Goal: Task Accomplishment & Management: Use online tool/utility

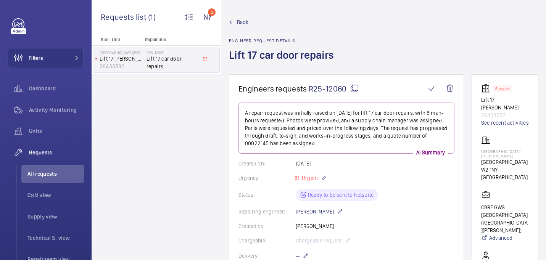
click at [357, 90] on mat-icon at bounding box center [354, 88] width 9 height 9
click at [207, 102] on div "Site - Unit Repair title St Mary Hospital Lift 17 Clarence Wing 26433582 R25-12…" at bounding box center [156, 148] width 129 height 223
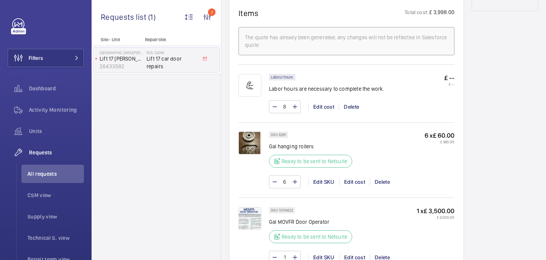
scroll to position [464, 0]
click at [260, 146] on img at bounding box center [250, 142] width 23 height 23
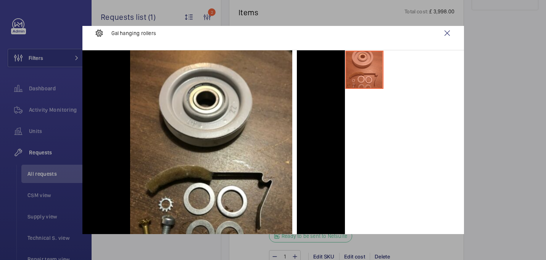
scroll to position [0, 0]
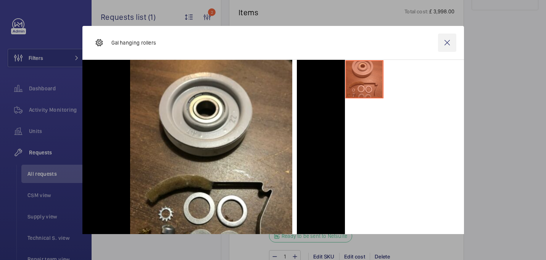
click at [443, 45] on wm-front-icon-button at bounding box center [447, 43] width 18 height 18
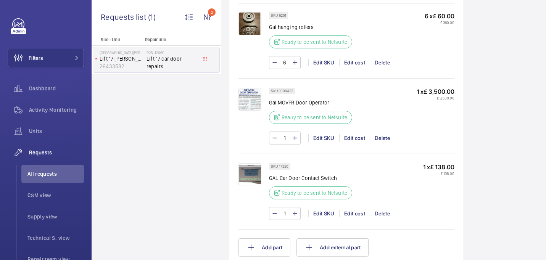
scroll to position [586, 0]
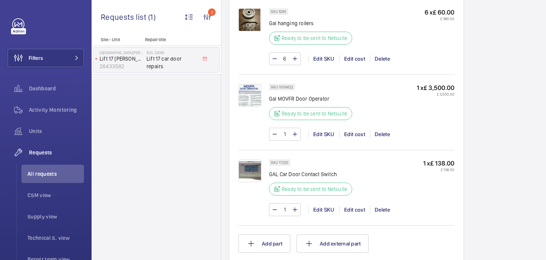
click at [285, 100] on p "Gal MOVFR Door Operator" at bounding box center [313, 99] width 88 height 8
copy div "Gal MOVFR Door Operator"
click at [250, 170] on img at bounding box center [250, 171] width 23 height 23
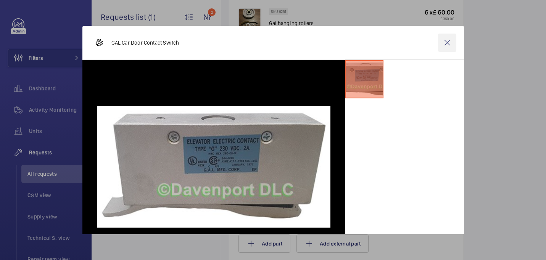
click at [446, 41] on wm-front-icon-button at bounding box center [447, 43] width 18 height 18
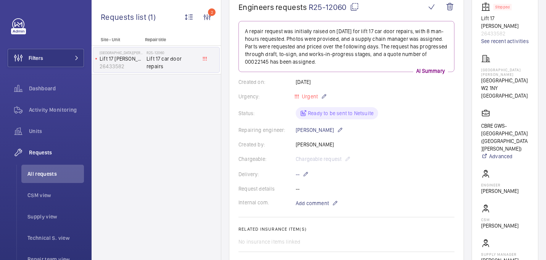
scroll to position [0, 0]
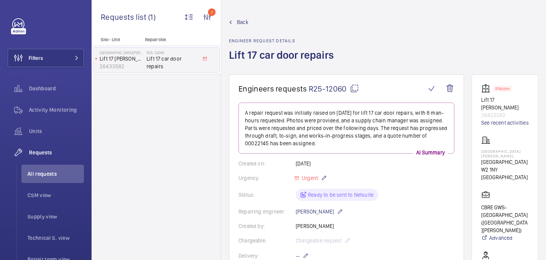
click at [355, 86] on mat-icon at bounding box center [354, 88] width 9 height 9
click at [499, 149] on p "St Mary Hospital" at bounding box center [505, 153] width 48 height 9
copy p "St Mary Hospital"
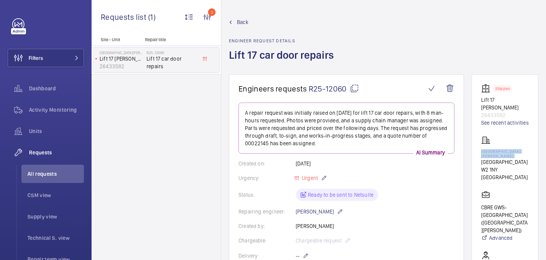
copy p "St Mary Hospital"
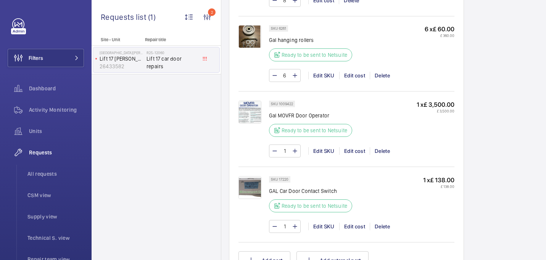
scroll to position [567, 0]
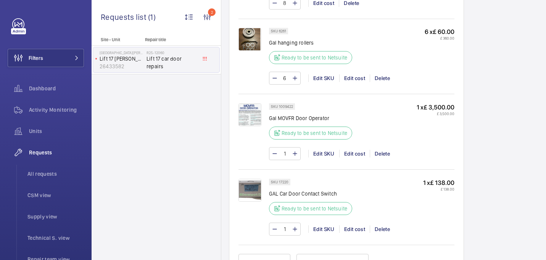
click at [283, 44] on p "Gal hanging rollers" at bounding box center [313, 43] width 88 height 8
copy div "Gal hanging rollers"
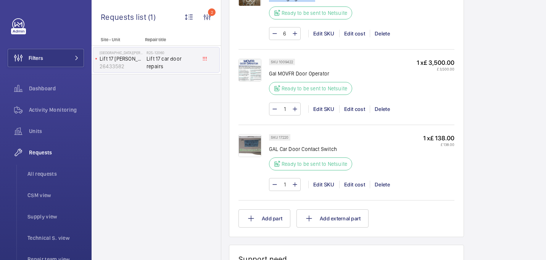
scroll to position [611, 0]
click at [294, 76] on p "Gal MOVFR Door Operator" at bounding box center [313, 74] width 88 height 8
copy div "Gal MOVFR Door Operator"
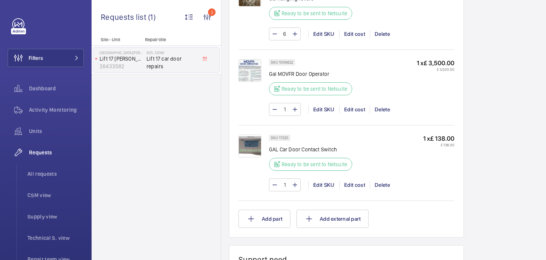
click at [301, 149] on p "GAL Car Door Contact Switch" at bounding box center [313, 150] width 88 height 8
copy div "GAL Car Door Contact Switch"
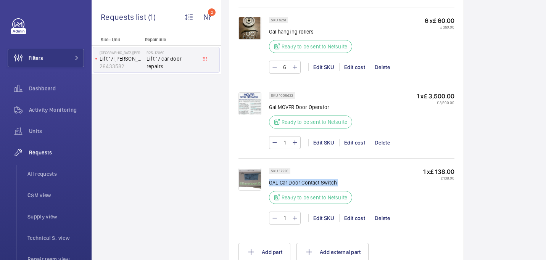
scroll to position [578, 0]
click at [249, 25] on img at bounding box center [250, 28] width 23 height 23
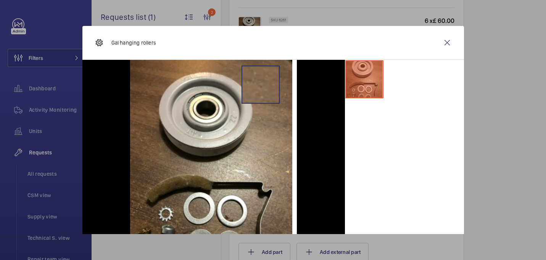
scroll to position [39, 0]
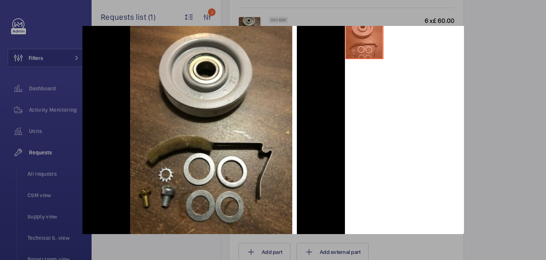
click at [499, 177] on div at bounding box center [273, 130] width 546 height 260
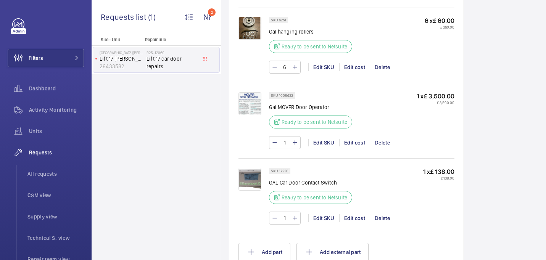
click at [257, 108] on img at bounding box center [250, 103] width 23 height 23
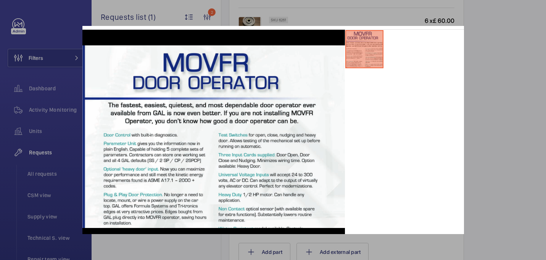
scroll to position [31, 0]
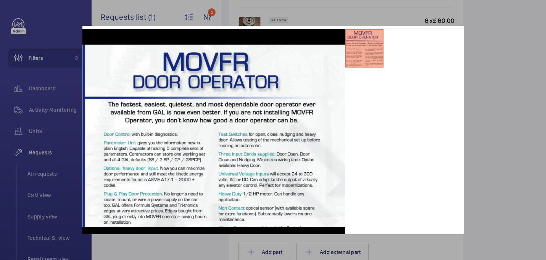
click at [516, 168] on div at bounding box center [273, 130] width 546 height 260
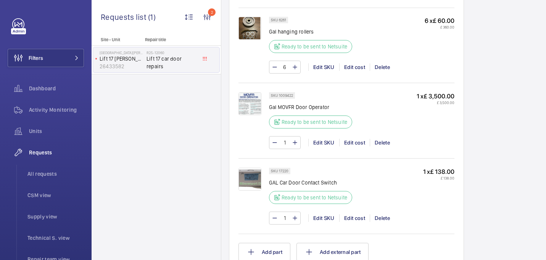
click at [253, 180] on img at bounding box center [250, 179] width 23 height 23
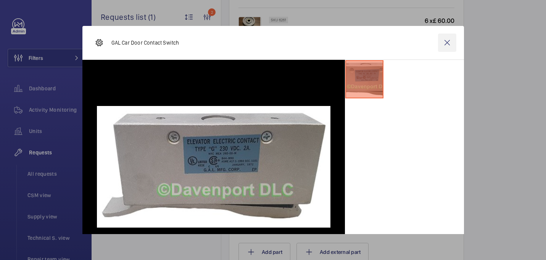
click at [445, 43] on wm-front-icon-button at bounding box center [447, 43] width 18 height 18
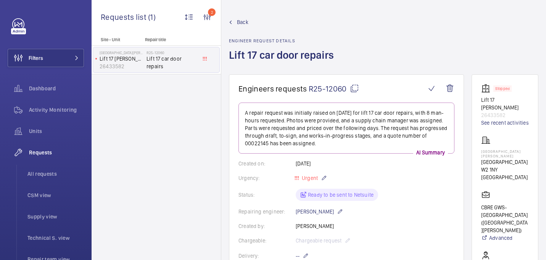
scroll to position [270, 0]
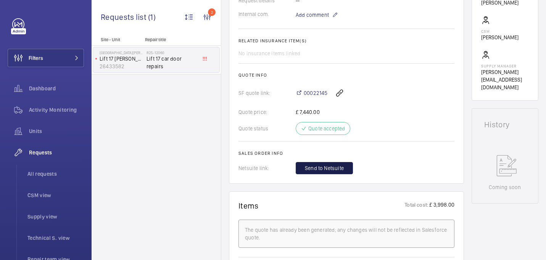
click at [313, 172] on span "Send to Netsuite" at bounding box center [324, 169] width 39 height 8
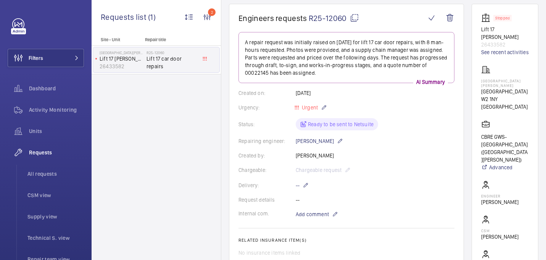
scroll to position [70, 0]
click at [304, 186] on mat-icon at bounding box center [306, 186] width 6 height 9
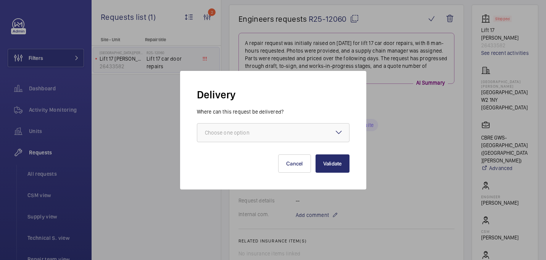
click at [320, 121] on div "Where can this request be delivered? Choose one option" at bounding box center [273, 125] width 153 height 34
click at [264, 127] on div at bounding box center [273, 133] width 152 height 18
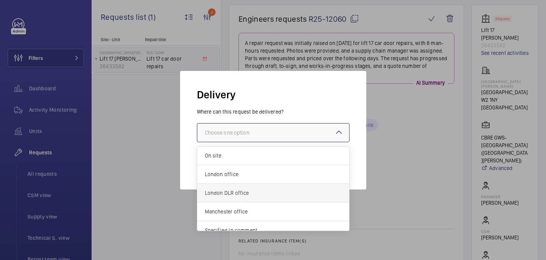
scroll to position [28, 0]
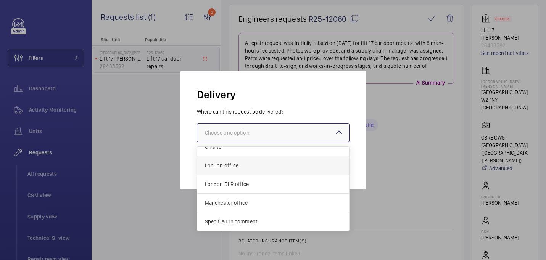
click at [248, 163] on span "London office" at bounding box center [273, 166] width 137 height 8
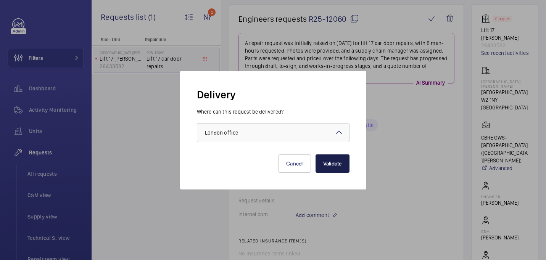
click at [333, 168] on button "Validate" at bounding box center [333, 164] width 34 height 18
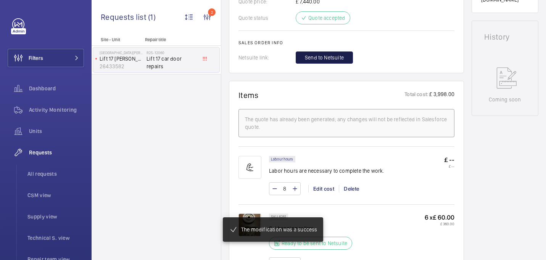
click at [320, 62] on button "Send to Netsuite" at bounding box center [324, 58] width 57 height 12
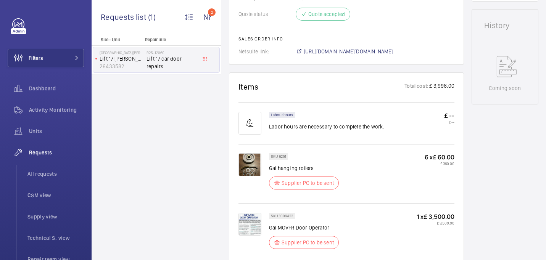
scroll to position [377, 0]
click at [335, 48] on span "https://6461500.app.netsuite.com/app/accounting/transactions/salesord.nl?id=303…" at bounding box center [348, 52] width 89 height 8
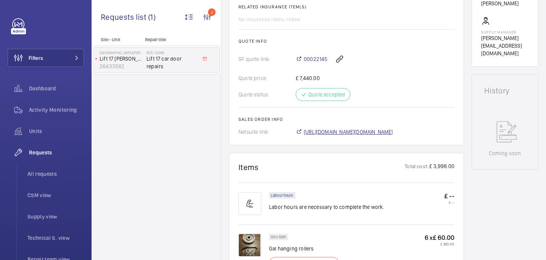
scroll to position [21, 0]
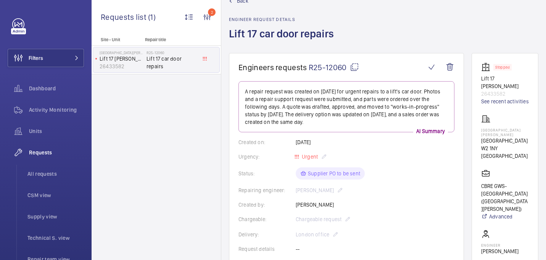
click at [350, 65] on mat-icon at bounding box center [354, 67] width 9 height 9
click at [497, 135] on div "St Mary Hospital Praed Street W2 1NY LONDON" at bounding box center [505, 137] width 48 height 45
click at [497, 136] on p "St Mary Hospital" at bounding box center [505, 132] width 48 height 9
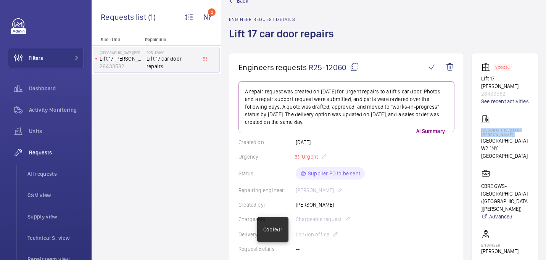
click at [497, 136] on p "St Mary Hospital" at bounding box center [505, 132] width 48 height 9
copy p "St Mary Hospital"
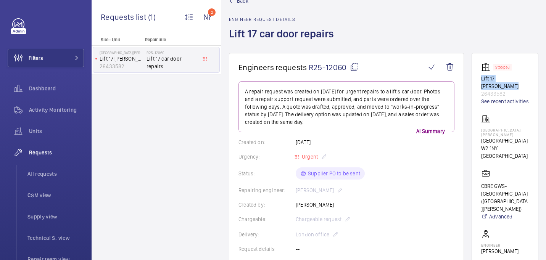
drag, startPoint x: 500, startPoint y: 86, endPoint x: 483, endPoint y: 79, distance: 18.4
click at [483, 79] on wm-front-card "Stopped Lift 17 Clarence Wing 26433582 See recent activities St Mary Hospital P…" at bounding box center [505, 201] width 67 height 297
copy p "Lift 17 Clarence Wing"
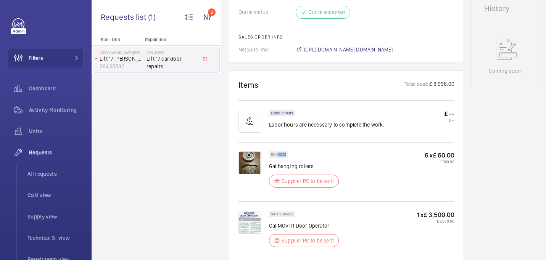
drag, startPoint x: 278, startPoint y: 157, endPoint x: 289, endPoint y: 157, distance: 10.7
click at [289, 157] on wm-front-pills "SKU 6261" at bounding box center [281, 155] width 24 height 6
copy p "6261"
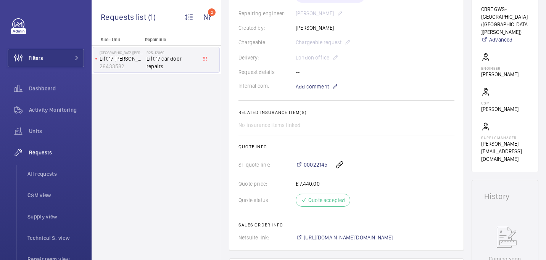
scroll to position [0, 0]
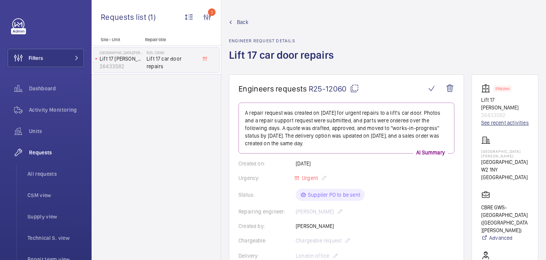
click at [496, 126] on link "See recent activities" at bounding box center [505, 123] width 48 height 8
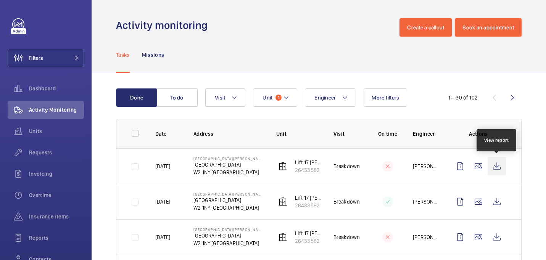
click at [504, 160] on wm-front-icon-button at bounding box center [497, 166] width 18 height 18
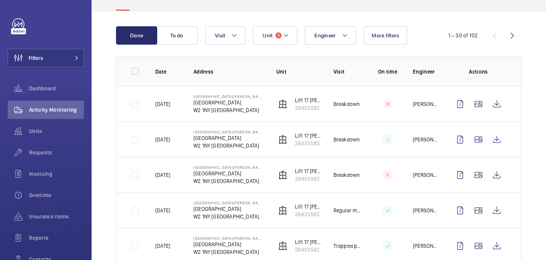
scroll to position [64, 0]
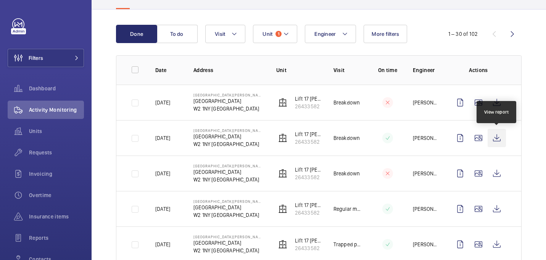
click at [494, 144] on wm-front-icon-button at bounding box center [497, 138] width 18 height 18
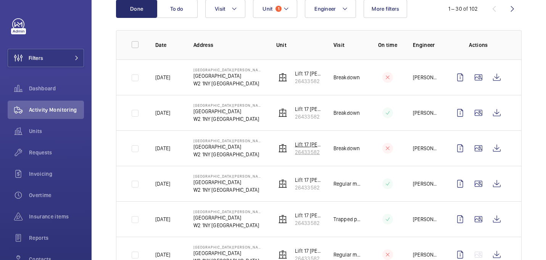
scroll to position [90, 0]
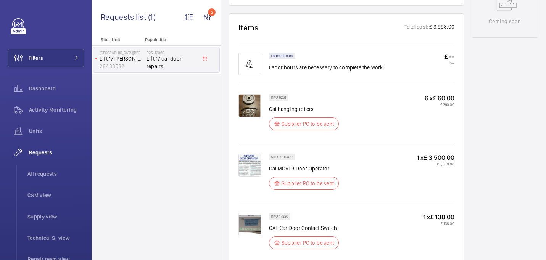
scroll to position [442, 0]
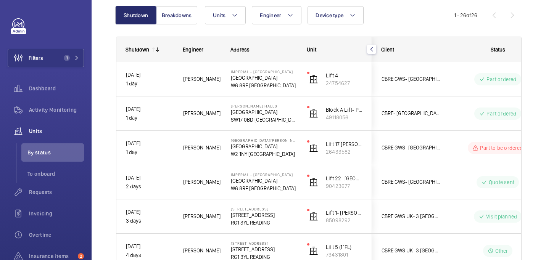
scroll to position [77, 0]
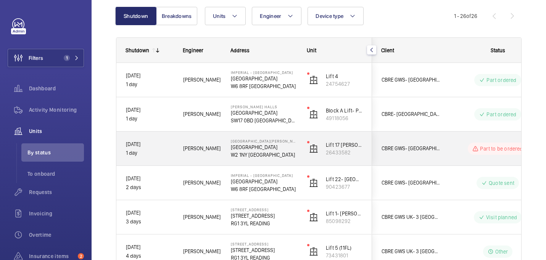
click at [215, 154] on div "Piotr K." at bounding box center [197, 149] width 47 height 24
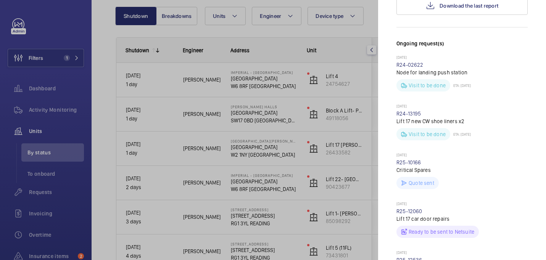
scroll to position [368, 0]
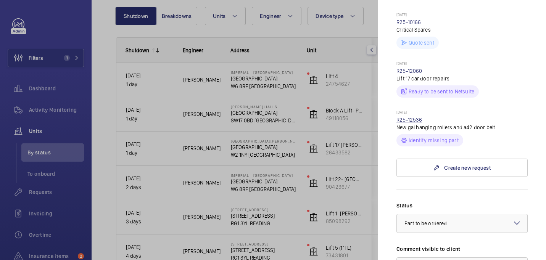
click at [412, 117] on link "R25-12536" at bounding box center [410, 120] width 26 height 6
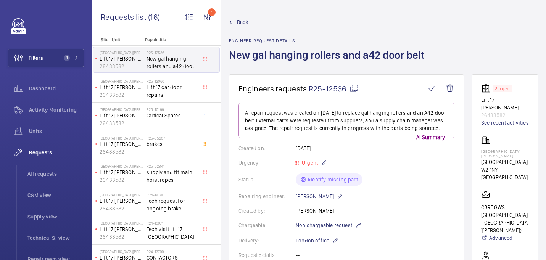
click at [356, 87] on mat-icon at bounding box center [354, 88] width 9 height 9
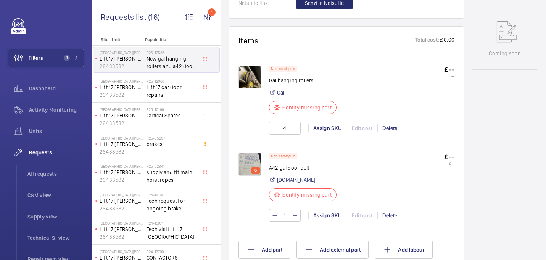
scroll to position [406, 0]
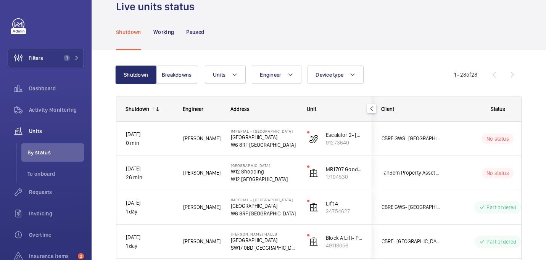
scroll to position [19, 0]
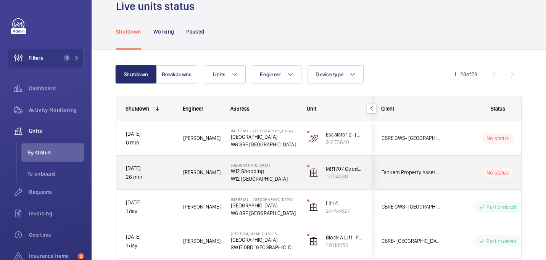
click at [210, 179] on div "Gianluca S." at bounding box center [197, 173] width 47 height 24
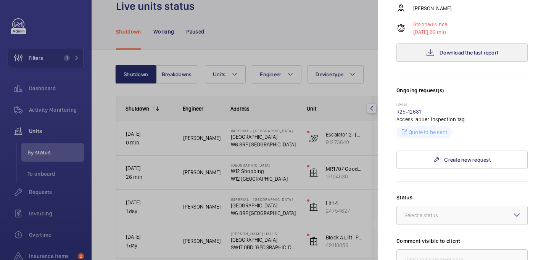
scroll to position [144, 0]
click at [443, 47] on button "Download the last report" at bounding box center [462, 52] width 131 height 18
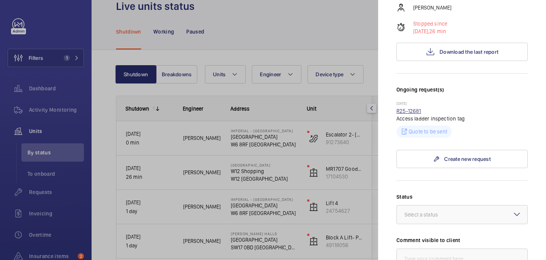
click at [401, 108] on link "R25-12681" at bounding box center [409, 111] width 25 height 6
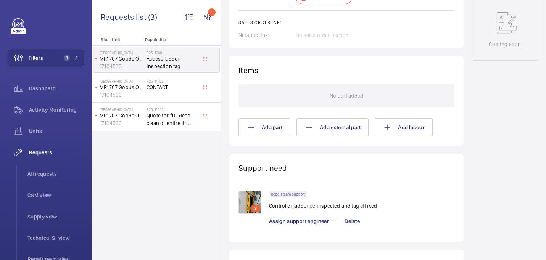
scroll to position [394, 0]
click at [252, 191] on img at bounding box center [250, 202] width 23 height 23
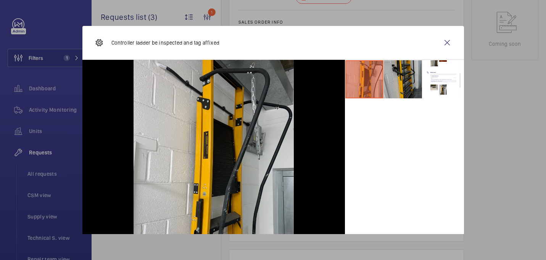
click at [396, 90] on li at bounding box center [403, 79] width 38 height 38
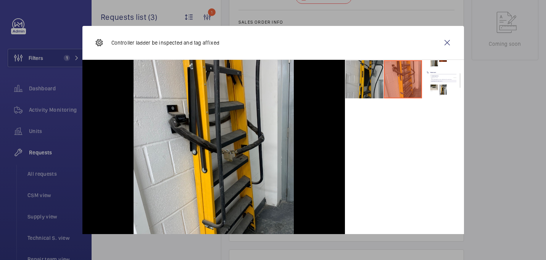
click at [373, 80] on li at bounding box center [364, 79] width 38 height 38
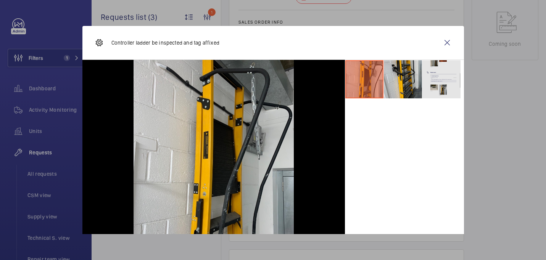
click at [445, 81] on li at bounding box center [442, 79] width 38 height 38
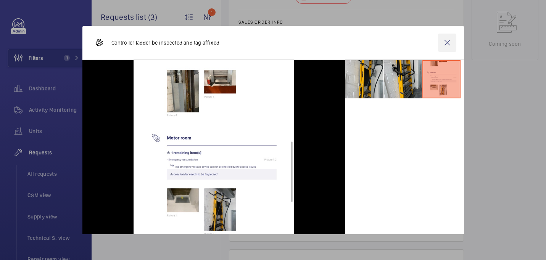
click at [454, 39] on wm-front-icon-button at bounding box center [447, 43] width 18 height 18
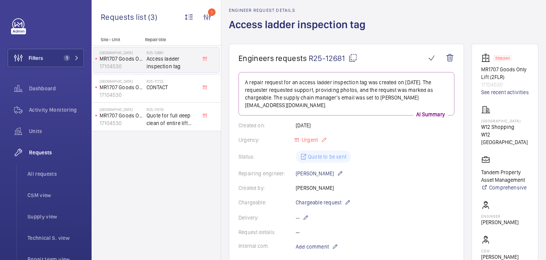
scroll to position [31, 0]
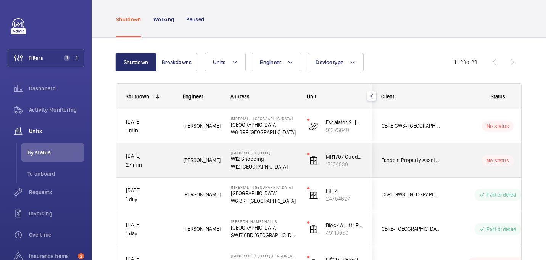
scroll to position [32, 0]
click at [290, 166] on p "W12 8PP LONDON" at bounding box center [264, 167] width 66 height 8
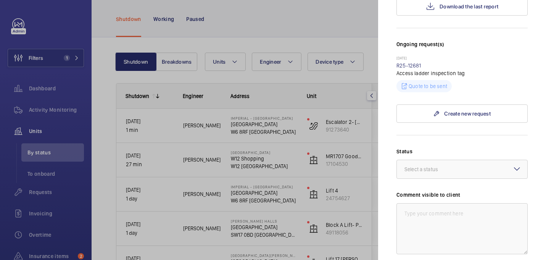
scroll to position [0, 0]
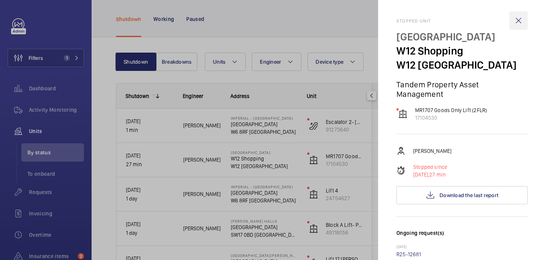
click at [523, 23] on wm-front-icon-button at bounding box center [519, 20] width 18 height 18
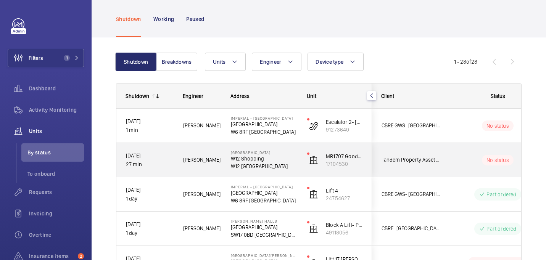
click at [290, 144] on div "W12 Shopping Centre W12 Shopping W12 8PP LONDON" at bounding box center [260, 160] width 76 height 34
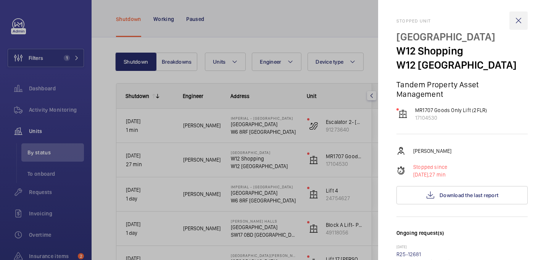
click at [518, 16] on wm-front-icon-button at bounding box center [519, 20] width 18 height 18
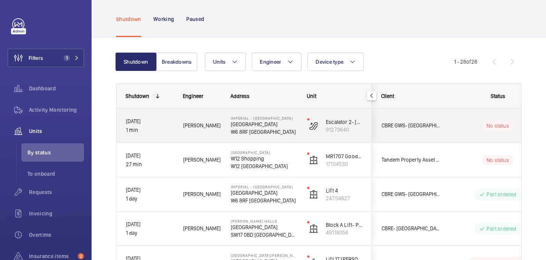
click at [279, 134] on p "W6 8RF [GEOGRAPHIC_DATA]" at bounding box center [264, 132] width 66 height 8
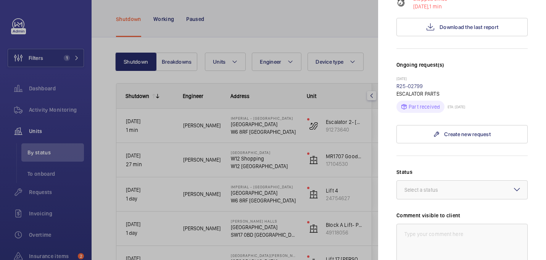
scroll to position [18, 0]
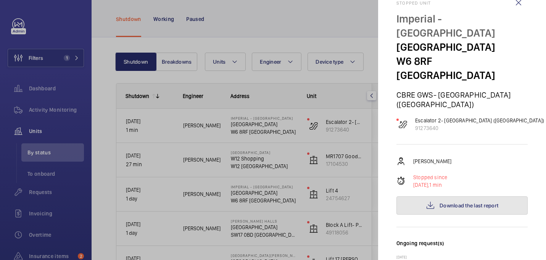
click at [438, 197] on button "Download the last report" at bounding box center [462, 206] width 131 height 18
click at [461, 203] on span "Download the last report" at bounding box center [469, 206] width 59 height 6
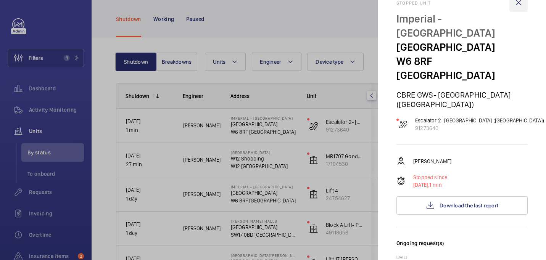
click at [519, 6] on wm-front-icon-button at bounding box center [519, 3] width 18 height 18
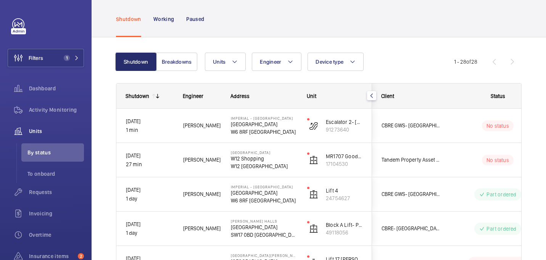
scroll to position [0, 0]
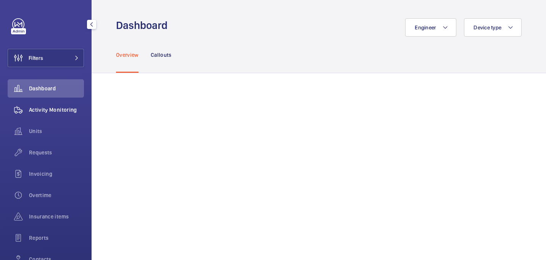
click at [42, 145] on div "Requests" at bounding box center [46, 153] width 76 height 18
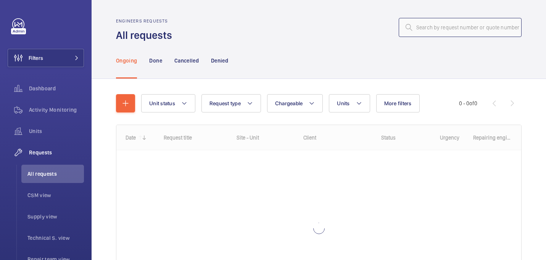
click at [458, 24] on input "text" at bounding box center [460, 27] width 123 height 19
paste input "R25-08335"
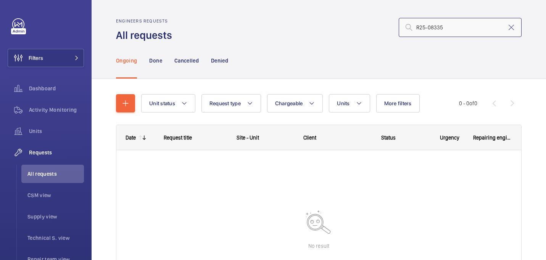
click at [418, 27] on input "R25-08335" at bounding box center [460, 27] width 123 height 19
click at [450, 31] on input "R25-08335" at bounding box center [460, 27] width 123 height 19
type input "R25-08335"
click at [157, 67] on div "Done" at bounding box center [155, 60] width 13 height 36
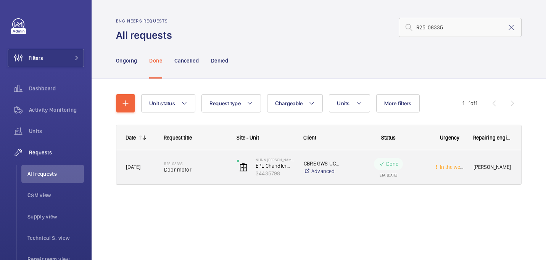
click at [205, 168] on span "Door motor" at bounding box center [195, 170] width 63 height 8
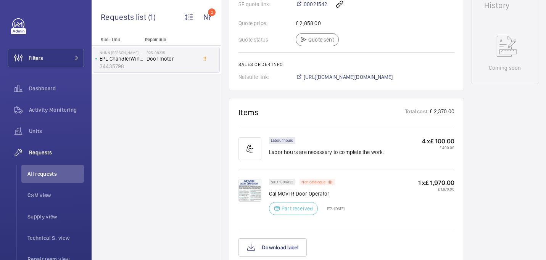
scroll to position [397, 0]
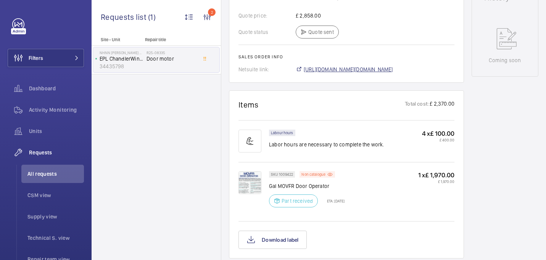
click at [351, 73] on span "[URL][DOMAIN_NAME][DOMAIN_NAME]" at bounding box center [348, 70] width 89 height 8
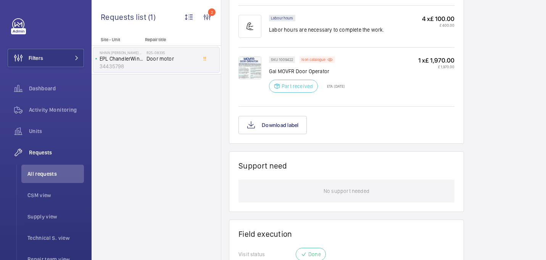
scroll to position [229, 0]
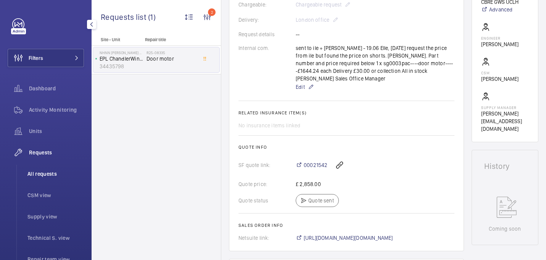
click at [49, 169] on li "All requests" at bounding box center [52, 174] width 63 height 18
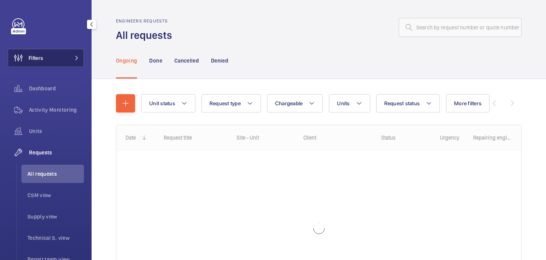
click at [59, 53] on button "Filters" at bounding box center [46, 58] width 76 height 18
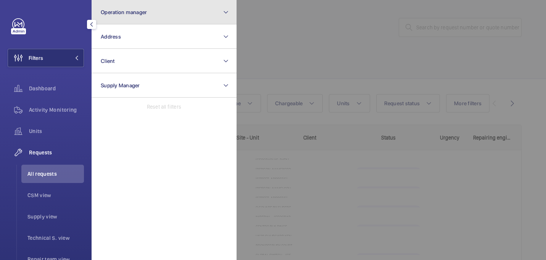
click at [192, 18] on button "Operation manager" at bounding box center [164, 12] width 145 height 24
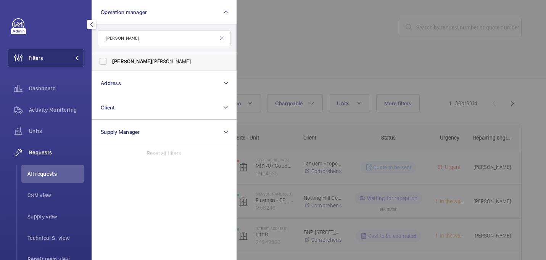
type input "john"
drag, startPoint x: 205, startPoint y: 58, endPoint x: 236, endPoint y: 52, distance: 31.9
click at [205, 58] on span "John Smith" at bounding box center [164, 62] width 105 height 8
click at [111, 58] on input "John Smith" at bounding box center [102, 61] width 15 height 15
checkbox input "true"
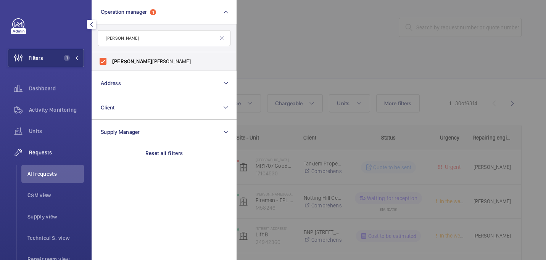
click at [286, 52] on div at bounding box center [510, 130] width 546 height 260
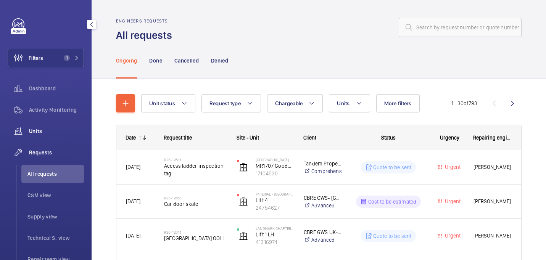
click at [40, 131] on span "Units" at bounding box center [56, 131] width 55 height 8
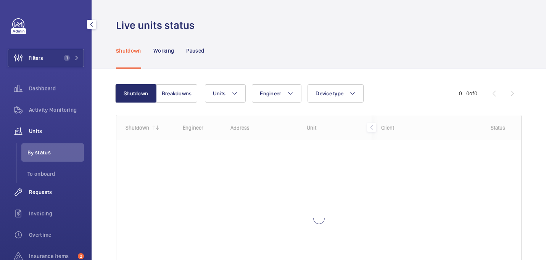
click at [40, 195] on span "Requests" at bounding box center [56, 193] width 55 height 8
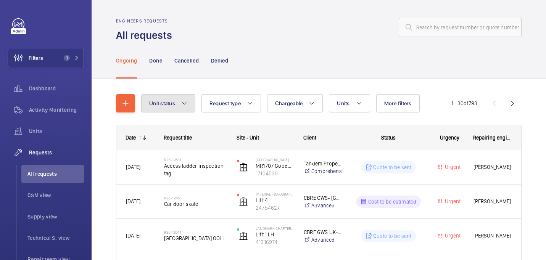
click at [187, 105] on mat-icon at bounding box center [184, 103] width 6 height 9
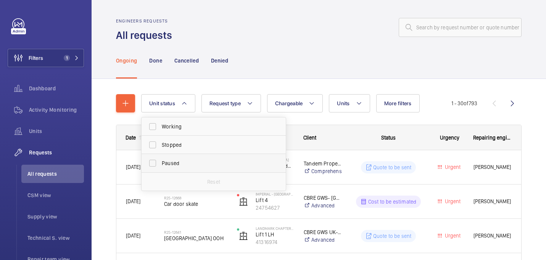
scroll to position [58, 0]
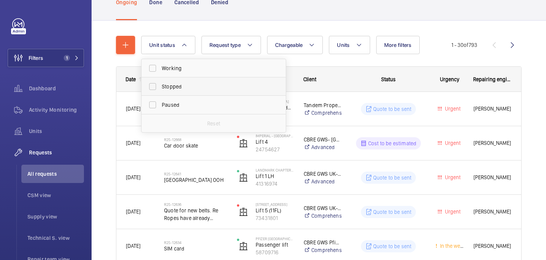
click at [181, 84] on span "Stopped" at bounding box center [214, 87] width 105 height 8
click at [160, 84] on input "Stopped" at bounding box center [152, 86] width 15 height 15
checkbox input "true"
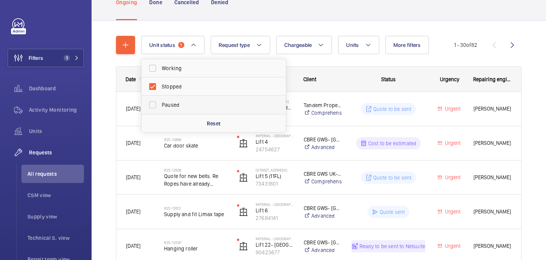
click at [220, 99] on label "Paused" at bounding box center [208, 105] width 133 height 18
click at [160, 99] on input "Paused" at bounding box center [152, 104] width 15 height 15
checkbox input "true"
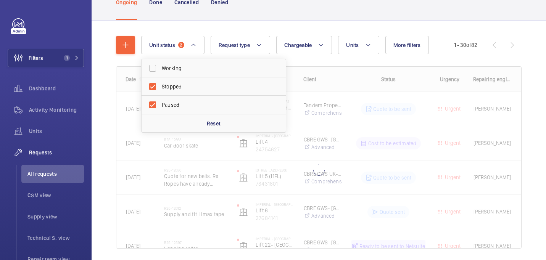
click at [237, 5] on div "Ongoing Done Cancelled Denied" at bounding box center [319, 2] width 406 height 36
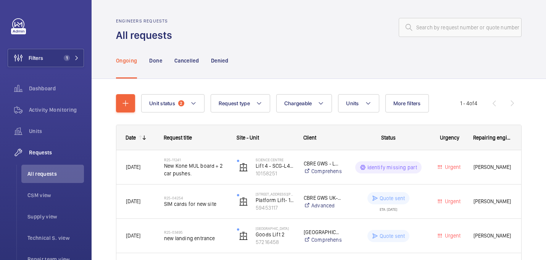
scroll to position [65, 0]
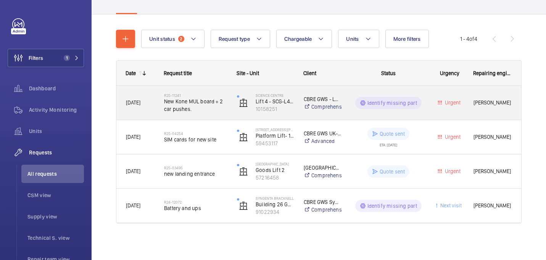
click at [203, 111] on span "New Kone MUL board + 2 car pushes." at bounding box center [195, 105] width 63 height 15
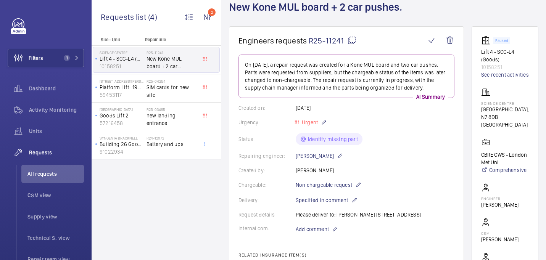
scroll to position [48, 0]
click at [183, 94] on span "SIM cards for new site" at bounding box center [172, 91] width 50 height 15
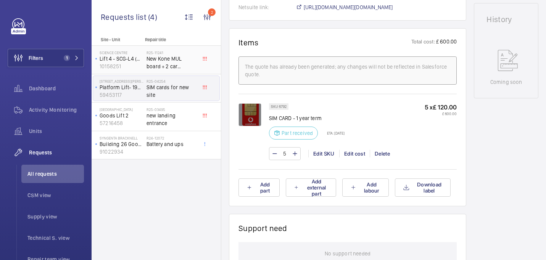
scroll to position [421, 0]
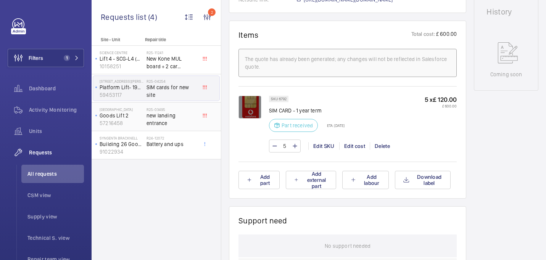
click at [185, 118] on span "new landing entrance" at bounding box center [172, 119] width 50 height 15
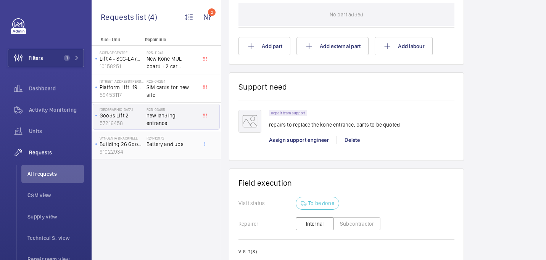
scroll to position [503, 0]
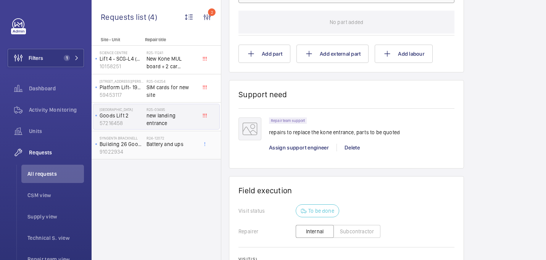
click at [189, 143] on span "Battery and ups" at bounding box center [172, 144] width 50 height 8
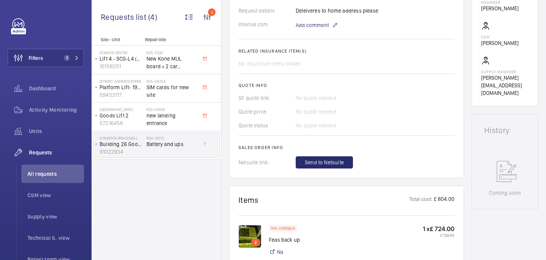
scroll to position [256, 0]
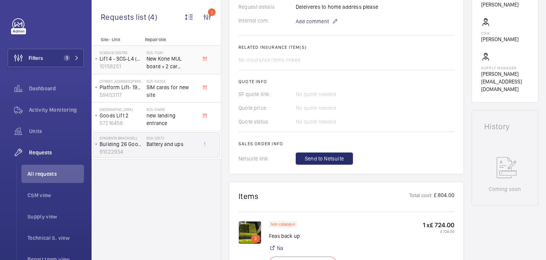
click at [174, 64] on span "New Kone MUL board + 2 car pushes." at bounding box center [172, 62] width 50 height 15
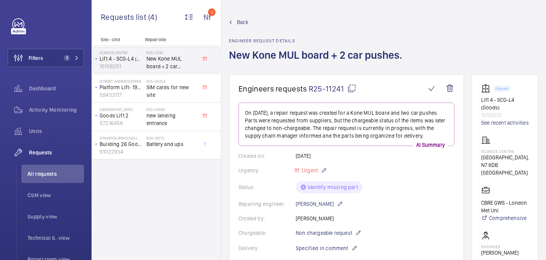
click at [495, 153] on p "Science Centre" at bounding box center [505, 151] width 48 height 5
copy p "Science Centre"
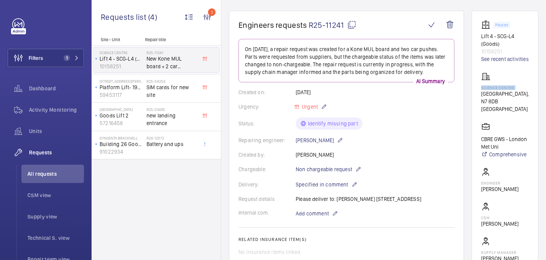
scroll to position [88, 0]
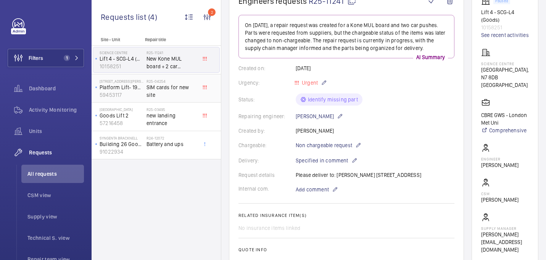
click at [167, 94] on span "SIM cards for new site" at bounding box center [172, 91] width 50 height 15
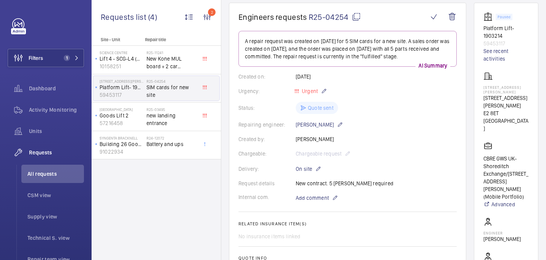
scroll to position [65, 0]
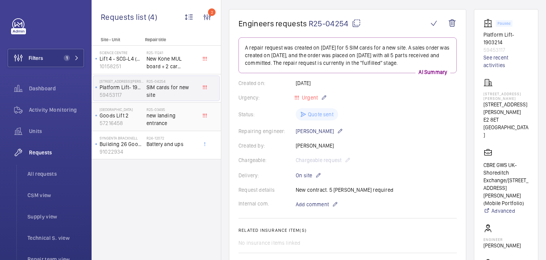
click at [146, 108] on div "The Oaks Shopping Centre Goods Lift 2 57216458" at bounding box center [119, 116] width 53 height 25
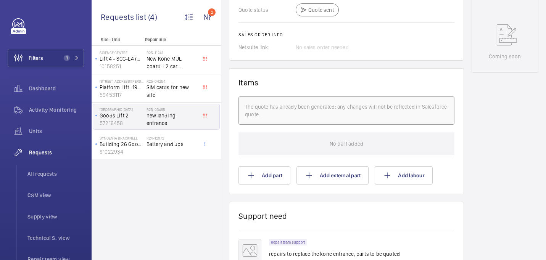
scroll to position [595, 0]
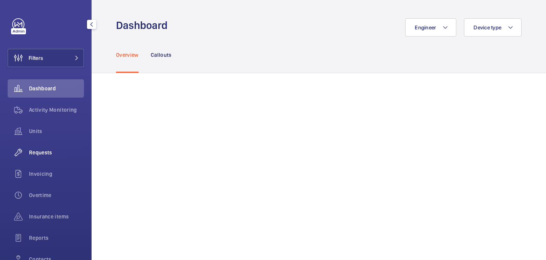
click at [54, 158] on div "Requests" at bounding box center [46, 153] width 76 height 18
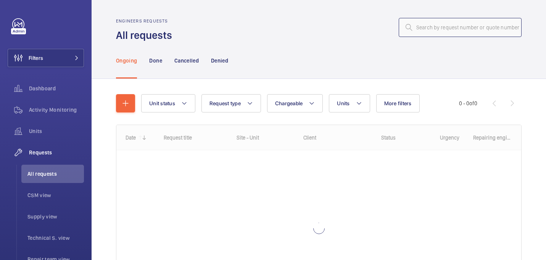
click at [493, 31] on input "text" at bounding box center [460, 27] width 123 height 19
paste input "R25-12536"
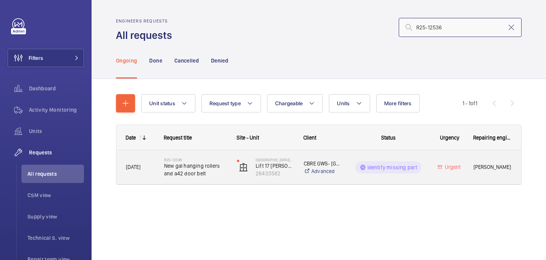
type input "R25-12536"
click at [224, 170] on span "New gal hanging rollers and a42 door belt" at bounding box center [195, 169] width 63 height 15
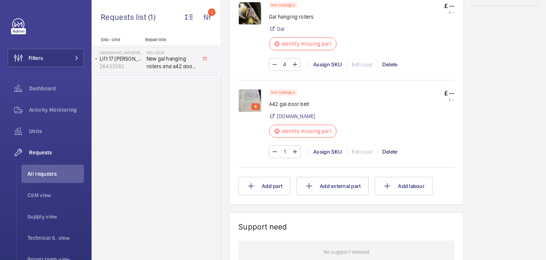
scroll to position [469, 0]
click at [258, 105] on p "6" at bounding box center [255, 106] width 5 height 7
click at [251, 102] on img at bounding box center [250, 100] width 23 height 23
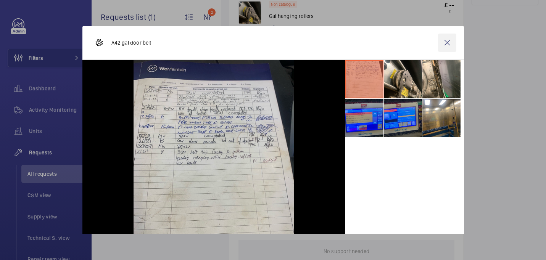
click at [450, 40] on wm-front-icon-button at bounding box center [447, 43] width 18 height 18
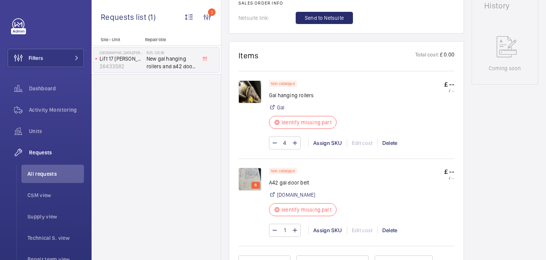
scroll to position [388, 0]
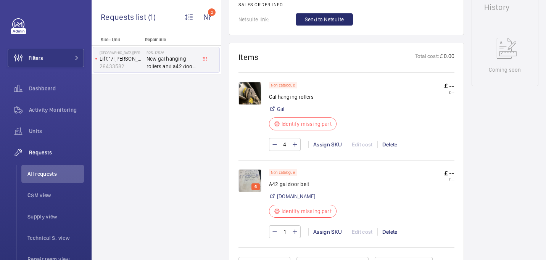
click at [256, 91] on img at bounding box center [250, 93] width 23 height 23
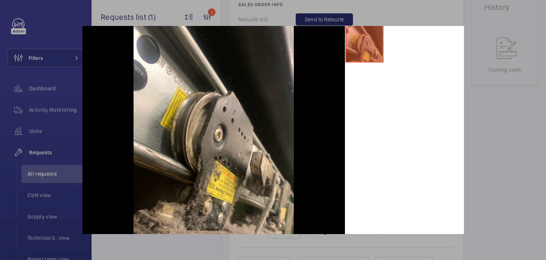
scroll to position [39, 0]
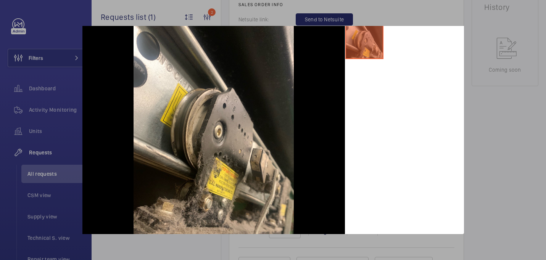
click at [499, 79] on div at bounding box center [273, 130] width 546 height 260
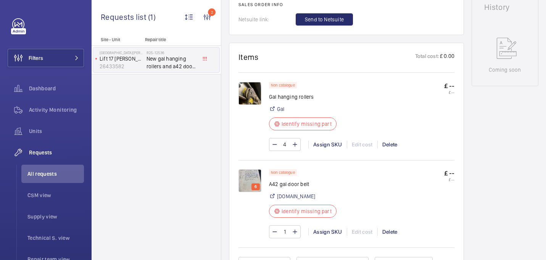
click at [311, 97] on p "Gal hanging rollers" at bounding box center [305, 97] width 72 height 8
copy div "Gal hanging rollers"
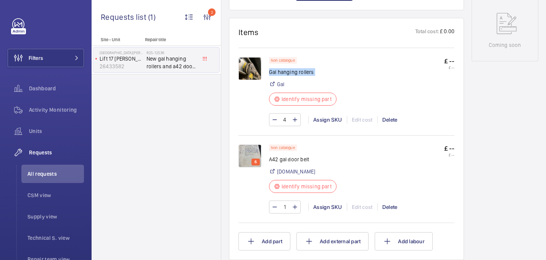
scroll to position [415, 0]
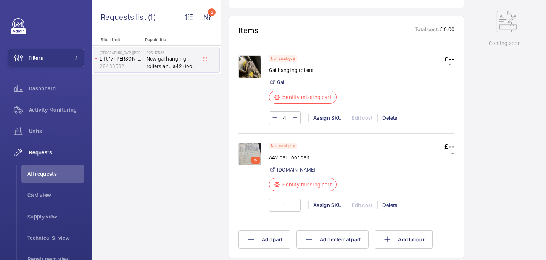
click at [295, 157] on p "A42 gal door belt" at bounding box center [305, 158] width 72 height 8
copy div "A42 gal door belt"
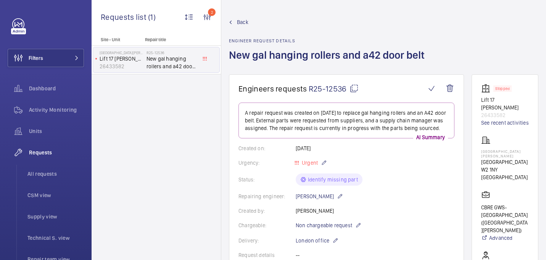
click at [355, 87] on mat-icon at bounding box center [354, 88] width 9 height 9
copy div "A42 gal door belt"
click at [487, 141] on div "[GEOGRAPHIC_DATA][PERSON_NAME][STREET_ADDRESS]" at bounding box center [505, 158] width 48 height 45
click at [487, 149] on p "[GEOGRAPHIC_DATA][PERSON_NAME]" at bounding box center [505, 153] width 48 height 9
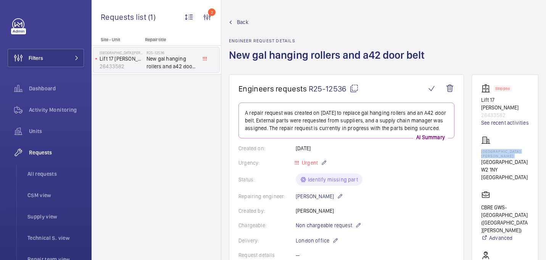
click at [487, 149] on p "[GEOGRAPHIC_DATA][PERSON_NAME]" at bounding box center [505, 153] width 48 height 9
copy p "[GEOGRAPHIC_DATA][PERSON_NAME]"
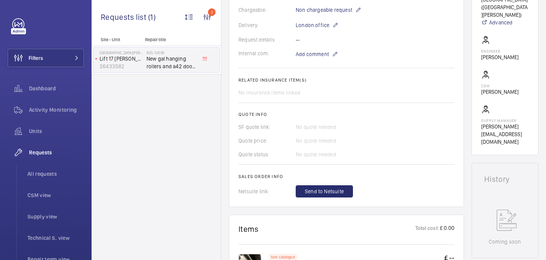
scroll to position [421, 0]
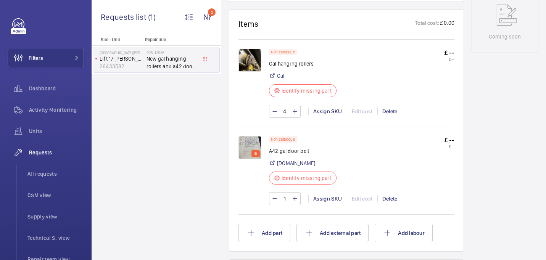
click at [251, 144] on img at bounding box center [250, 147] width 23 height 23
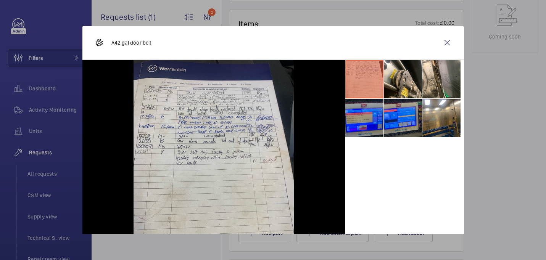
scroll to position [2, 0]
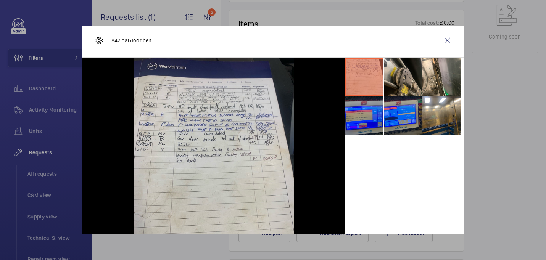
click at [403, 77] on li at bounding box center [403, 77] width 38 height 38
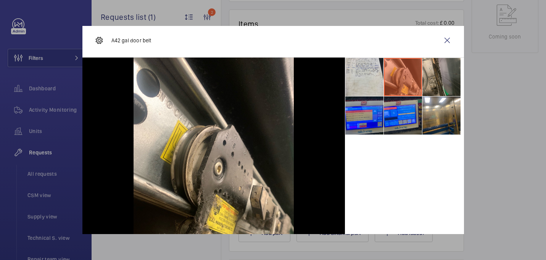
click at [455, 70] on li at bounding box center [442, 77] width 38 height 38
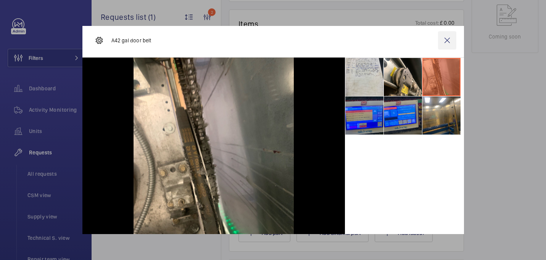
click at [446, 43] on wm-front-icon-button at bounding box center [447, 40] width 18 height 18
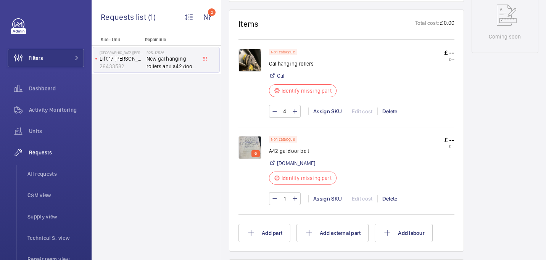
click at [248, 142] on img at bounding box center [250, 147] width 23 height 23
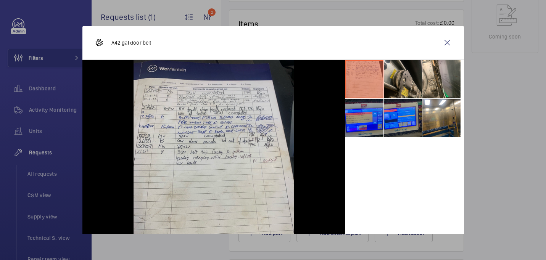
click at [406, 92] on li at bounding box center [403, 79] width 38 height 38
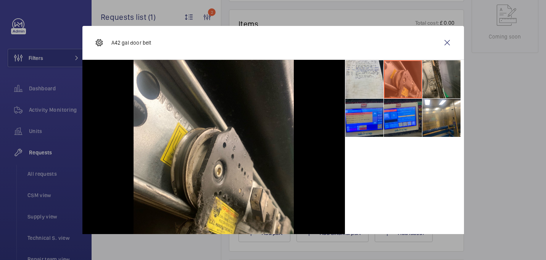
click at [442, 78] on li at bounding box center [442, 79] width 38 height 38
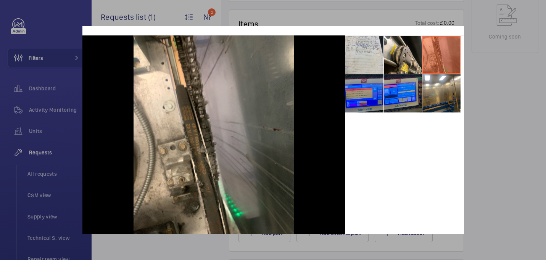
scroll to position [39, 0]
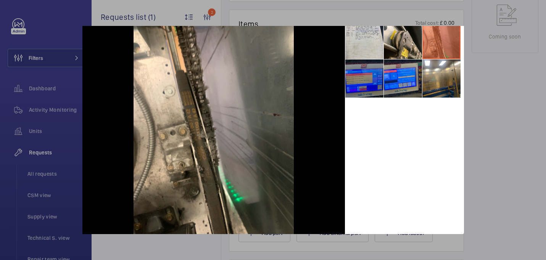
click at [360, 82] on li at bounding box center [364, 79] width 38 height 38
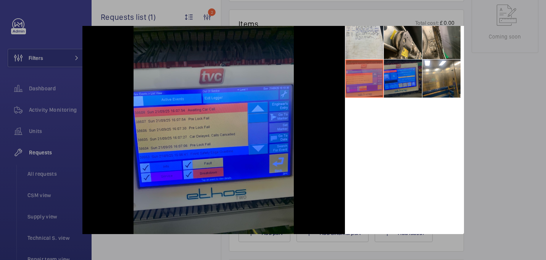
click at [412, 87] on li at bounding box center [403, 79] width 38 height 38
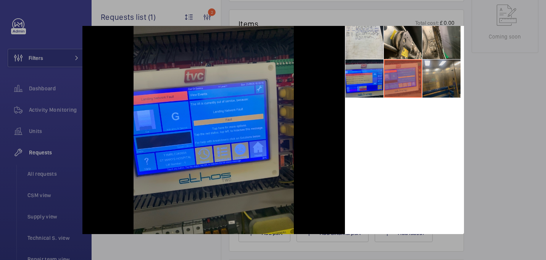
click at [446, 89] on li at bounding box center [442, 79] width 38 height 38
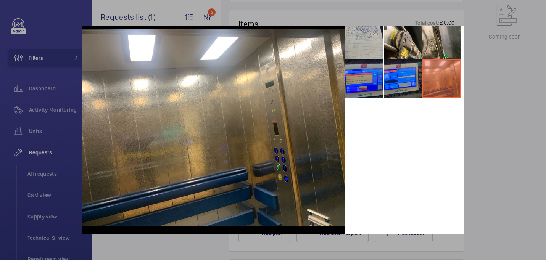
click at [371, 42] on li at bounding box center [364, 40] width 38 height 38
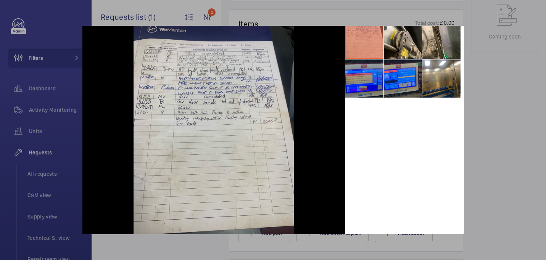
click at [488, 45] on div at bounding box center [273, 130] width 546 height 260
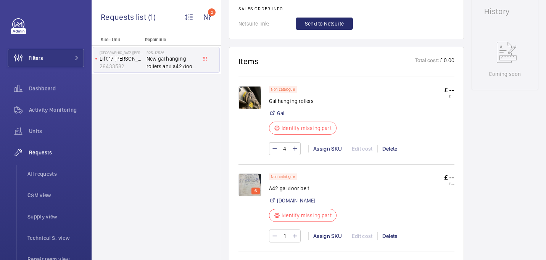
scroll to position [377, 0]
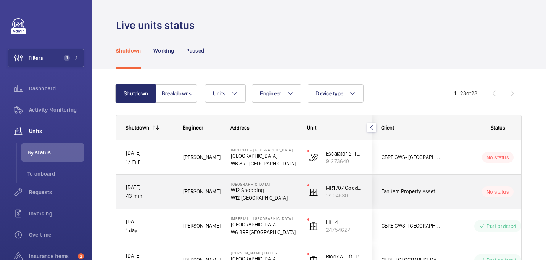
scroll to position [21, 0]
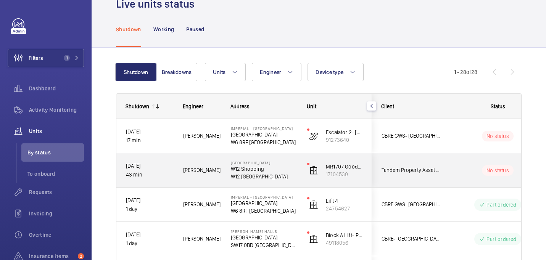
click at [158, 164] on p "[DATE]" at bounding box center [149, 166] width 47 height 9
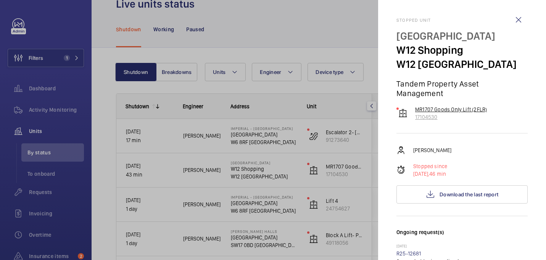
scroll to position [0, 0]
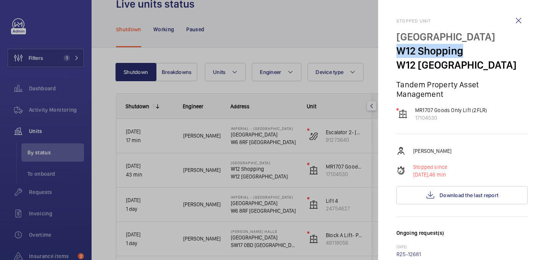
drag, startPoint x: 399, startPoint y: 50, endPoint x: 486, endPoint y: 57, distance: 87.0
click at [486, 57] on p "W12 Shopping" at bounding box center [462, 51] width 131 height 14
copy p "W12 Shopping"
click at [478, 62] on p "W12 [GEOGRAPHIC_DATA]" at bounding box center [462, 65] width 131 height 14
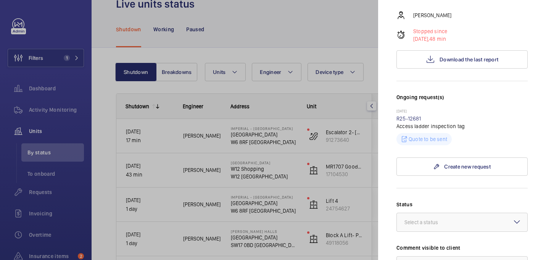
scroll to position [323, 0]
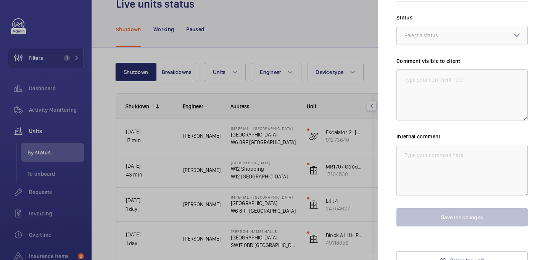
click at [318, 21] on div at bounding box center [273, 130] width 546 height 260
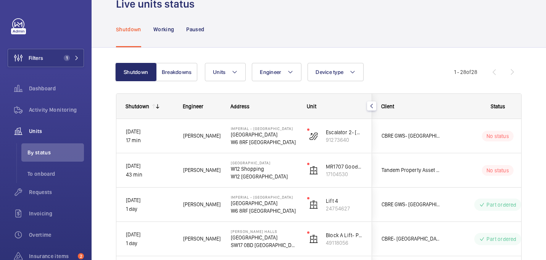
scroll to position [0, 0]
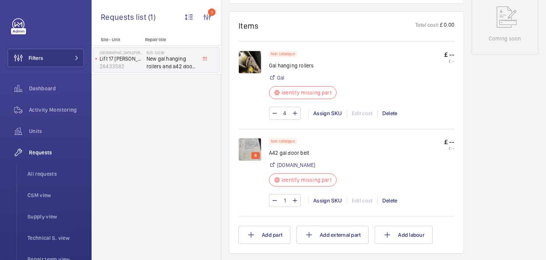
scroll to position [420, 0]
click at [326, 113] on div "Assign SKU" at bounding box center [327, 113] width 39 height 8
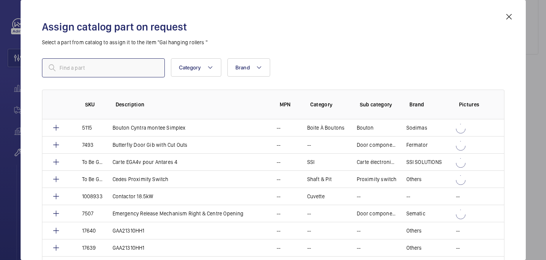
click at [144, 65] on input "text" at bounding box center [103, 67] width 123 height 19
paste input "6261"
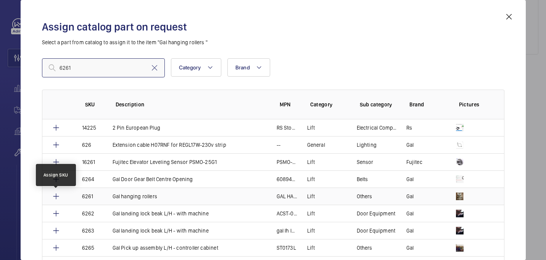
type input "6261"
click at [56, 198] on mat-icon at bounding box center [56, 196] width 9 height 9
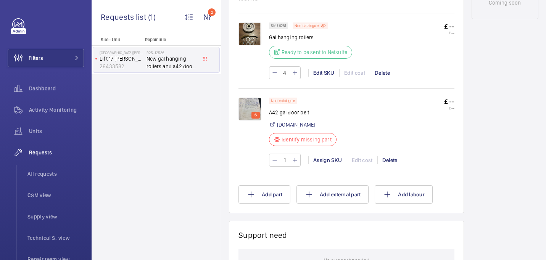
scroll to position [456, 0]
click at [278, 114] on p "A42 gal door belt" at bounding box center [305, 112] width 72 height 8
copy div "A42 gal door belt"
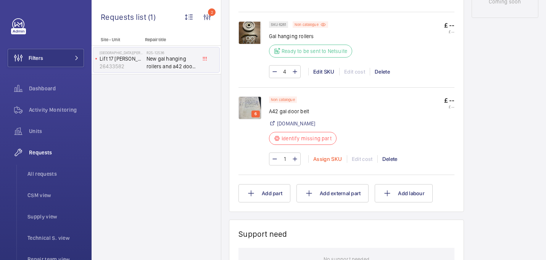
click at [324, 160] on div "Assign SKU" at bounding box center [327, 159] width 39 height 8
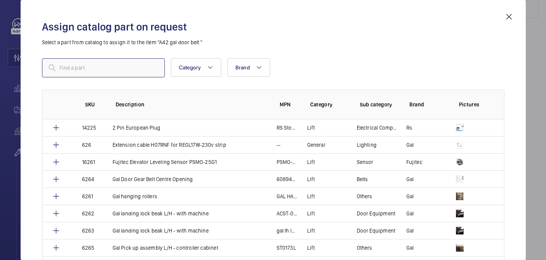
click at [145, 64] on input "text" at bounding box center [103, 67] width 123 height 19
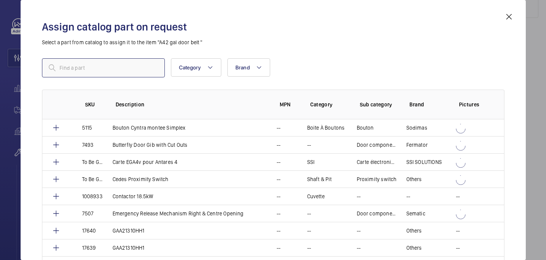
paste input "1009505"
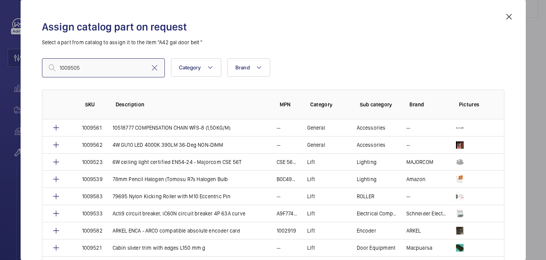
click at [60, 69] on input "1009505" at bounding box center [103, 67] width 123 height 19
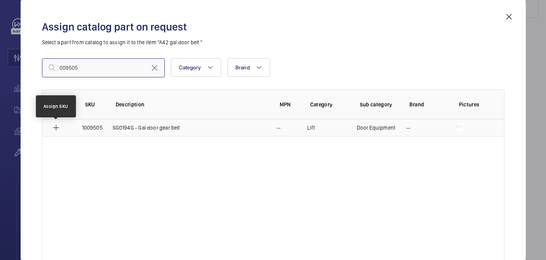
type input "009505"
click at [56, 128] on mat-icon at bounding box center [56, 127] width 9 height 9
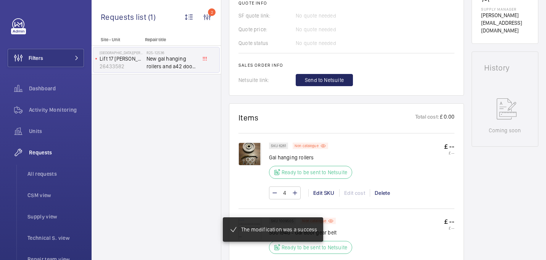
scroll to position [335, 0]
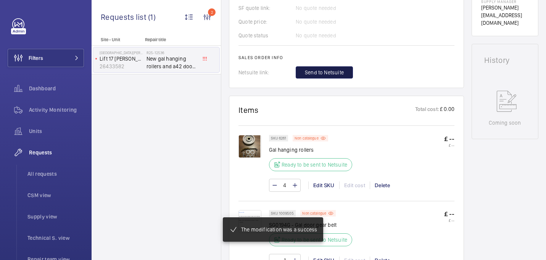
click at [324, 76] on span "Send to Netsuite" at bounding box center [324, 73] width 39 height 8
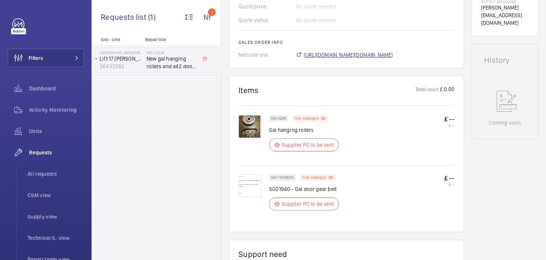
click at [318, 53] on span "https://6461500.app.netsuite.com/app/accounting/transactions/salesord.nl?id=303…" at bounding box center [348, 55] width 89 height 8
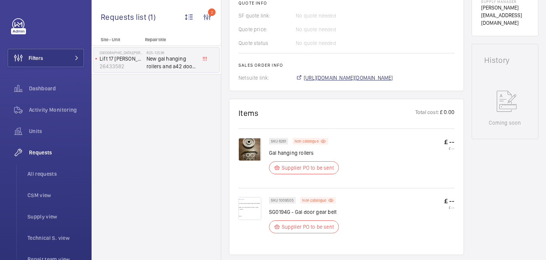
scroll to position [358, 0]
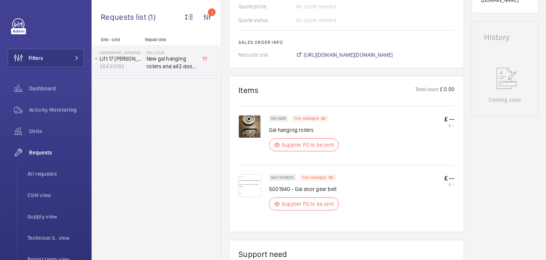
click at [251, 186] on img at bounding box center [250, 185] width 23 height 23
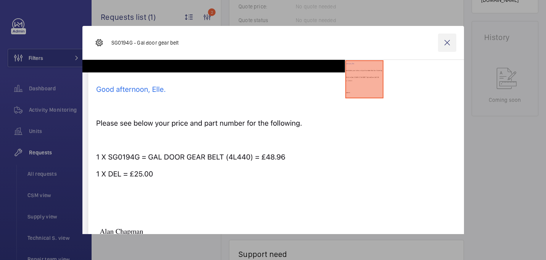
click at [446, 40] on wm-front-icon-button at bounding box center [447, 43] width 18 height 18
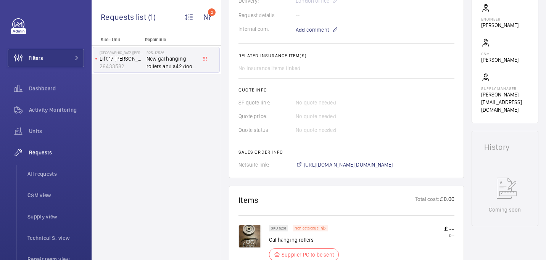
scroll to position [226, 0]
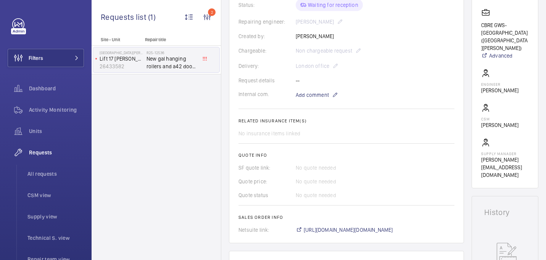
scroll to position [406, 0]
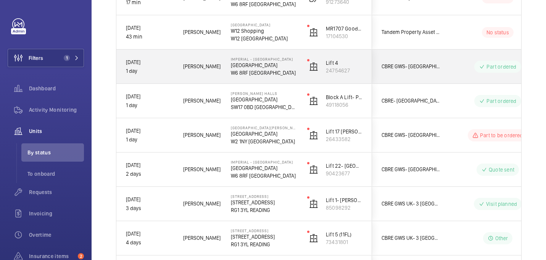
scroll to position [163, 0]
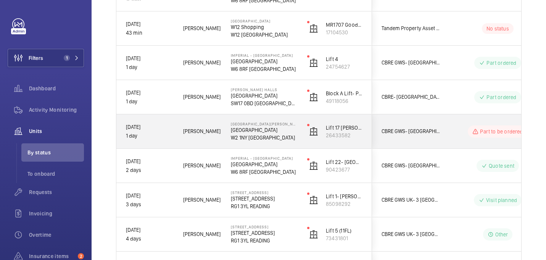
click at [267, 127] on p "[GEOGRAPHIC_DATA]" at bounding box center [264, 130] width 66 height 8
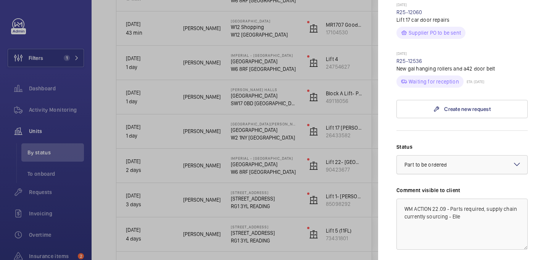
scroll to position [458, 0]
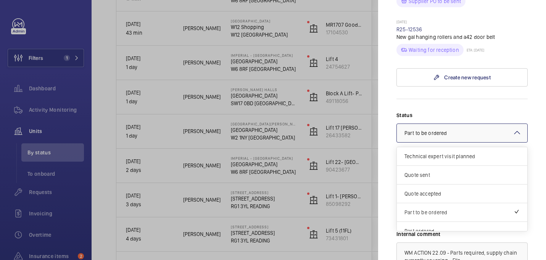
click at [451, 129] on div "× Part to be ordered" at bounding box center [435, 133] width 61 height 8
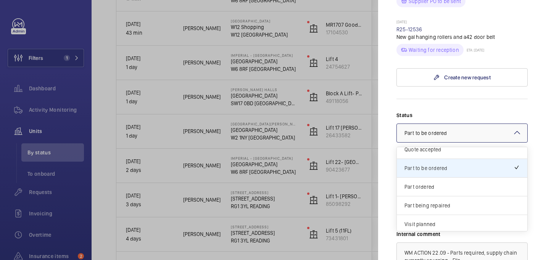
scroll to position [45, 0]
click at [424, 177] on div "Part ordered" at bounding box center [462, 186] width 131 height 19
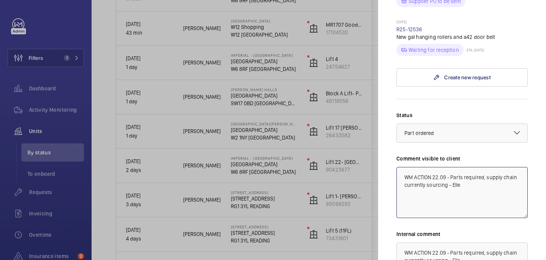
drag, startPoint x: 483, startPoint y: 141, endPoint x: 465, endPoint y: 141, distance: 17.9
click at [465, 167] on textarea "WM ACTION 22.09 - Parts required, supply chain currently sourcing - Elle" at bounding box center [462, 192] width 131 height 51
drag, startPoint x: 487, startPoint y: 140, endPoint x: 489, endPoint y: 147, distance: 7.4
click at [489, 167] on textarea "WM ACTION 22.09 - Parts on order, supply chain currently sourcing - Elle" at bounding box center [462, 192] width 131 height 51
click at [428, 167] on textarea "WM ACTION 22.09 - Parts on order, ETA 25th - 26th. 23rd/09" at bounding box center [462, 192] width 131 height 51
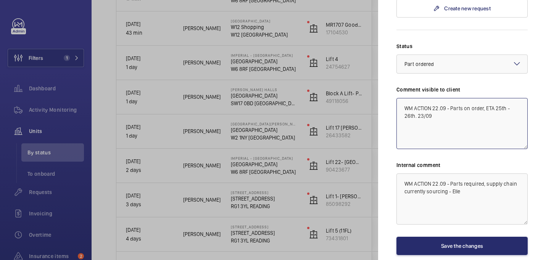
scroll to position [528, 0]
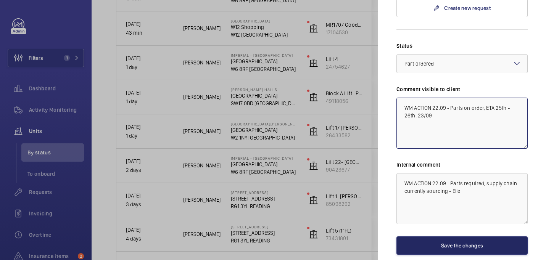
type textarea "WM ACTION 22.09 - Parts on order, ETA 25th - 26th. 23/09"
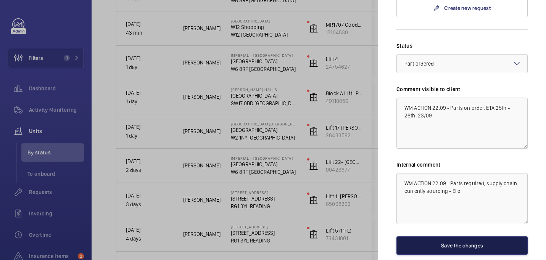
click at [464, 237] on button "Save the changes" at bounding box center [462, 246] width 131 height 18
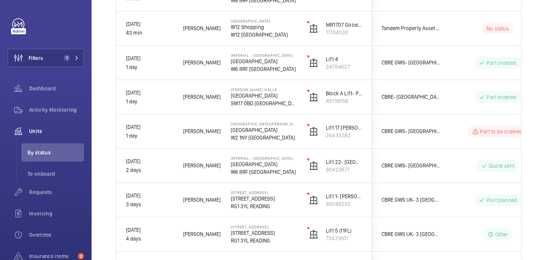
scroll to position [0, 0]
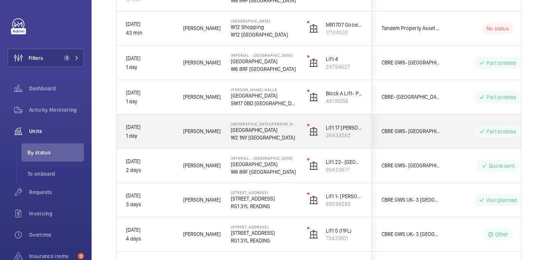
click at [290, 131] on p "[GEOGRAPHIC_DATA]" at bounding box center [264, 130] width 66 height 8
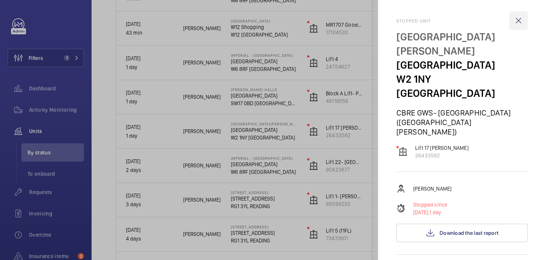
click at [521, 16] on wm-front-icon-button at bounding box center [519, 20] width 18 height 18
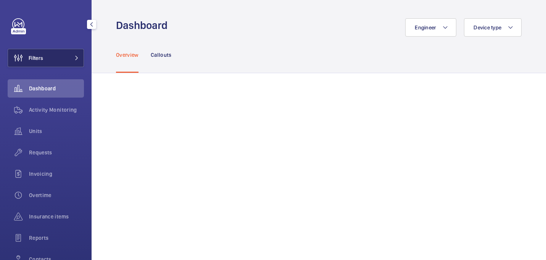
click at [57, 59] on button "Filters" at bounding box center [46, 58] width 76 height 18
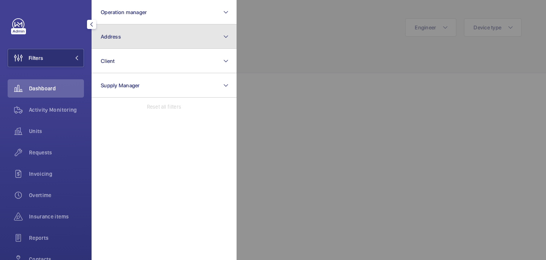
click at [150, 41] on button "Address" at bounding box center [164, 36] width 145 height 24
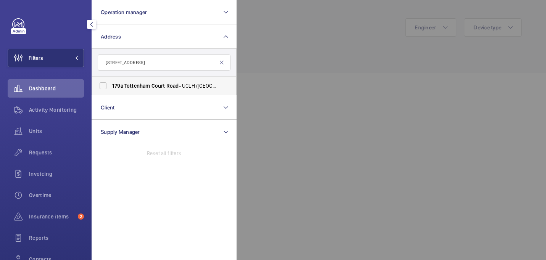
type input "[STREET_ADDRESS]"
click at [162, 83] on span "Court" at bounding box center [159, 86] width 14 height 6
click at [111, 83] on input "[STREET_ADDRESS] ([GEOGRAPHIC_DATA]) [STREET_ADDRESS]" at bounding box center [102, 85] width 15 height 15
checkbox input "true"
click at [270, 77] on div at bounding box center [510, 130] width 546 height 260
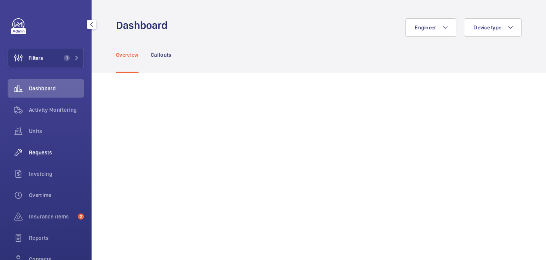
click at [32, 146] on div "Requests" at bounding box center [46, 153] width 76 height 18
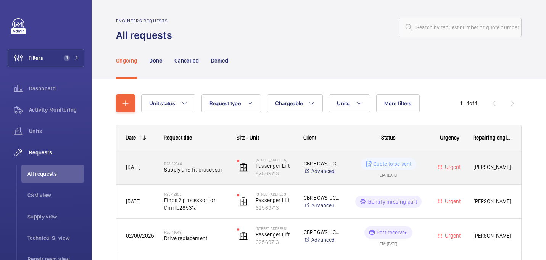
click at [214, 169] on span "Supply and fit processor" at bounding box center [195, 170] width 63 height 8
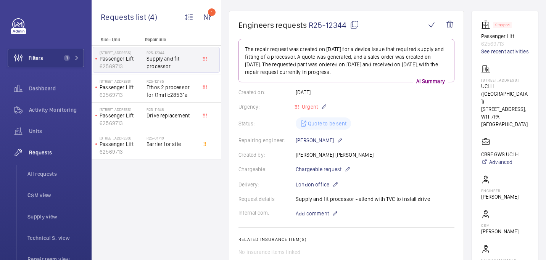
scroll to position [115, 0]
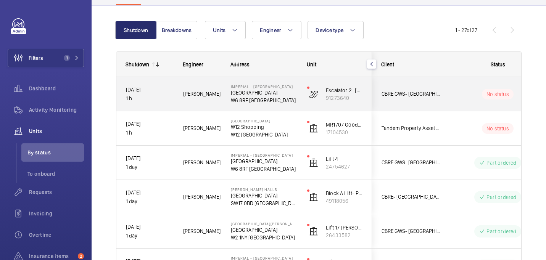
scroll to position [87, 0]
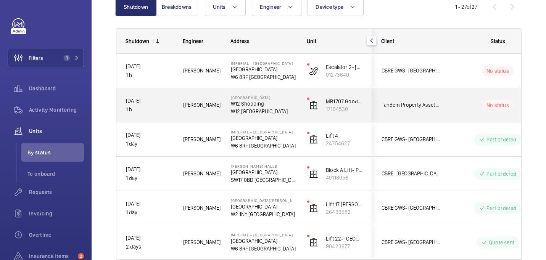
click at [213, 105] on span "[PERSON_NAME]" at bounding box center [202, 105] width 38 height 9
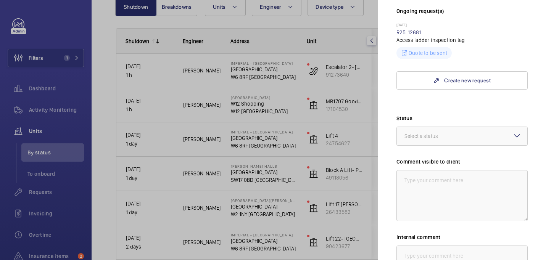
scroll to position [224, 0]
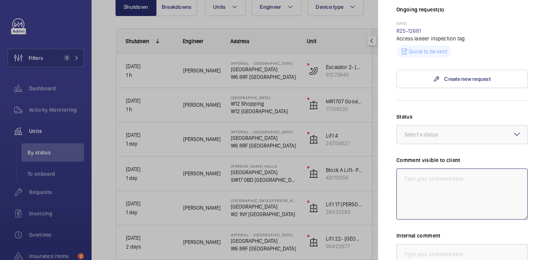
click at [430, 171] on textarea at bounding box center [462, 194] width 131 height 51
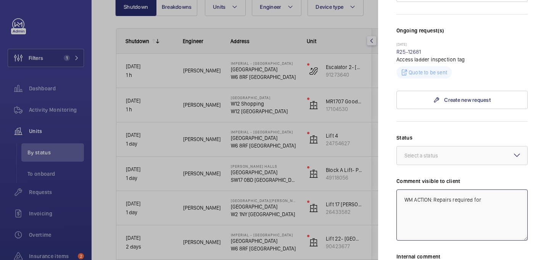
scroll to position [211, 0]
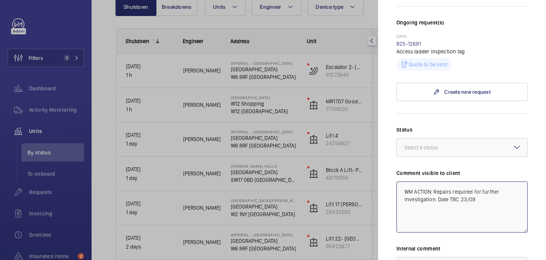
drag, startPoint x: 481, startPoint y: 191, endPoint x: 396, endPoint y: 181, distance: 85.8
click at [396, 181] on mat-sidenav "Stopped unit [GEOGRAPHIC_DATA] W12 Shopping W12 [GEOGRAPHIC_DATA] Property Asse…" at bounding box center [462, 130] width 168 height 260
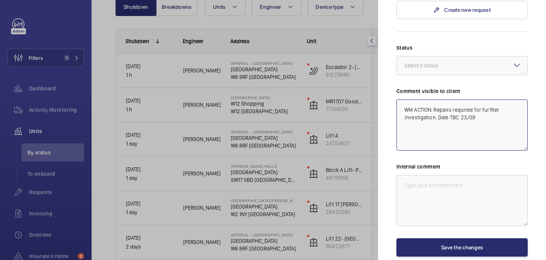
scroll to position [309, 0]
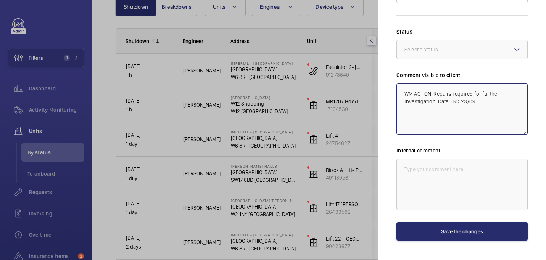
type textarea "WM ACTION: Repairs required for further investigation. Date TBC. 23/09"
click at [440, 170] on textarea at bounding box center [462, 184] width 131 height 51
paste textarea "WM ACTION: Repairs required for further investigation. Date TBC. 23/09"
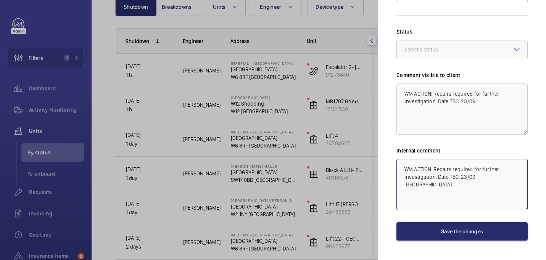
type textarea "WM ACTION: Repairs required for further investigation. Date TBC. 23/09 india"
click at [419, 46] on div "Select a status" at bounding box center [431, 50] width 53 height 8
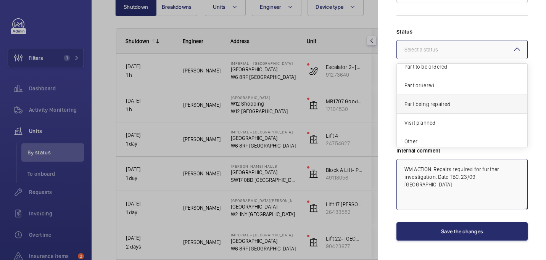
scroll to position [65, 0]
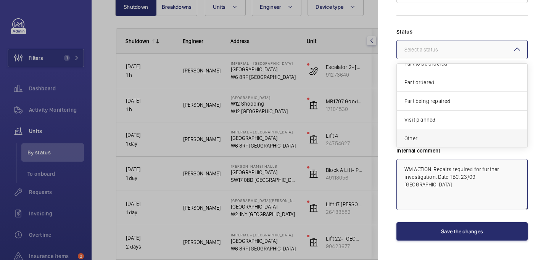
click at [429, 135] on span "Other" at bounding box center [462, 139] width 115 height 8
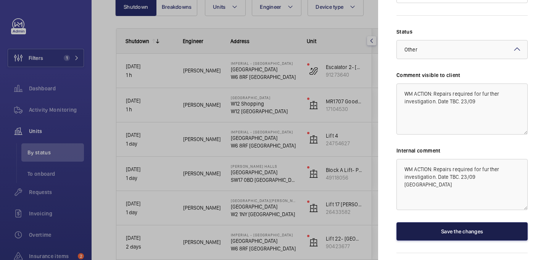
click at [471, 223] on button "Save the changes" at bounding box center [462, 232] width 131 height 18
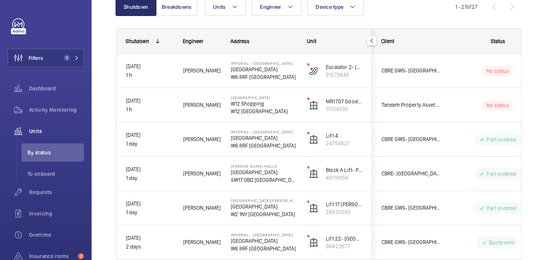
scroll to position [0, 0]
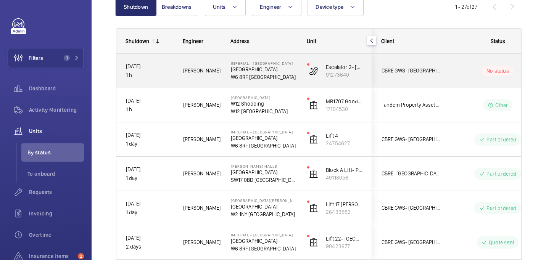
click at [219, 74] on span "Adam L." at bounding box center [202, 70] width 38 height 9
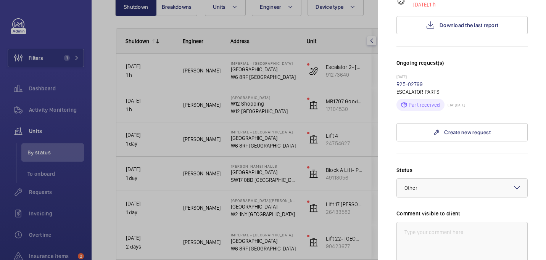
scroll to position [165, 0]
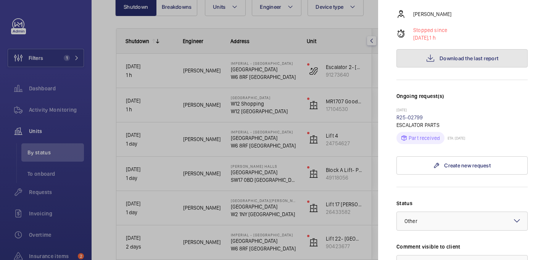
click at [441, 55] on span "Download the last report" at bounding box center [469, 58] width 59 height 6
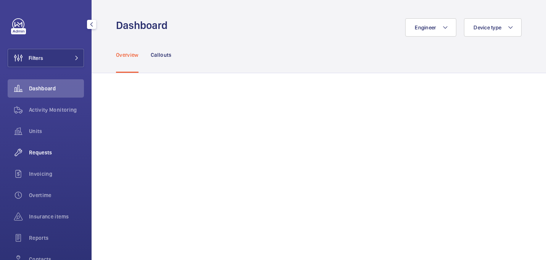
click at [39, 147] on div "Requests" at bounding box center [46, 153] width 76 height 18
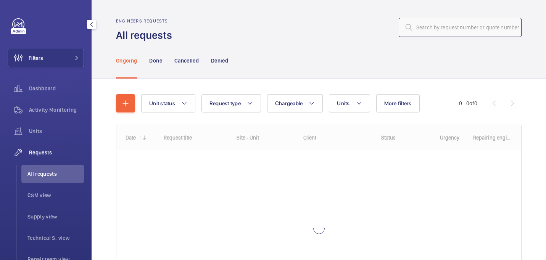
click at [460, 27] on input "text" at bounding box center [460, 27] width 123 height 19
paste input "R25-12641"
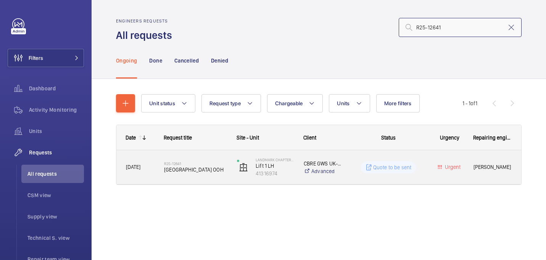
type input "R25-12641"
click at [171, 155] on div "R25-12641 Replace hall station OOH" at bounding box center [191, 167] width 72 height 34
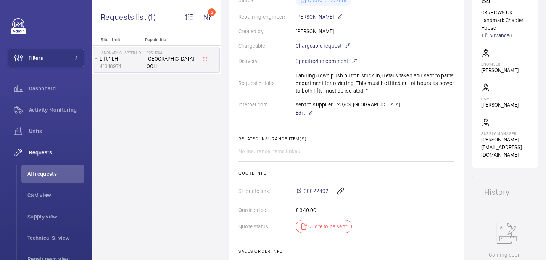
scroll to position [30, 0]
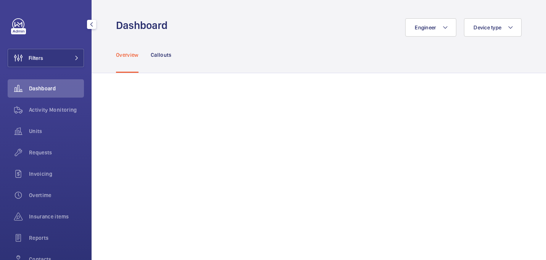
scroll to position [66, 0]
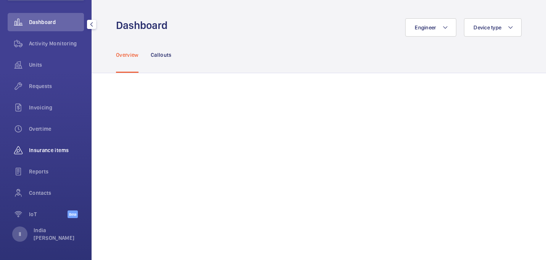
click at [49, 152] on span "Insurance items" at bounding box center [56, 151] width 55 height 8
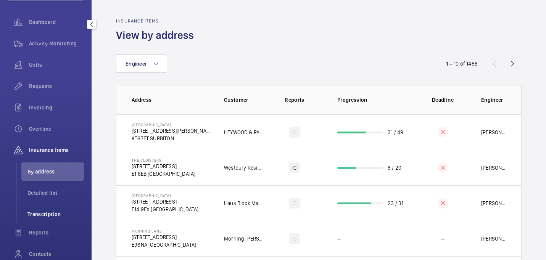
click at [37, 214] on span "Transcription" at bounding box center [55, 215] width 56 height 8
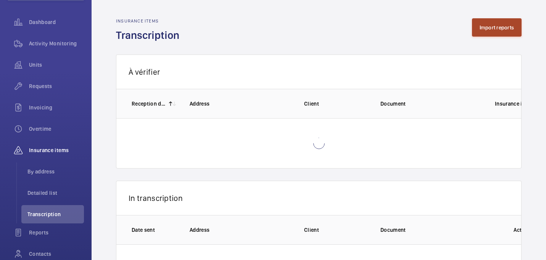
click at [479, 25] on button "Import reports" at bounding box center [497, 27] width 50 height 18
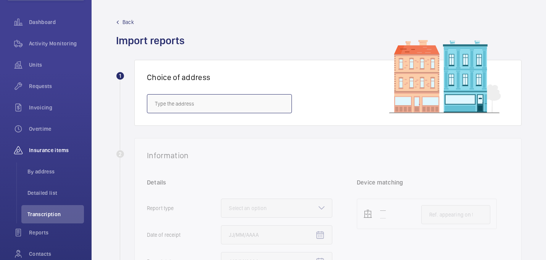
click at [230, 101] on input "text" at bounding box center [219, 103] width 145 height 19
paste input "[STREET_ADDRESS][PERSON_NAME],"
click at [227, 130] on span "[PERSON_NAME][GEOGRAPHIC_DATA] ([GEOGRAPHIC_DATA]) - [STREET_ADDRESS][PERSON_NA…" at bounding box center [219, 127] width 129 height 8
type input "[PERSON_NAME][GEOGRAPHIC_DATA] ([GEOGRAPHIC_DATA]) - [STREET_ADDRESS][PERSON_NA…"
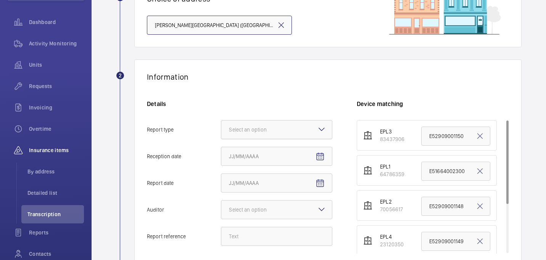
scroll to position [89, 0]
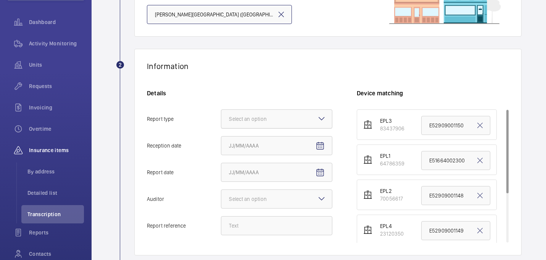
click at [247, 123] on div at bounding box center [276, 119] width 111 height 18
click at [221, 123] on input "Report type Select an option" at bounding box center [221, 119] width 0 height 18
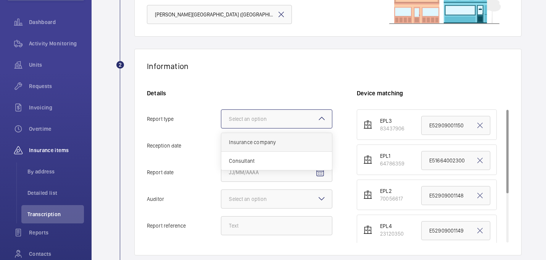
click at [248, 146] on span "Insurance company" at bounding box center [276, 143] width 95 height 8
click at [221, 128] on input "Report type Select an option Insurance company Consultant" at bounding box center [221, 119] width 0 height 18
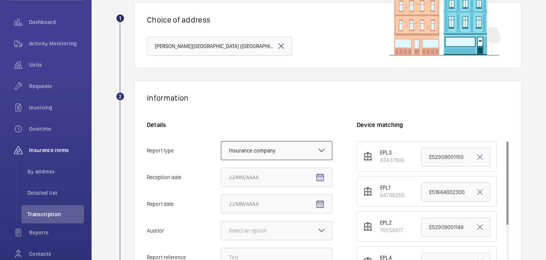
scroll to position [56, 0]
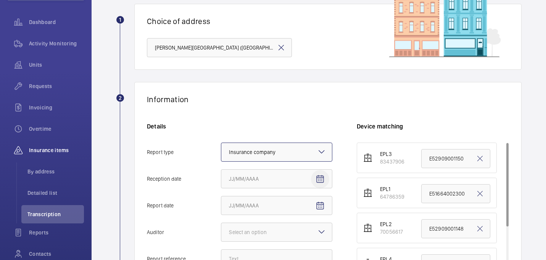
click at [320, 182] on mat-icon "Open calendar" at bounding box center [320, 179] width 9 height 9
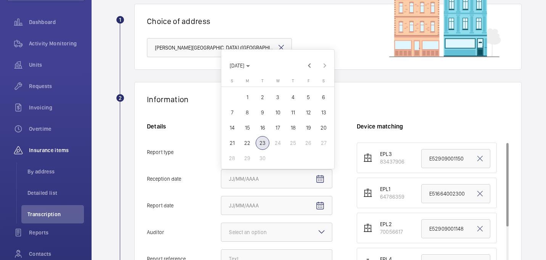
click at [265, 143] on span "23" at bounding box center [263, 143] width 14 height 14
type input "[DATE]"
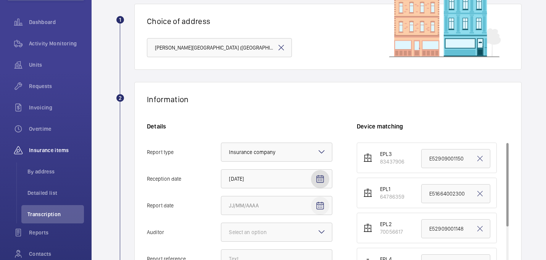
click at [316, 207] on mat-icon "Open calendar" at bounding box center [320, 206] width 9 height 9
click at [261, 170] on span "23" at bounding box center [263, 170] width 14 height 14
type input "[DATE]"
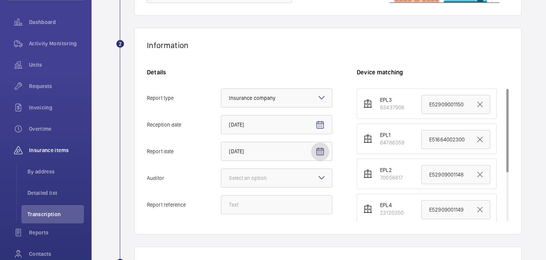
scroll to position [115, 0]
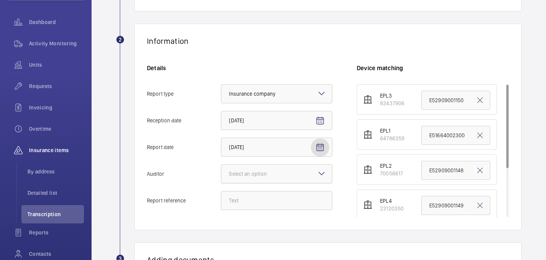
click at [246, 179] on div at bounding box center [276, 174] width 111 height 18
click at [221, 179] on input "Auditor Select an option" at bounding box center [221, 174] width 0 height 18
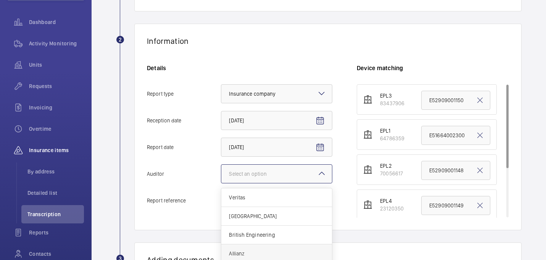
click at [244, 248] on div "Allianz" at bounding box center [276, 254] width 111 height 19
click at [221, 183] on input "Auditor Select an option Veritas Zurich British Engineering Allianz Other" at bounding box center [221, 174] width 0 height 18
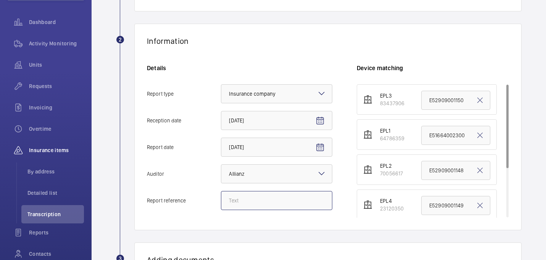
click at [262, 194] on input "Report reference" at bounding box center [276, 200] width 111 height 19
paste input "NV29275795"
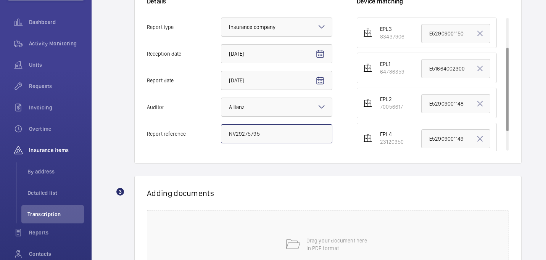
scroll to position [77, 0]
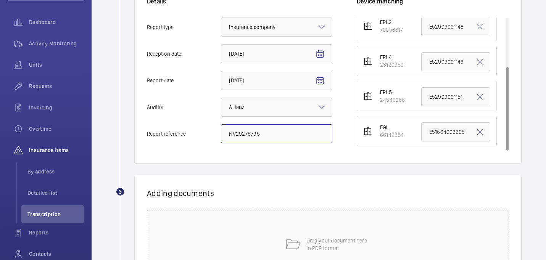
type input "NV29275795"
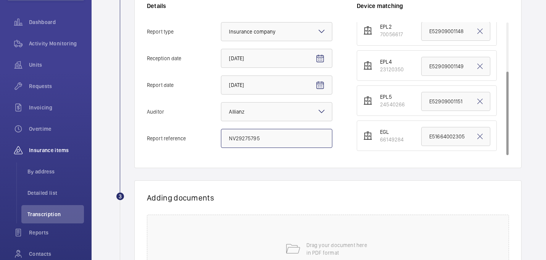
scroll to position [261, 0]
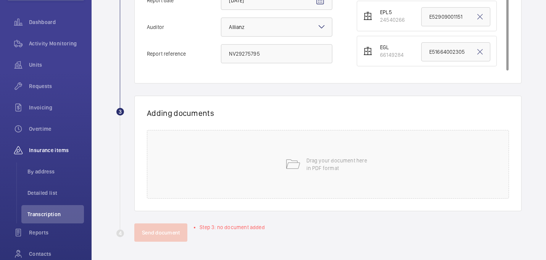
click at [86, 36] on div "Filters Dashboard Activity Monitoring Units Requests Invoicing Overtime Insuran…" at bounding box center [46, 130] width 92 height 260
click at [290, 87] on wm-front-report-upload-form "2 Information Details Report type Select an option × Insurance company × Recept…" at bounding box center [319, 59] width 406 height 365
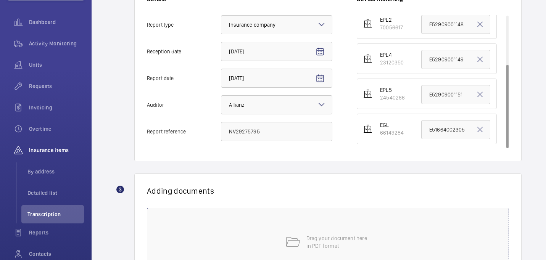
scroll to position [178, 0]
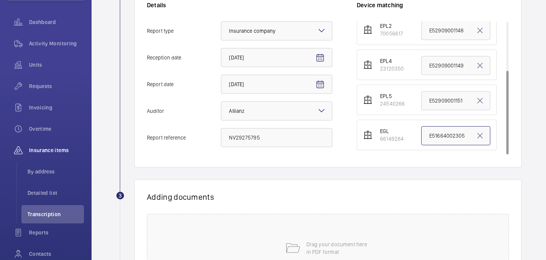
click at [445, 136] on input "E51664002305" at bounding box center [455, 135] width 69 height 19
paste input "NV29275795"
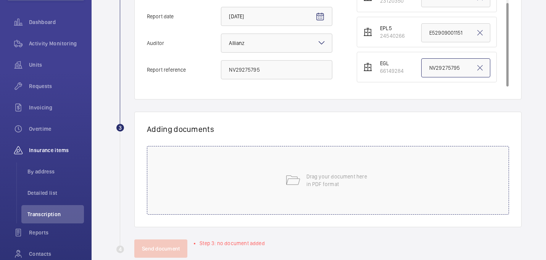
scroll to position [250, 0]
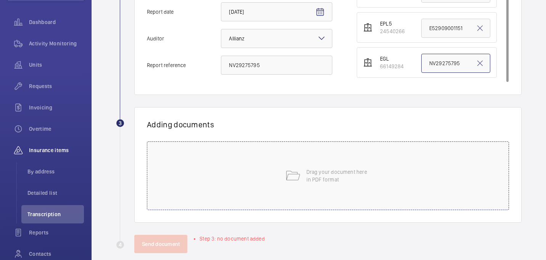
type input "NV29275795"
click at [377, 174] on div "Drag your document here in PDF format" at bounding box center [328, 176] width 362 height 69
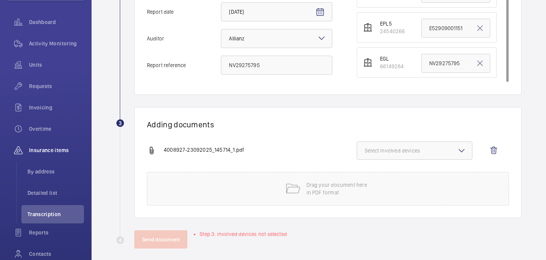
click at [435, 157] on button "Select involved devices" at bounding box center [415, 151] width 116 height 18
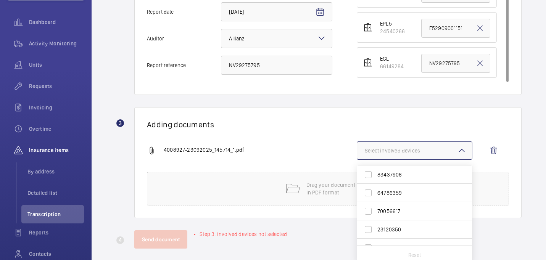
scroll to position [30, 0]
click at [389, 240] on span "66149284" at bounding box center [416, 237] width 76 height 8
click at [376, 240] on input "66149284" at bounding box center [368, 236] width 15 height 15
checkbox input "true"
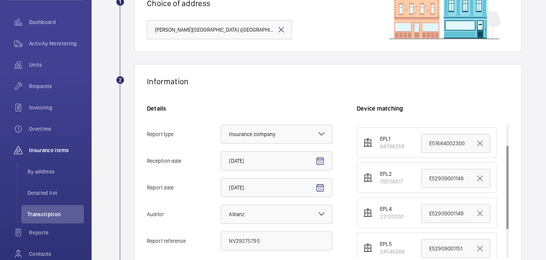
scroll to position [257, 0]
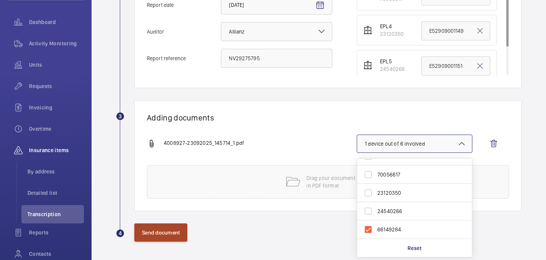
click at [150, 237] on button "Send document" at bounding box center [160, 233] width 53 height 18
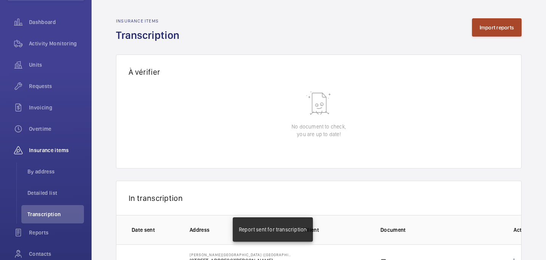
click at [502, 29] on button "Import reports" at bounding box center [497, 27] width 50 height 18
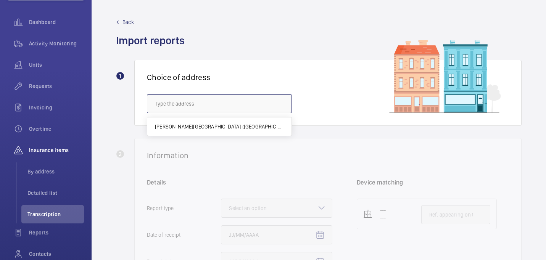
click at [258, 109] on input "text" at bounding box center [219, 103] width 145 height 19
click at [255, 129] on span "Eastman Dental Hospital (UCLH) - 47-49 Huntley Street, LONDON WC1E 6DG" at bounding box center [219, 127] width 129 height 8
type input "Eastman Dental Hospital (UCLH) - 47-49 Huntley Street, LONDON WC1E 6DG"
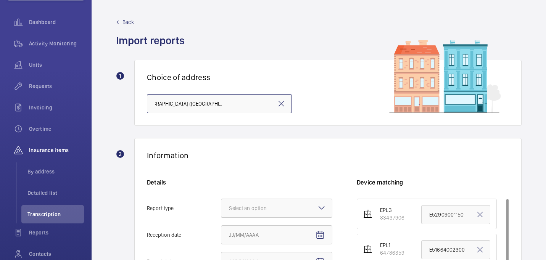
click at [277, 204] on div at bounding box center [276, 208] width 111 height 18
click at [221, 204] on input "Report type Select an option" at bounding box center [221, 208] width 0 height 18
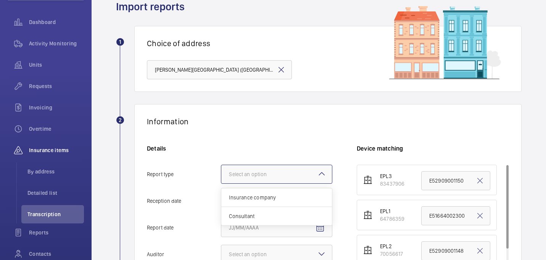
scroll to position [37, 0]
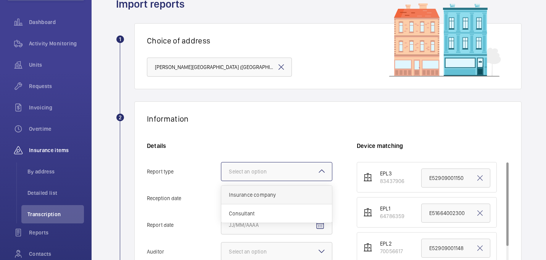
click at [266, 197] on span "Insurance company" at bounding box center [276, 195] width 95 height 8
click at [221, 181] on input "Report type Select an option Insurance company Consultant" at bounding box center [221, 172] width 0 height 18
click at [316, 202] on mat-icon "Open calendar" at bounding box center [320, 198] width 9 height 9
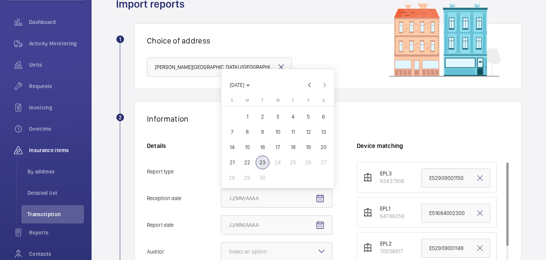
click at [257, 158] on span "23" at bounding box center [263, 163] width 14 height 14
type input "9/23/2025"
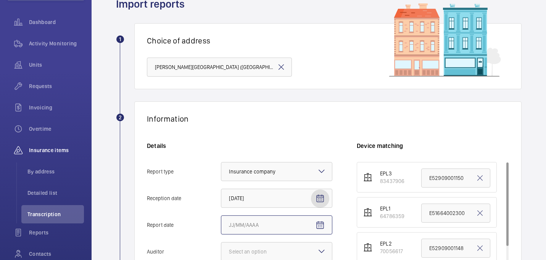
click at [311, 216] on input "Report date" at bounding box center [276, 225] width 111 height 19
click at [324, 226] on mat-icon "Open calendar" at bounding box center [320, 225] width 9 height 9
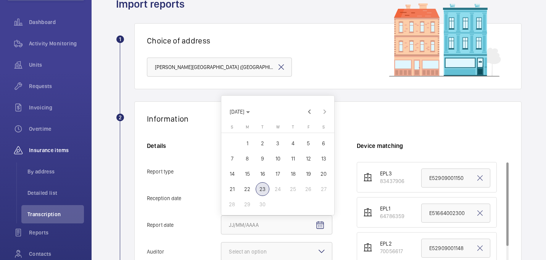
click at [262, 188] on span "23" at bounding box center [263, 189] width 14 height 14
type input "9/23/2025"
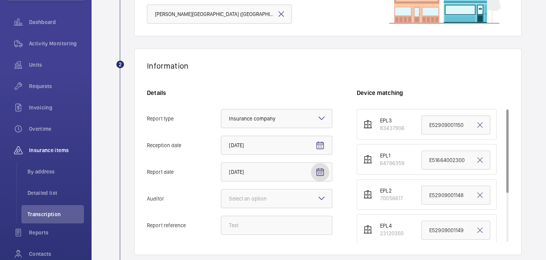
scroll to position [106, 0]
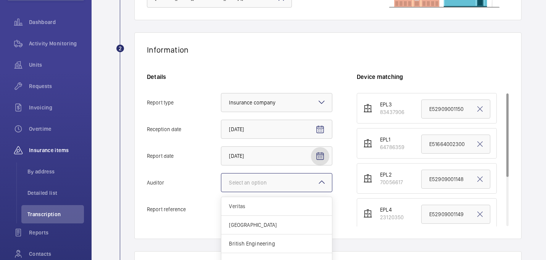
click at [262, 179] on div "Select an option" at bounding box center [257, 183] width 57 height 8
click at [221, 179] on input "Auditor Select an option Veritas Zurich British Engineering Allianz Other" at bounding box center [221, 183] width 0 height 18
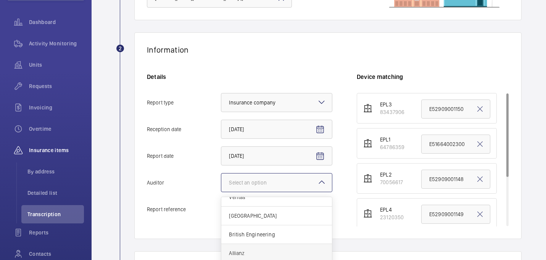
click at [242, 246] on div "Allianz" at bounding box center [276, 253] width 111 height 19
click at [221, 192] on input "Auditor Select an option Veritas Zurich British Engineering Allianz Other" at bounding box center [221, 183] width 0 height 18
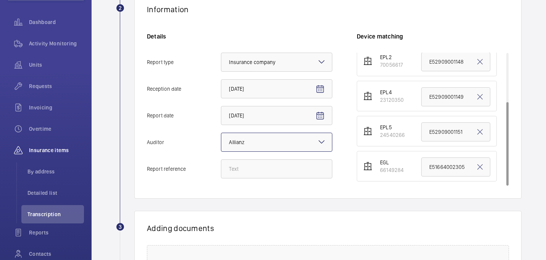
scroll to position [142, 0]
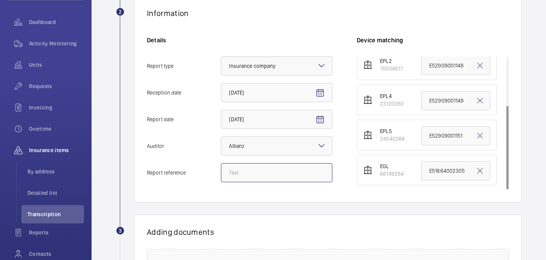
click at [246, 174] on input "Report reference" at bounding box center [276, 172] width 111 height 19
click at [258, 165] on input "Report reference" at bounding box center [276, 172] width 111 height 19
click at [252, 174] on input "Report reference" at bounding box center [276, 172] width 111 height 19
click at [292, 162] on div "Details Report type Select an option × Insurance company × Reception date 9/23/…" at bounding box center [252, 113] width 210 height 154
click at [291, 169] on input "Report reference" at bounding box center [276, 172] width 111 height 19
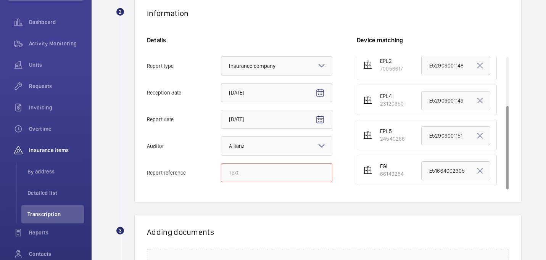
paste input "NV29275795"
drag, startPoint x: 277, startPoint y: 173, endPoint x: 220, endPoint y: 173, distance: 57.3
click at [220, 173] on label "Report reference NV29275795 - Lift 4" at bounding box center [240, 172] width 186 height 19
type input "NV29275795 - Lift 4"
click at [448, 100] on input "E52909001149" at bounding box center [455, 100] width 69 height 19
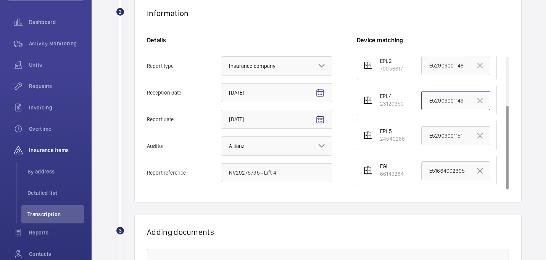
click at [448, 100] on input "E52909001149" at bounding box center [455, 100] width 69 height 19
paste input "NV29275795 - Lift 4"
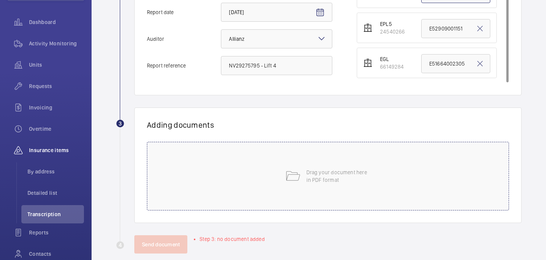
scroll to position [259, 0]
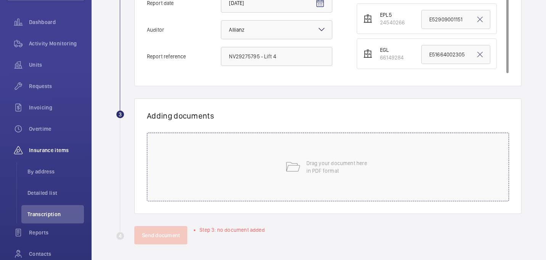
type input "NV29275795 - Lift 4"
click at [312, 195] on div "Drag your document here in PDF format" at bounding box center [328, 167] width 362 height 69
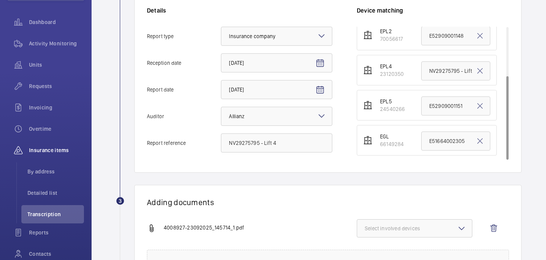
scroll to position [172, 0]
click at [451, 232] on span "Select involved devices" at bounding box center [415, 229] width 100 height 8
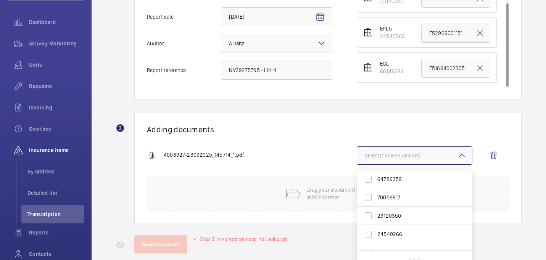
scroll to position [30, 0]
click at [400, 204] on span "23120350" at bounding box center [416, 205] width 76 height 8
click at [376, 204] on input "23120350" at bounding box center [368, 204] width 15 height 15
checkbox input "true"
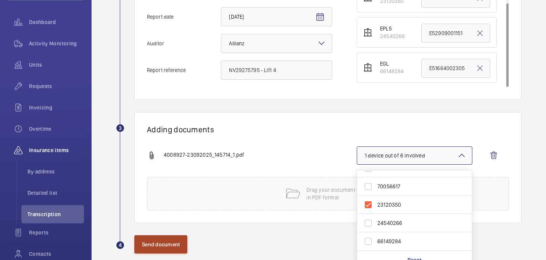
click at [166, 240] on button "Send document" at bounding box center [160, 245] width 53 height 18
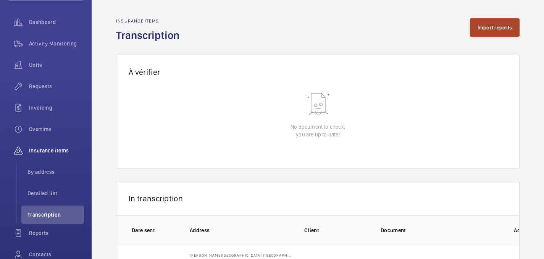
click at [499, 32] on button "Import reports" at bounding box center [495, 27] width 50 height 18
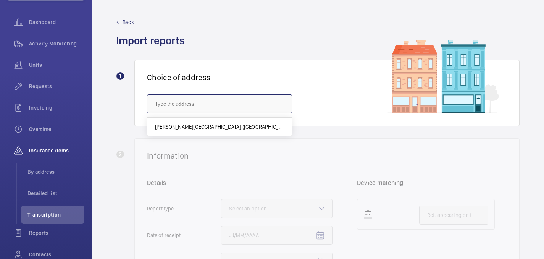
click at [242, 108] on input "text" at bounding box center [219, 103] width 145 height 19
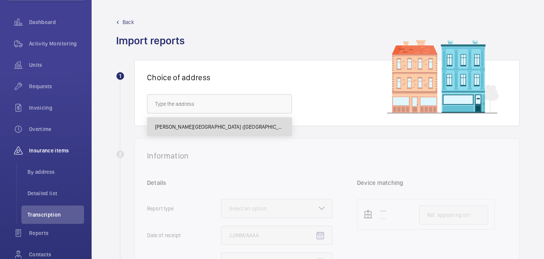
click at [242, 127] on span "Eastman Dental Hospital (UCLH) - 47-49 Huntley Street, LONDON WC1E 6DG" at bounding box center [219, 127] width 129 height 8
type input "Eastman Dental Hospital (UCLH) - 47-49 Huntley Street, LONDON WC1E 6DG"
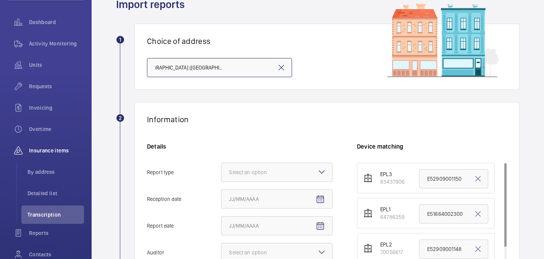
scroll to position [52, 0]
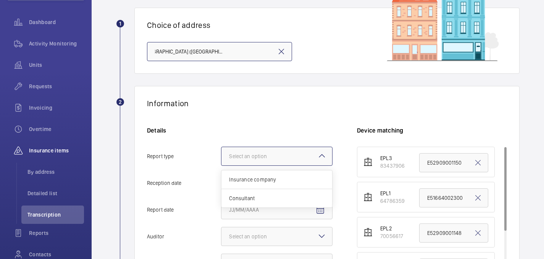
click at [254, 157] on div "Select an option" at bounding box center [257, 156] width 57 height 8
click at [221, 157] on input "Report type Select an option Insurance company Consultant" at bounding box center [221, 156] width 0 height 18
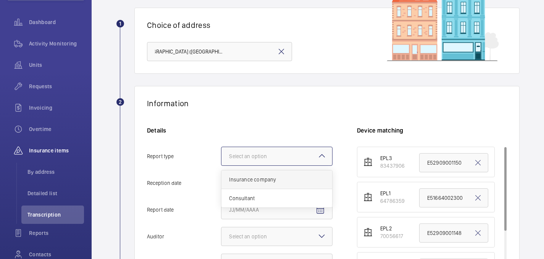
scroll to position [0, 0]
click at [250, 182] on span "Insurance company" at bounding box center [276, 180] width 95 height 8
click at [221, 165] on input "Report type Select an option Insurance company Consultant" at bounding box center [221, 156] width 0 height 18
click at [322, 183] on mat-icon "Open calendar" at bounding box center [320, 183] width 9 height 9
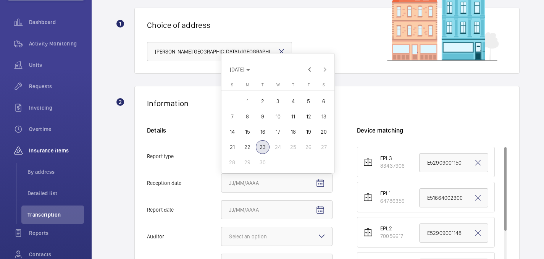
click at [259, 147] on span "23" at bounding box center [263, 147] width 14 height 14
type input "9/23/2025"
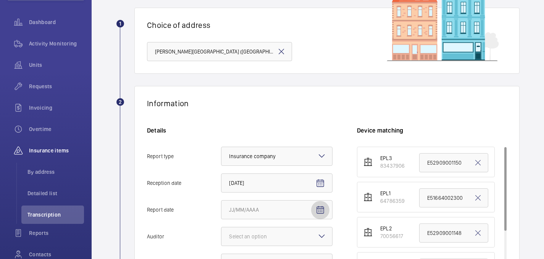
click at [316, 208] on mat-icon "Open calendar" at bounding box center [320, 209] width 9 height 9
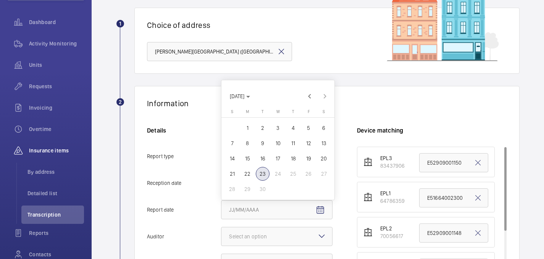
click at [261, 172] on span "23" at bounding box center [263, 174] width 14 height 14
type input "9/23/2025"
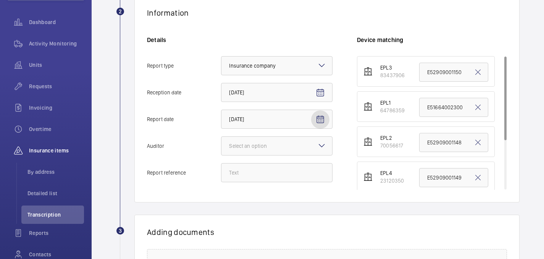
scroll to position [153, 0]
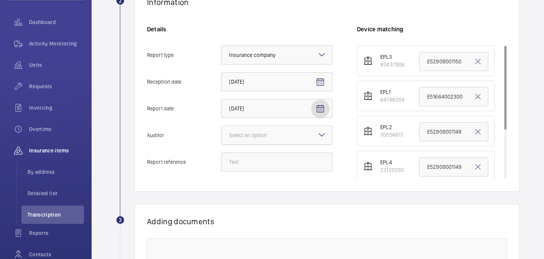
click at [256, 136] on div "Select an option" at bounding box center [257, 135] width 57 height 8
click at [221, 136] on input "Auditor Select an option" at bounding box center [221, 135] width 0 height 18
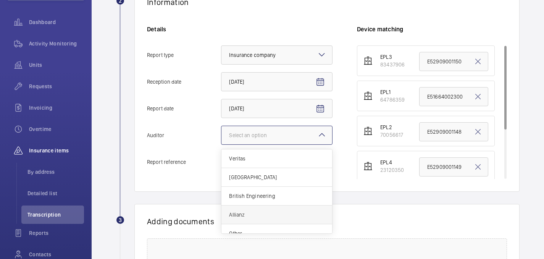
click at [244, 216] on span "Allianz" at bounding box center [276, 215] width 95 height 8
click at [221, 144] on input "Auditor Select an option Veritas Zurich British Engineering Allianz Other" at bounding box center [221, 135] width 0 height 18
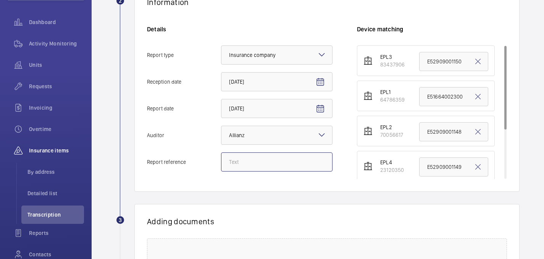
click at [242, 168] on input "Report reference" at bounding box center [276, 161] width 111 height 19
click at [328, 236] on div "Adding documents Drag your document here in PDF format" at bounding box center [326, 262] width 385 height 116
click at [273, 158] on input "Report reference" at bounding box center [276, 161] width 111 height 19
paste input "NV29275795"
drag, startPoint x: 282, startPoint y: 165, endPoint x: 202, endPoint y: 162, distance: 79.4
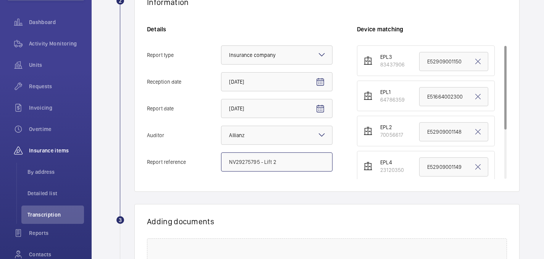
click at [202, 162] on label "Report reference NV29275795 - Lift 2" at bounding box center [240, 161] width 186 height 19
type input "NV29275795 - Lift 2"
click at [456, 137] on input "E52909001148" at bounding box center [453, 131] width 69 height 19
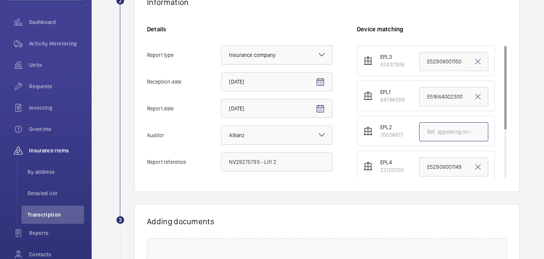
paste input "NV29275795 - Lift 2"
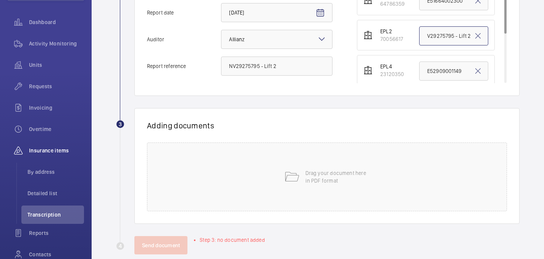
scroll to position [263, 0]
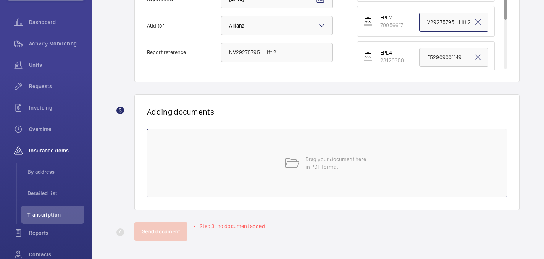
type input "NV29275795 - Lift 2"
click at [310, 174] on div "Drag your document here in PDF format" at bounding box center [327, 163] width 360 height 69
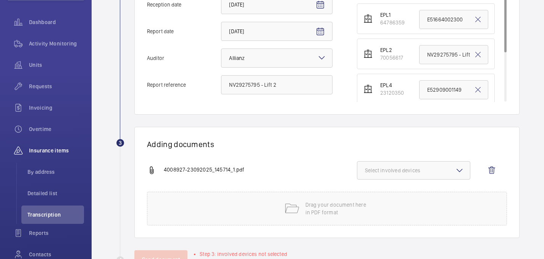
scroll to position [224, 0]
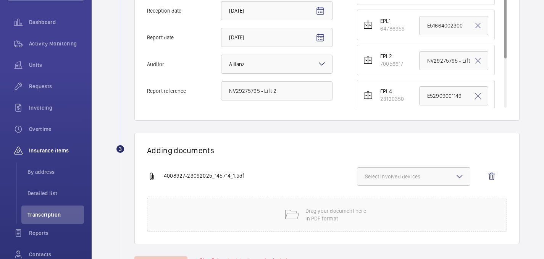
click at [463, 179] on mat-icon at bounding box center [459, 176] width 9 height 9
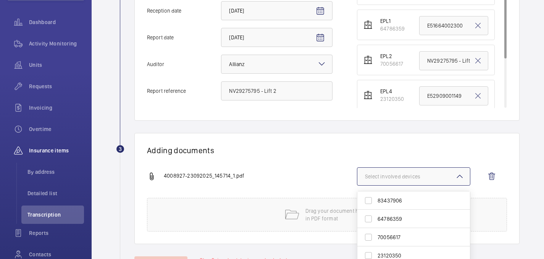
scroll to position [258, 0]
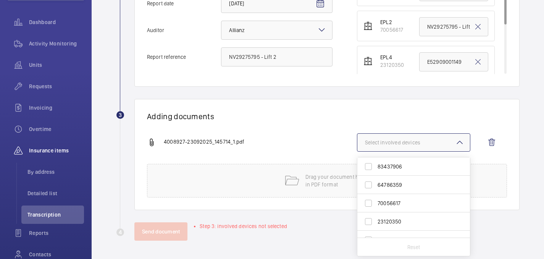
click at [392, 206] on span "70056617" at bounding box center [414, 203] width 73 height 8
click at [376, 206] on input "70056617" at bounding box center [368, 202] width 15 height 15
checkbox input "true"
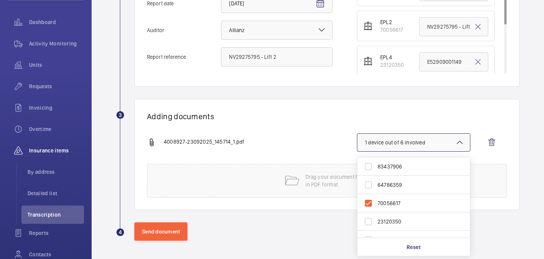
click at [318, 129] on div "Adding documents 4008927-23092025_145714_1.pdf 1 device out of 6 involved 83437…" at bounding box center [326, 154] width 385 height 111
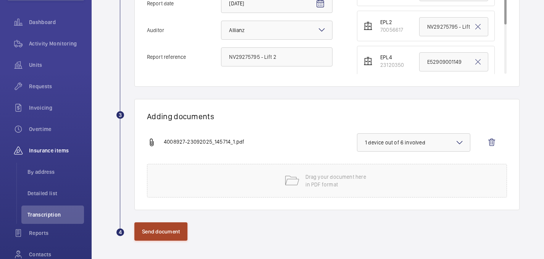
click at [151, 232] on button "Send document" at bounding box center [160, 231] width 53 height 18
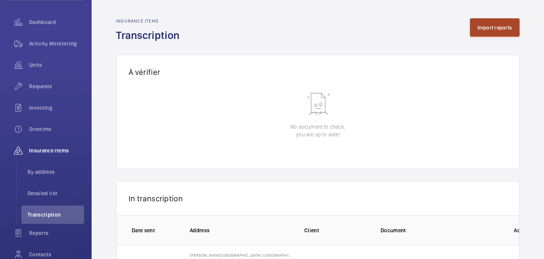
click at [486, 31] on button "Import reports" at bounding box center [495, 27] width 50 height 18
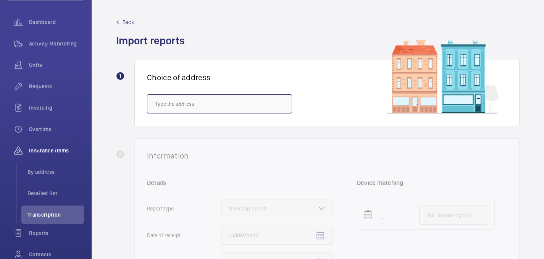
click at [227, 94] on input "text" at bounding box center [219, 103] width 145 height 19
click at [239, 124] on span "Eastman Dental Hospital (UCLH) - 47-49 Huntley Street, LONDON WC1E 6DG" at bounding box center [219, 127] width 129 height 8
type input "Eastman Dental Hospital (UCLH) - 47-49 Huntley Street, LONDON WC1E 6DG"
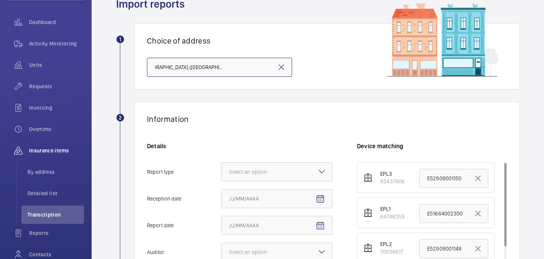
scroll to position [53, 0]
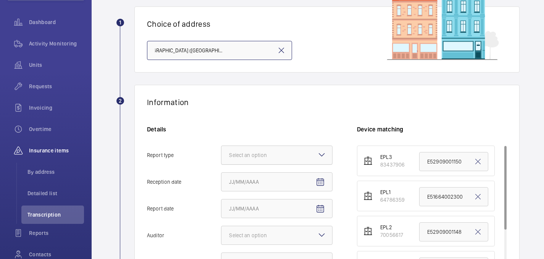
click at [261, 153] on div "Select an option" at bounding box center [257, 155] width 57 height 8
click at [221, 153] on input "Report type Select an option" at bounding box center [221, 155] width 0 height 18
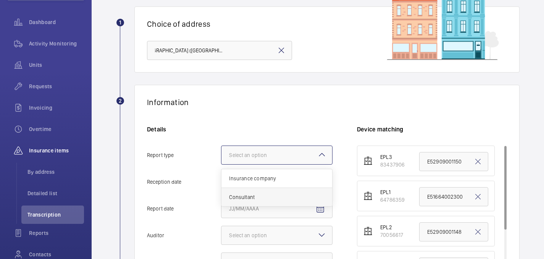
scroll to position [0, 0]
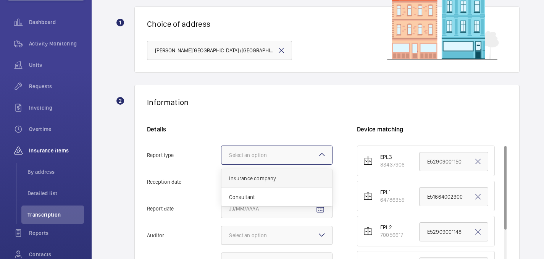
click at [257, 179] on span "Insurance company" at bounding box center [276, 178] width 95 height 8
click at [221, 164] on input "Report type Select an option Insurance company Consultant" at bounding box center [221, 155] width 0 height 18
click at [321, 180] on mat-icon "Open calendar" at bounding box center [320, 182] width 9 height 9
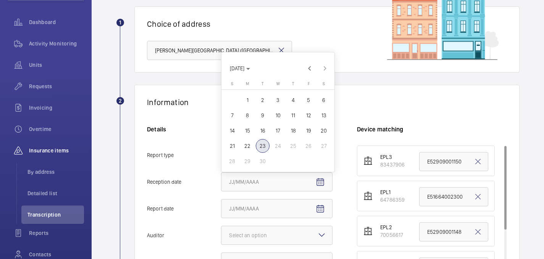
click at [262, 142] on span "23" at bounding box center [263, 146] width 14 height 14
type input "9/23/2025"
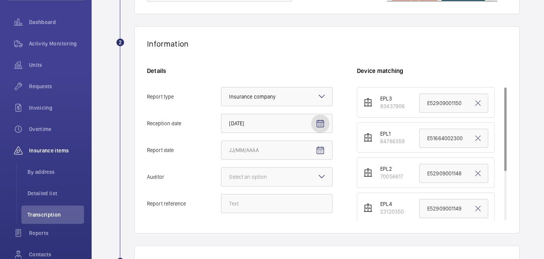
scroll to position [139, 0]
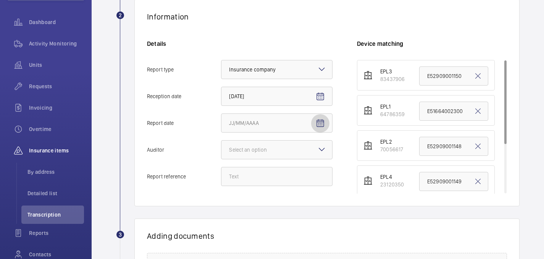
click at [321, 124] on mat-icon "Open calendar" at bounding box center [320, 123] width 9 height 9
click at [263, 228] on span "23" at bounding box center [263, 231] width 14 height 14
type input "9/23/2025"
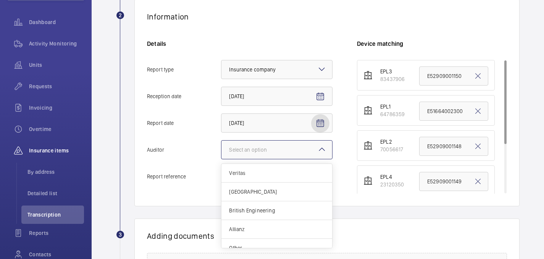
click at [310, 149] on div at bounding box center [276, 149] width 111 height 18
click at [221, 149] on input "Auditor Select an option Veritas Zurich British Engineering Allianz Other" at bounding box center [221, 149] width 0 height 18
click at [259, 226] on span "Allianz" at bounding box center [276, 229] width 95 height 8
click at [221, 159] on input "Auditor Select an option Veritas Zurich British Engineering Allianz Other" at bounding box center [221, 149] width 0 height 18
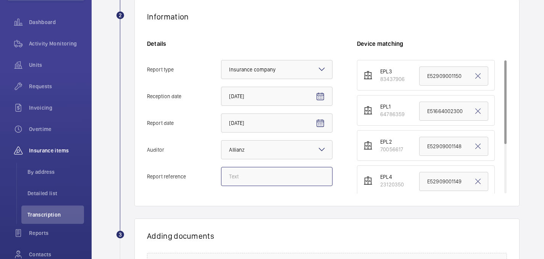
click at [252, 170] on input "Report reference" at bounding box center [276, 176] width 111 height 19
paste input "NV29275795"
drag, startPoint x: 279, startPoint y: 178, endPoint x: 216, endPoint y: 176, distance: 63.4
click at [216, 176] on label "Report reference NV29275795 - Lift 3" at bounding box center [240, 176] width 186 height 19
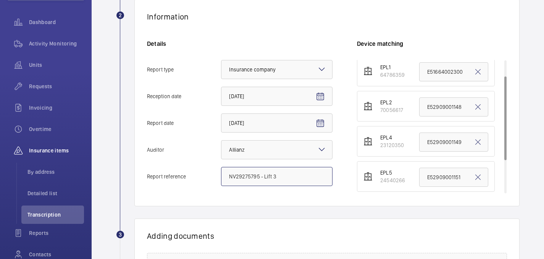
scroll to position [0, 0]
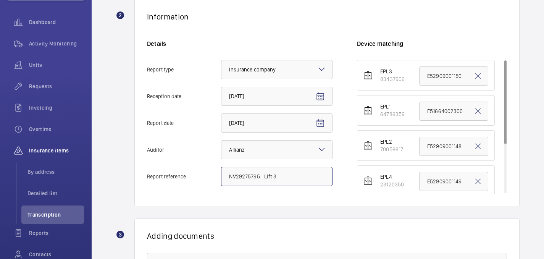
type input "NV29275795 - Lift 3"
click at [442, 75] on input "E52909001150" at bounding box center [453, 75] width 69 height 19
paste input "NV29275795 - Lift 3"
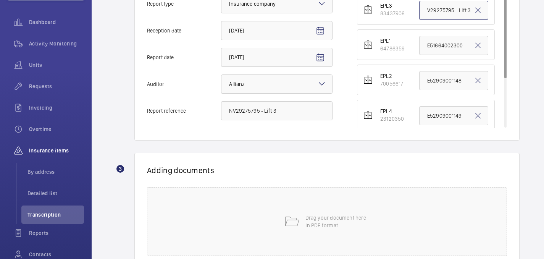
scroll to position [244, 0]
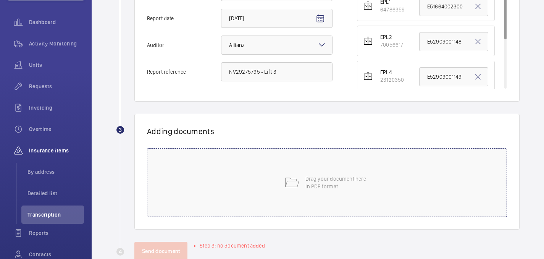
type input "NV29275795 - Lift 3"
click at [323, 174] on div "Drag your document here in PDF format" at bounding box center [327, 182] width 360 height 69
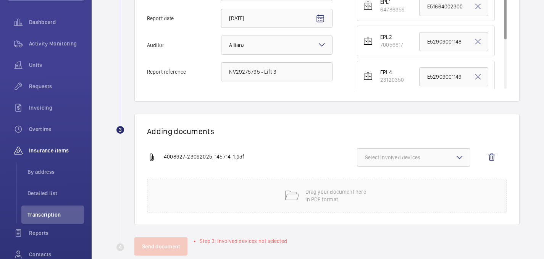
click at [433, 152] on button "Select involved devices" at bounding box center [413, 157] width 113 height 18
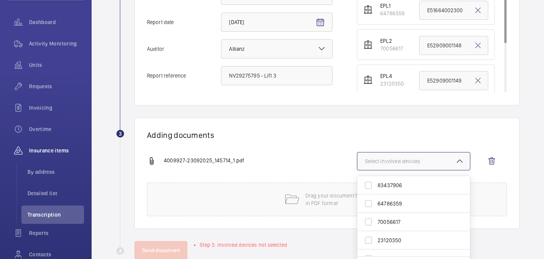
scroll to position [252, 0]
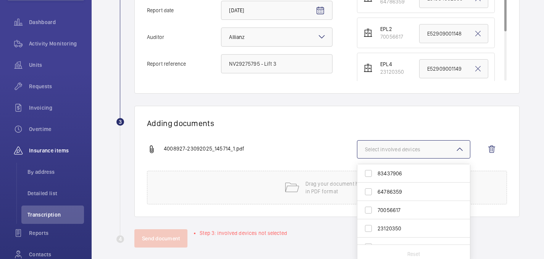
click at [399, 173] on span "83437906" at bounding box center [414, 173] width 73 height 8
click at [376, 173] on input "83437906" at bounding box center [368, 173] width 15 height 15
checkbox input "true"
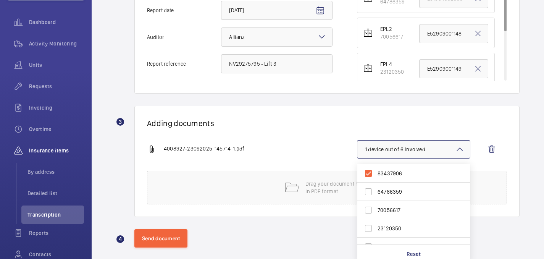
click at [328, 147] on div "4008927-23092025_145714_1.pdf" at bounding box center [252, 149] width 210 height 9
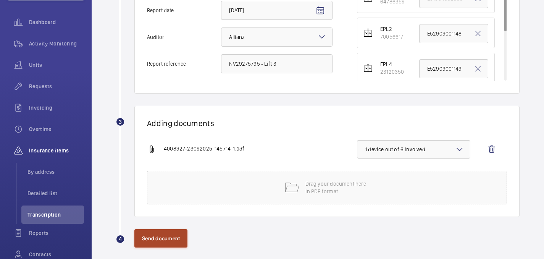
click at [168, 241] on button "Send document" at bounding box center [160, 238] width 53 height 18
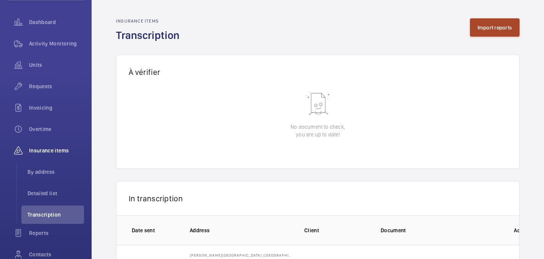
click at [486, 32] on button "Import reports" at bounding box center [495, 27] width 50 height 18
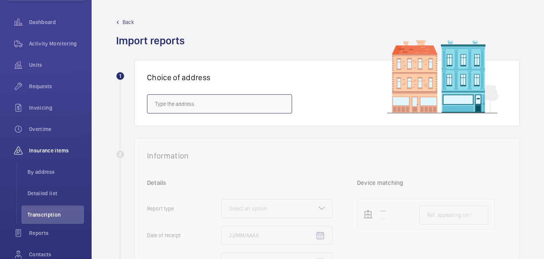
click at [214, 96] on input "text" at bounding box center [219, 103] width 145 height 19
click at [228, 124] on span "Eastman Dental Hospital (UCLH) - 47-49 Huntley Street, LONDON WC1E 6DG" at bounding box center [219, 127] width 129 height 8
type input "Eastman Dental Hospital (UCLH) - 47-49 Huntley Street, LONDON WC1E 6DG"
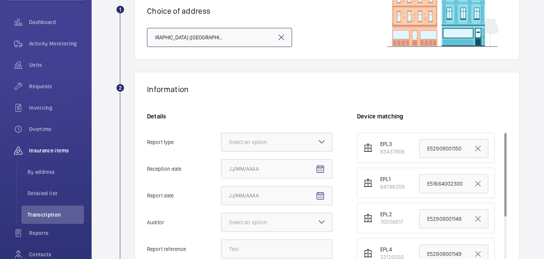
scroll to position [120, 0]
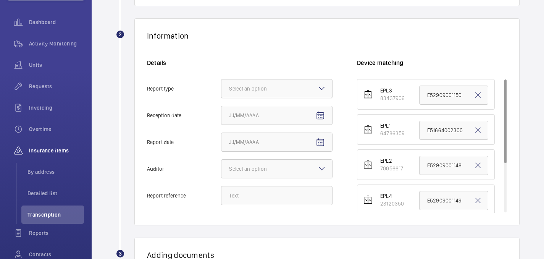
click at [272, 89] on div "Select an option" at bounding box center [257, 89] width 57 height 8
click at [221, 89] on input "Report type Select an option" at bounding box center [221, 88] width 0 height 18
click at [244, 113] on span "Insurance company" at bounding box center [276, 112] width 95 height 8
click at [221, 98] on input "Report type Select an option Insurance company Consultant" at bounding box center [221, 88] width 0 height 18
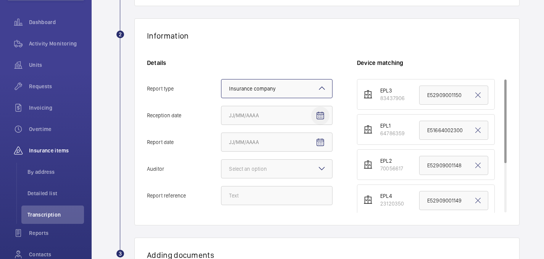
click at [324, 114] on mat-icon "Open calendar" at bounding box center [320, 115] width 9 height 9
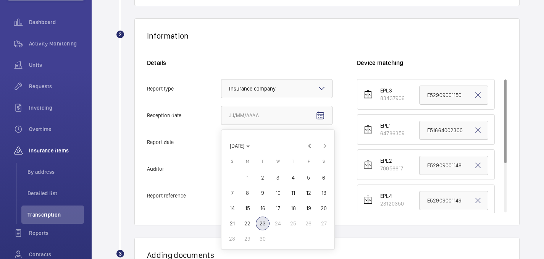
click at [263, 222] on span "23" at bounding box center [263, 223] width 14 height 14
type input "9/23/2025"
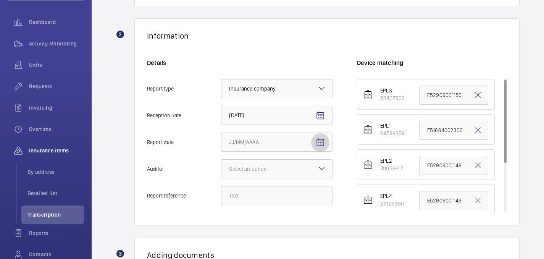
click at [320, 144] on mat-icon "Open calendar" at bounding box center [320, 142] width 9 height 9
click at [260, 105] on span "23" at bounding box center [263, 106] width 14 height 14
type input "9/23/2025"
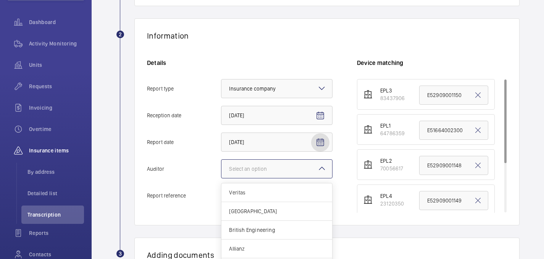
click at [299, 164] on div at bounding box center [276, 169] width 111 height 18
click at [221, 164] on input "Auditor Select an option Veritas Zurich British Engineering Allianz Other" at bounding box center [221, 169] width 0 height 18
click at [263, 245] on span "Allianz" at bounding box center [276, 249] width 95 height 8
click at [221, 178] on input "Auditor Select an option Veritas Zurich British Engineering Allianz Other" at bounding box center [221, 169] width 0 height 18
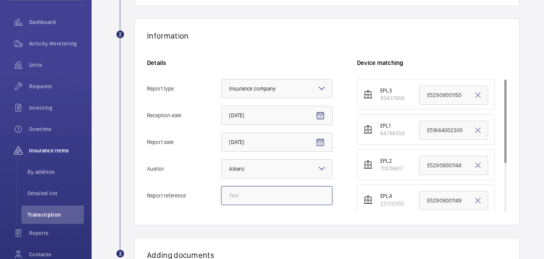
click at [298, 196] on input "Report reference" at bounding box center [276, 195] width 111 height 19
paste input "NV29275795"
click at [288, 196] on input "NV29275795 - Lift 5" at bounding box center [276, 195] width 111 height 19
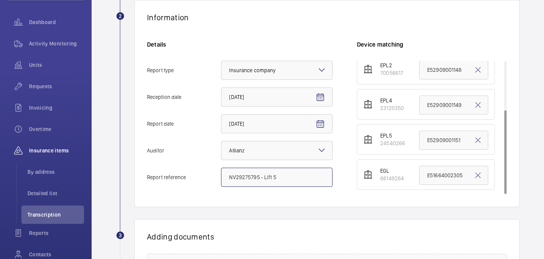
scroll to position [146, 0]
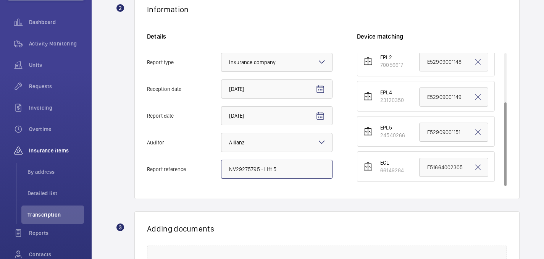
type input "NV29275795 - Lift 5"
click at [444, 126] on input "E52909001151" at bounding box center [453, 132] width 69 height 19
paste input "NV29275795 - Lift 5"
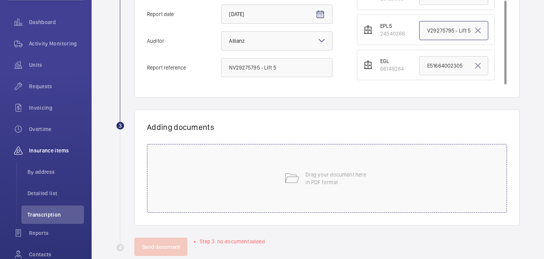
scroll to position [252, 0]
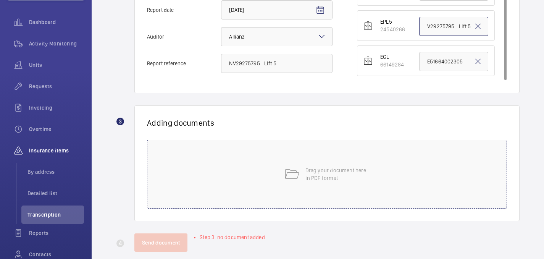
type input "NV29275795 - Lift 5"
click at [393, 169] on div "Drag your document here in PDF format" at bounding box center [327, 174] width 360 height 69
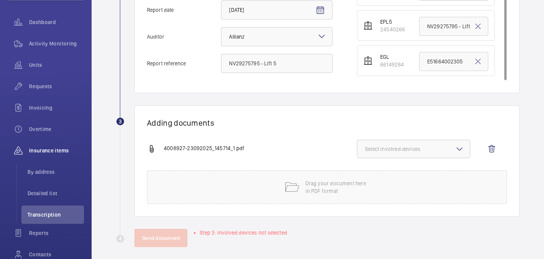
click at [456, 144] on button "Select involved devices" at bounding box center [413, 149] width 113 height 18
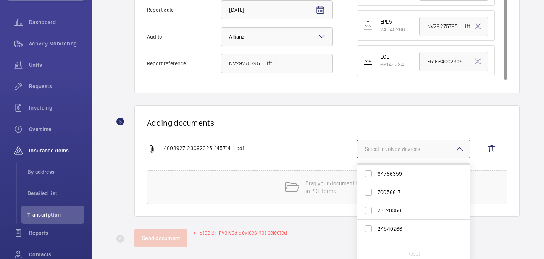
scroll to position [30, 0]
click at [400, 217] on span "24540266" at bounding box center [414, 217] width 73 height 8
click at [376, 217] on input "24540266" at bounding box center [368, 216] width 15 height 15
checkbox input "true"
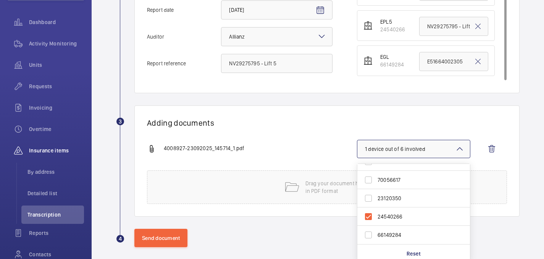
click at [319, 147] on div "4008927-23092025_145714_1.pdf" at bounding box center [252, 148] width 210 height 9
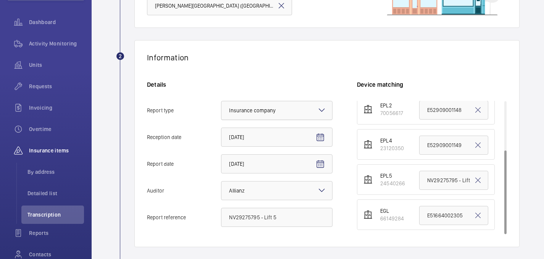
scroll to position [258, 0]
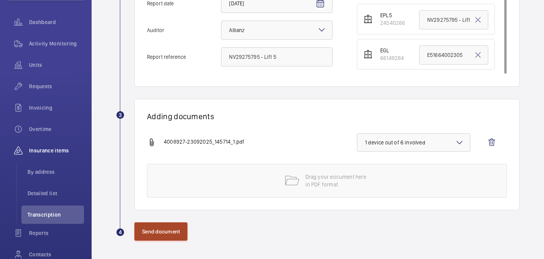
click at [166, 229] on button "Send document" at bounding box center [160, 231] width 53 height 18
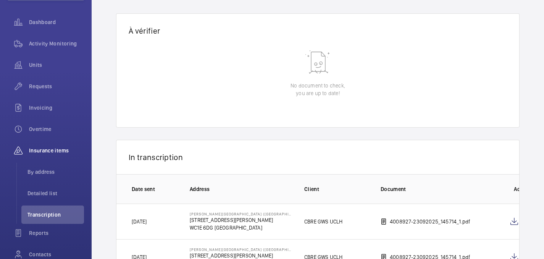
scroll to position [42, 0]
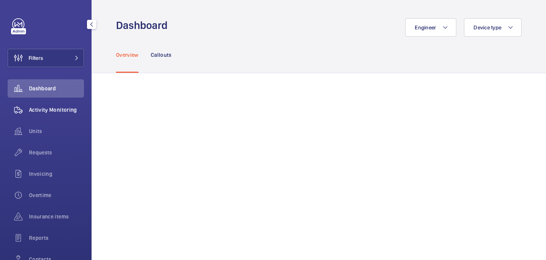
click at [40, 108] on span "Activity Monitoring" at bounding box center [56, 110] width 55 height 8
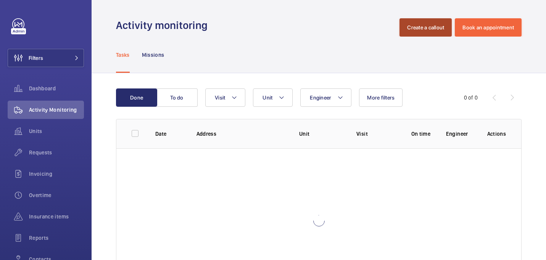
click at [437, 29] on button "Create a callout" at bounding box center [426, 27] width 52 height 18
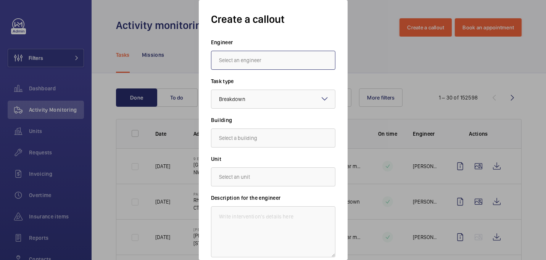
click at [242, 65] on input "text" at bounding box center [273, 60] width 124 height 19
click at [249, 58] on input "text" at bounding box center [273, 60] width 124 height 19
click at [253, 82] on mat-option "Keith Bishop" at bounding box center [273, 83] width 124 height 18
type input "Keith Bishop"
click at [253, 97] on div "× Breakdown" at bounding box center [241, 99] width 45 height 8
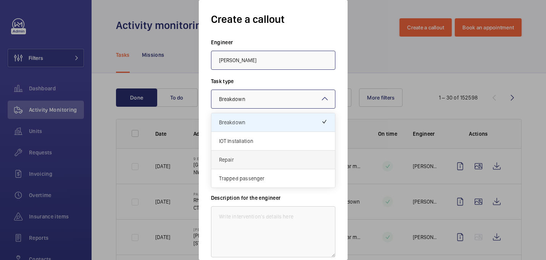
click at [258, 160] on span "Repair" at bounding box center [273, 160] width 108 height 8
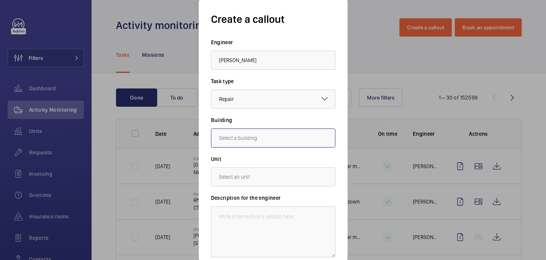
click at [258, 138] on input "text" at bounding box center [273, 138] width 124 height 19
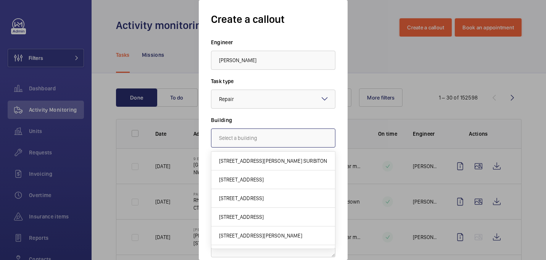
click at [278, 133] on input "text" at bounding box center [273, 138] width 124 height 19
paste input "47-49 HUNTLEY STREET"
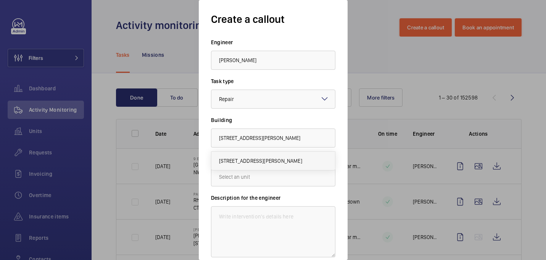
click at [261, 162] on span "47-49 Huntley Street, WC1E 6DG LONDON" at bounding box center [260, 161] width 83 height 8
type input "47-49 Huntley Street, WC1E 6DG LONDON"
click at [242, 181] on input "text" at bounding box center [273, 177] width 124 height 19
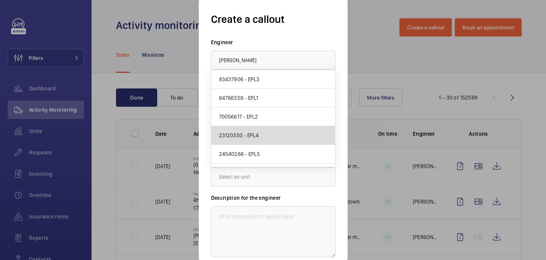
click at [277, 134] on mat-option "23120350 - EPL4" at bounding box center [273, 135] width 124 height 19
type input "23120350 - EPL4"
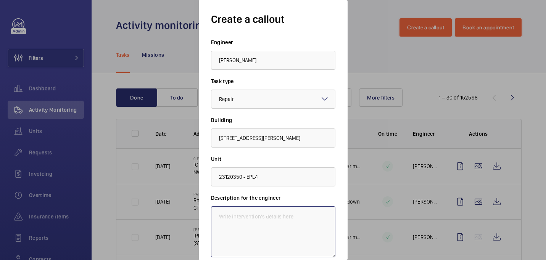
click at [263, 227] on textarea at bounding box center [273, 232] width 124 height 51
paste textarea "The in car two way emergency communication system fails to connect. This should…"
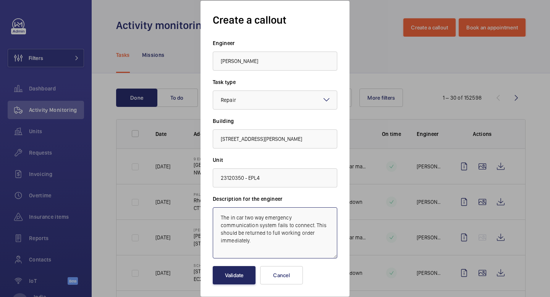
type textarea "The in car two way emergency communication system fails to connect. This should…"
click at [240, 260] on button "Validate" at bounding box center [234, 275] width 43 height 18
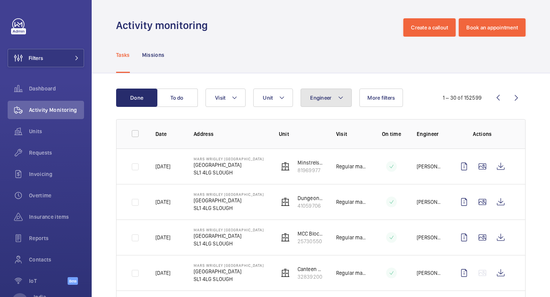
click at [321, 98] on span "Engineer" at bounding box center [320, 98] width 21 height 6
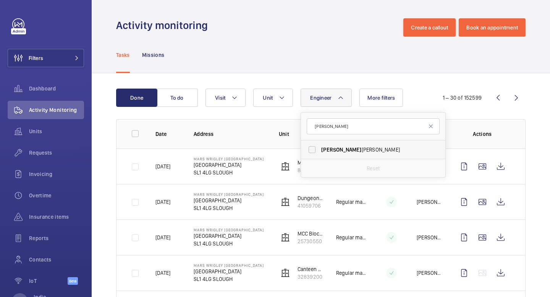
type input "keith"
click at [320, 150] on label "Keith Bishop" at bounding box center [367, 149] width 133 height 18
click at [320, 150] on input "Keith Bishop" at bounding box center [311, 149] width 15 height 15
checkbox input "true"
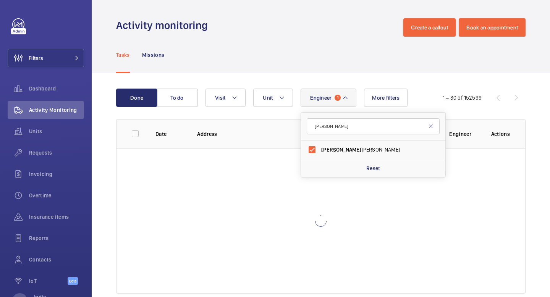
click at [296, 69] on div "Tasks Missions" at bounding box center [320, 55] width 409 height 36
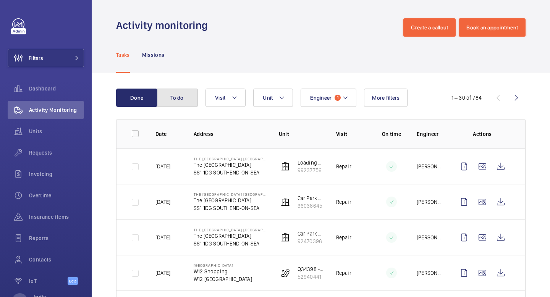
click at [177, 102] on button "To do" at bounding box center [177, 98] width 41 height 18
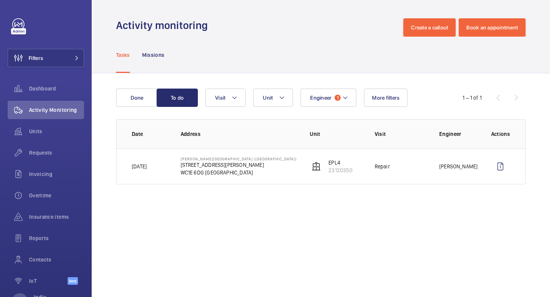
click at [239, 173] on p "WC1E 6DG LONDON" at bounding box center [239, 173] width 116 height 8
click at [140, 163] on p "Tomorrow" at bounding box center [139, 167] width 15 height 8
click at [499, 166] on wm-front-icon-button at bounding box center [500, 166] width 18 height 18
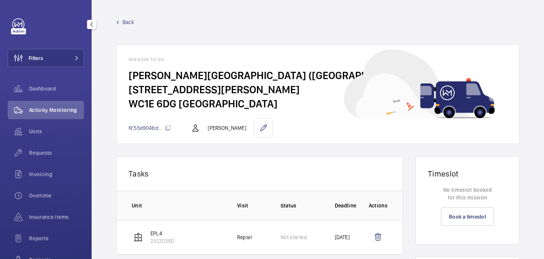
click at [51, 110] on span "Activity Monitoring" at bounding box center [56, 110] width 55 height 8
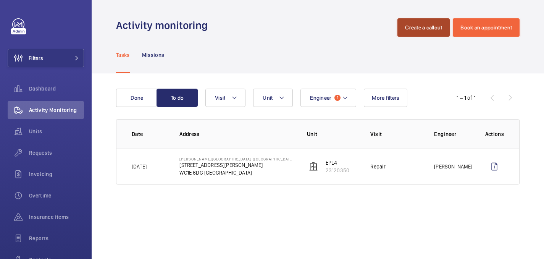
click at [419, 26] on button "Create a callout" at bounding box center [423, 27] width 52 height 18
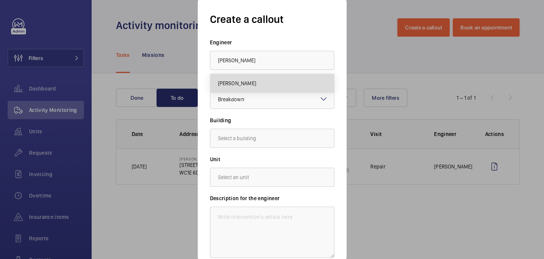
click at [245, 84] on span "Keith Bishop" at bounding box center [237, 83] width 38 height 8
type input "Keith Bishop"
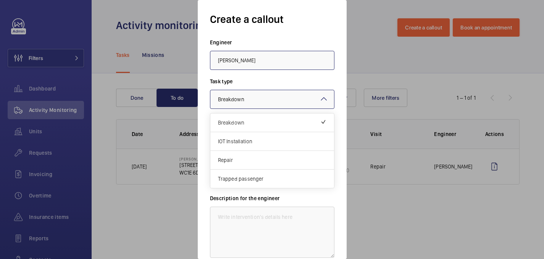
click at [242, 98] on span "Breakdown" at bounding box center [231, 99] width 26 height 6
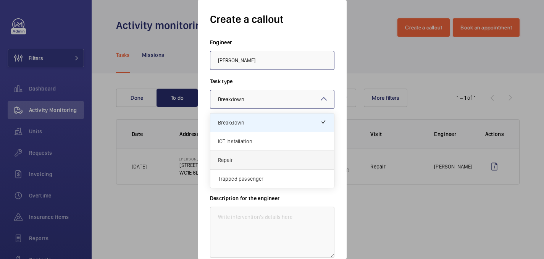
click at [234, 163] on span "Repair" at bounding box center [272, 160] width 108 height 8
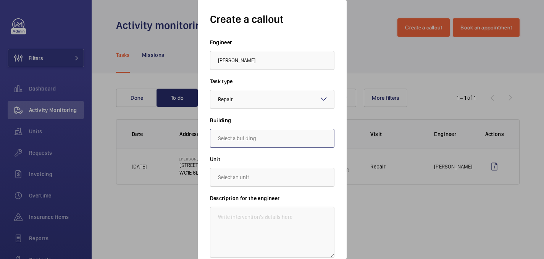
click at [230, 141] on input "text" at bounding box center [272, 138] width 124 height 19
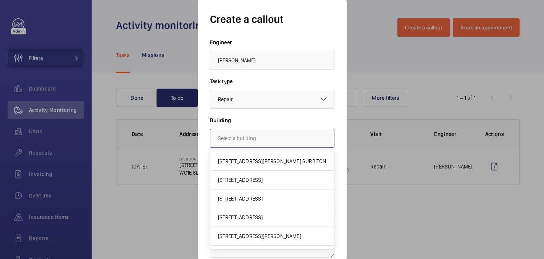
paste input "47-49 HUNTLEY STREET"
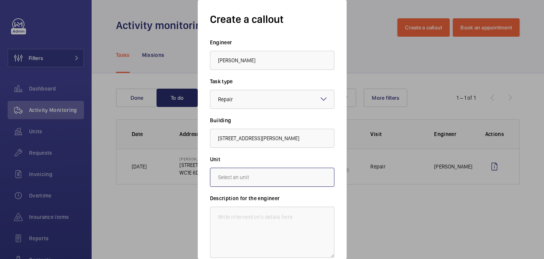
click at [252, 179] on input "text" at bounding box center [272, 177] width 124 height 19
click at [262, 172] on input "text" at bounding box center [272, 177] width 124 height 19
click at [260, 181] on input "text" at bounding box center [272, 177] width 124 height 19
click at [278, 137] on input "47-49 HUNTLEY STREET" at bounding box center [272, 138] width 124 height 19
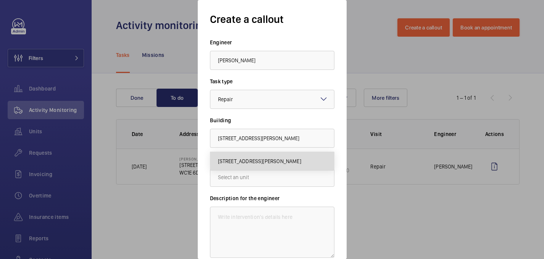
click at [284, 155] on mat-option "47-49 Huntley Street, WC1E 6DG LONDON" at bounding box center [272, 161] width 124 height 18
type input "47-49 Huntley Street, WC1E 6DG LONDON"
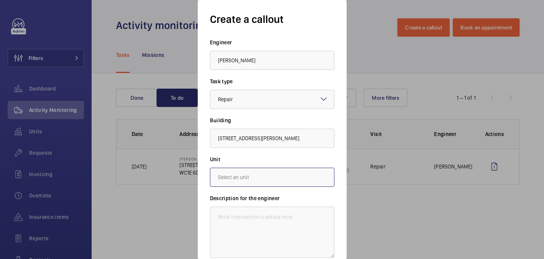
click at [266, 178] on input "text" at bounding box center [272, 177] width 124 height 19
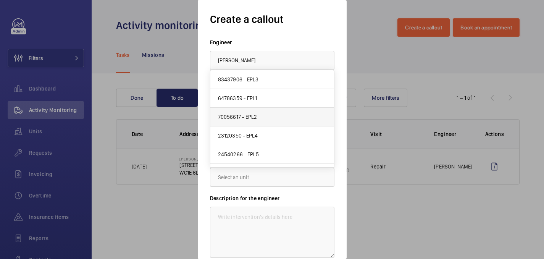
click at [258, 114] on mat-option "70056617 - EPL2" at bounding box center [272, 117] width 124 height 19
type input "70056617 - EPL2"
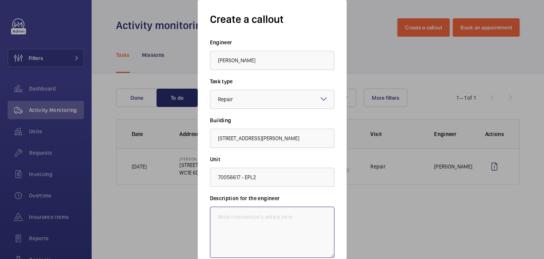
click at [278, 215] on textarea at bounding box center [272, 232] width 124 height 51
paste textarea "The in car two way emergency communication system is inoperative. This should b…"
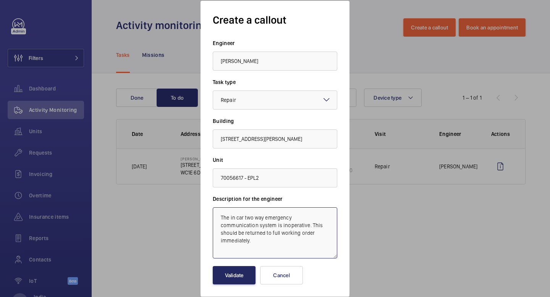
type textarea "The in car two way emergency communication system is inoperative. This should b…"
click at [232, 260] on button "Validate" at bounding box center [234, 275] width 43 height 18
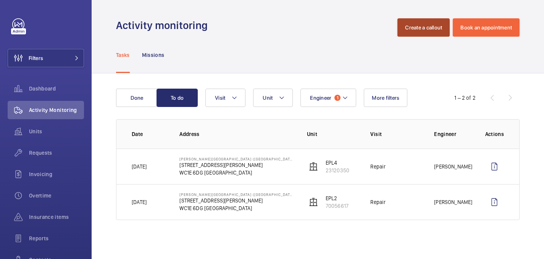
click at [409, 27] on button "Create a callout" at bounding box center [423, 27] width 52 height 18
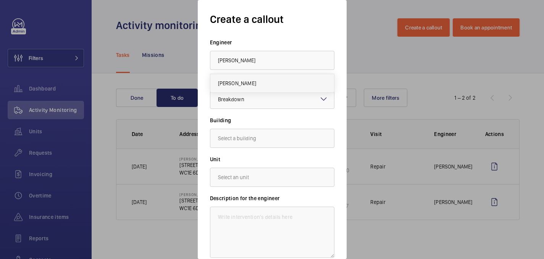
click at [257, 89] on mat-option "Keith Bishop" at bounding box center [272, 83] width 124 height 18
type input "Keith Bishop"
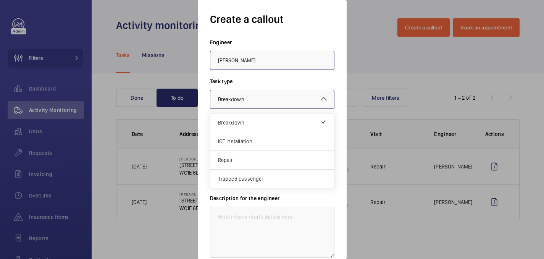
click at [241, 97] on span "Breakdown" at bounding box center [231, 99] width 26 height 6
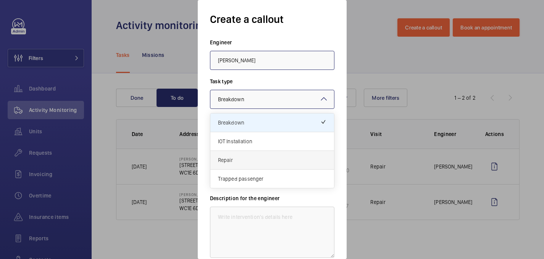
click at [241, 157] on span "Repair" at bounding box center [272, 160] width 108 height 8
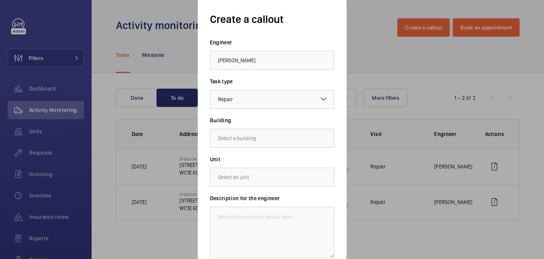
click at [240, 128] on wm-front-autocomplete-dropdown-select "Building" at bounding box center [272, 131] width 124 height 31
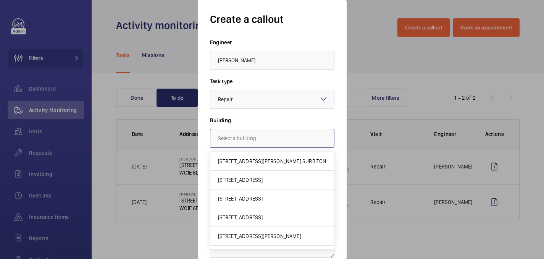
click at [240, 137] on input "text" at bounding box center [272, 138] width 124 height 19
paste input "47-49 HUNTLEY STREET"
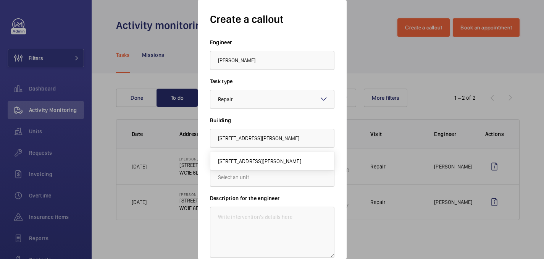
drag, startPoint x: 272, startPoint y: 158, endPoint x: 269, endPoint y: 163, distance: 6.3
click at [272, 158] on span "47-49 Huntley Street, WC1E 6DG LONDON" at bounding box center [259, 161] width 83 height 8
type input "47-49 Huntley Street, WC1E 6DG LONDON"
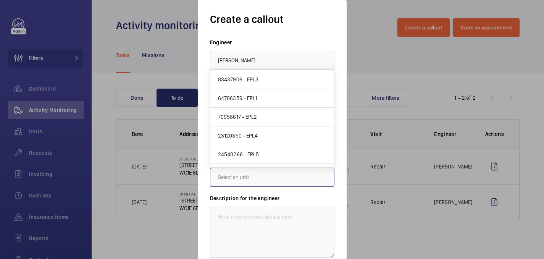
click at [258, 179] on input "text" at bounding box center [272, 177] width 124 height 19
click at [258, 118] on mat-option "70056617 - EPL2" at bounding box center [272, 117] width 124 height 19
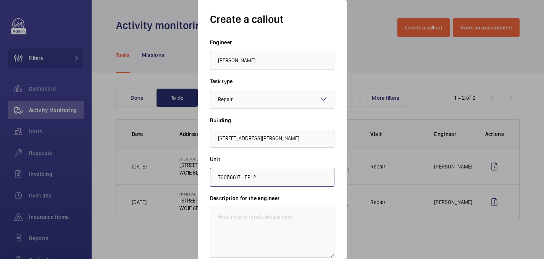
click at [255, 181] on input "70056617 - EPL2" at bounding box center [272, 177] width 124 height 19
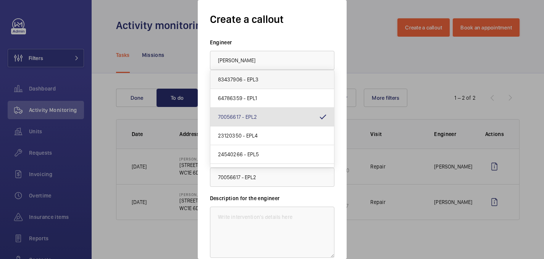
click at [266, 81] on mat-option "83437906 - EPL3" at bounding box center [272, 79] width 124 height 19
type input "83437906 - EPL3"
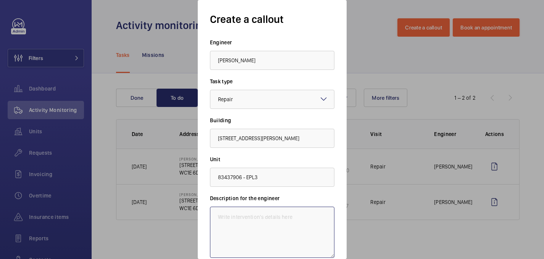
click at [265, 224] on textarea at bounding box center [272, 232] width 124 height 51
paste textarea "The in car two way emergency communication system fails to connect. This should…"
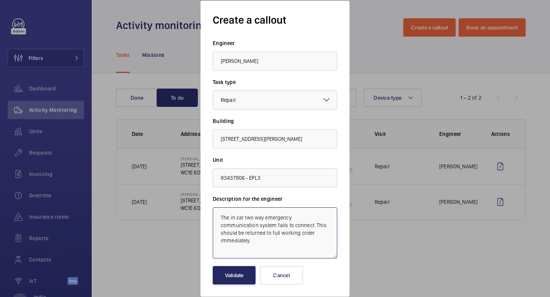
type textarea "The in car two way emergency communication system fails to connect. This should…"
click at [220, 260] on button "Validate" at bounding box center [234, 275] width 43 height 18
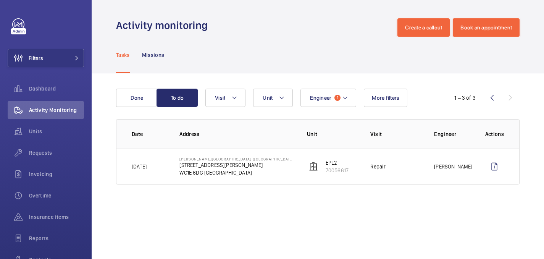
click at [428, 44] on div "Tasks Missions" at bounding box center [317, 55] width 403 height 36
click at [424, 32] on button "Create a callout" at bounding box center [423, 27] width 52 height 18
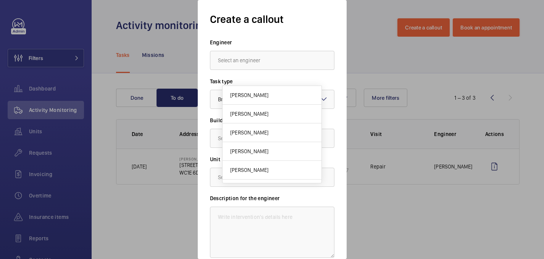
click at [256, 64] on input "text" at bounding box center [272, 60] width 124 height 19
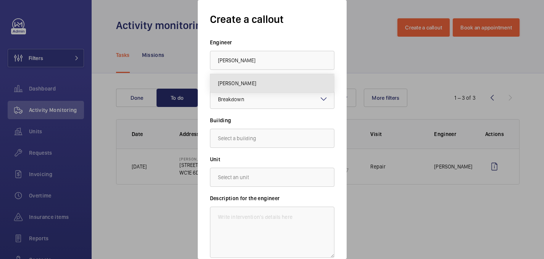
click at [243, 85] on span "Keith Bishop" at bounding box center [237, 83] width 38 height 8
type input "Keith Bishop"
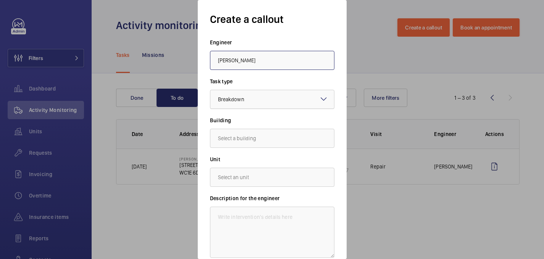
click at [243, 105] on div at bounding box center [272, 99] width 124 height 18
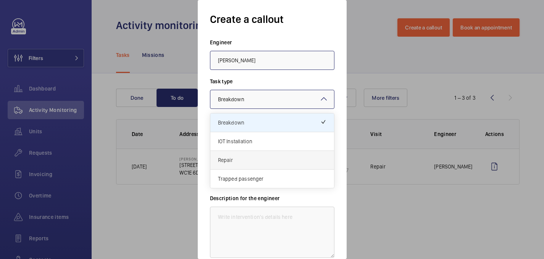
click at [239, 159] on span "Repair" at bounding box center [272, 160] width 108 height 8
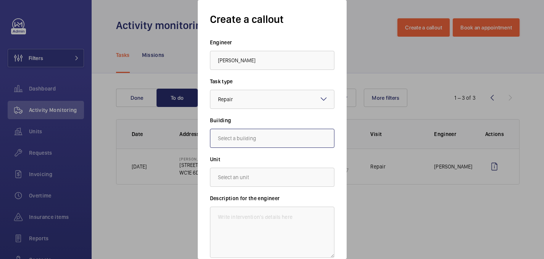
click at [241, 139] on input "text" at bounding box center [272, 138] width 124 height 19
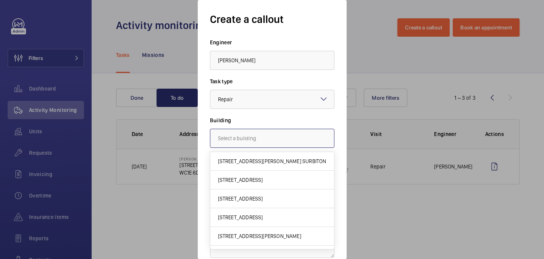
paste input "47-49 HUNTLEY STREET"
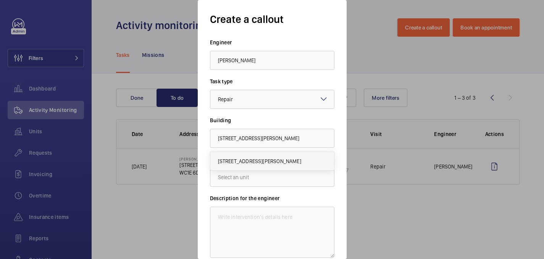
click at [249, 163] on span "47-49 Huntley Street, WC1E 6DG LONDON" at bounding box center [259, 161] width 83 height 8
type input "47-49 Huntley Street, WC1E 6DG LONDON"
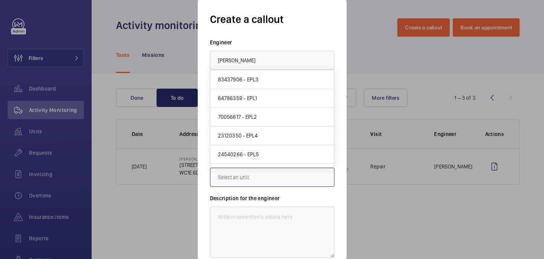
click at [249, 179] on input "text" at bounding box center [272, 177] width 124 height 19
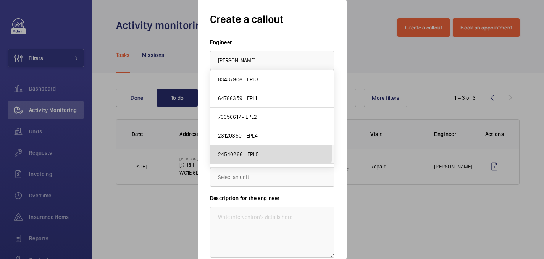
click at [256, 153] on span "24540266 - EPL5" at bounding box center [238, 154] width 41 height 8
type input "24540266 - EPL5"
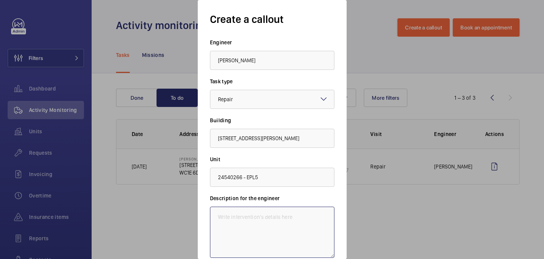
click at [303, 213] on textarea at bounding box center [272, 232] width 124 height 51
paste textarea "The emergency brake release battery backup function is inoperative. This should…"
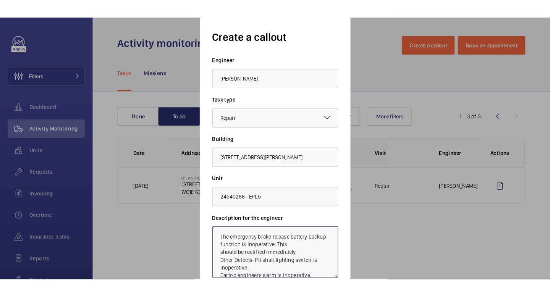
scroll to position [8, 0]
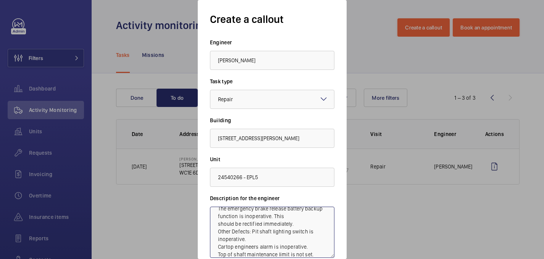
click at [272, 216] on textarea "The emergency brake release battery backup function is inoperative. This should…" at bounding box center [272, 232] width 124 height 51
click at [295, 223] on textarea "The emergency brake release battery backup function is inoperative. This should…" at bounding box center [272, 232] width 124 height 51
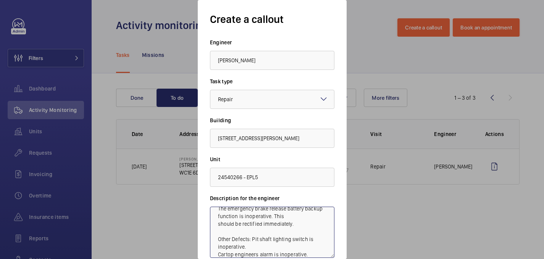
click at [249, 249] on textarea "The emergency brake release battery backup function is inoperative. This should…" at bounding box center [272, 232] width 124 height 51
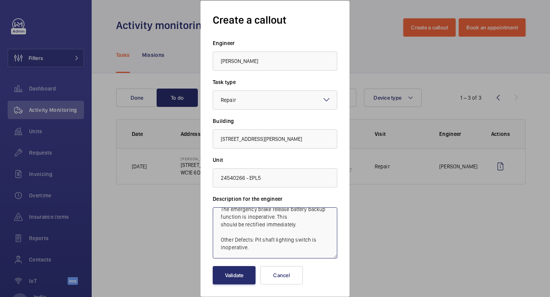
click at [282, 222] on textarea "The emergency brake release battery backup function is inoperative. This should…" at bounding box center [275, 232] width 124 height 51
click at [254, 245] on textarea "The emergency brake release battery backup function is inoperative. This should…" at bounding box center [275, 232] width 124 height 51
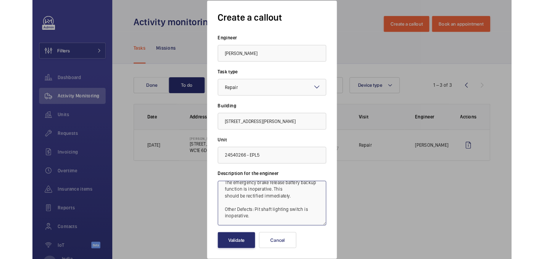
scroll to position [31, 0]
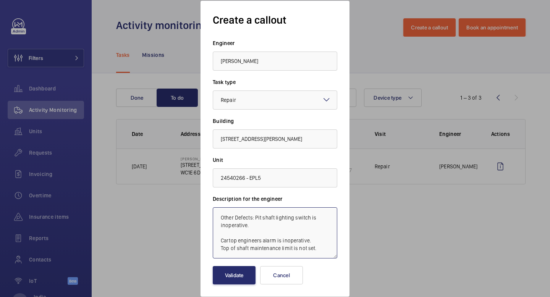
click at [309, 242] on textarea "The emergency brake release battery backup function is inoperative. This should…" at bounding box center [275, 232] width 124 height 51
type textarea "The emergency brake release battery backup function is inoperative. This should…"
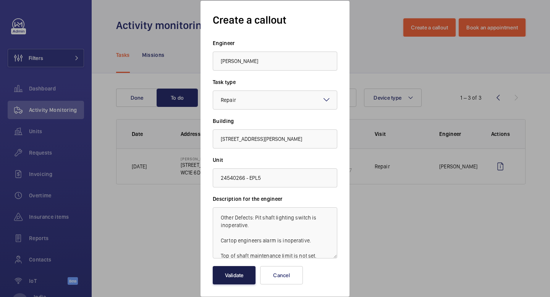
click at [226, 260] on button "Validate" at bounding box center [234, 275] width 43 height 18
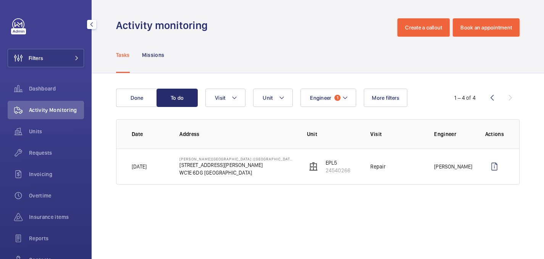
click at [60, 21] on div at bounding box center [48, 24] width 72 height 12
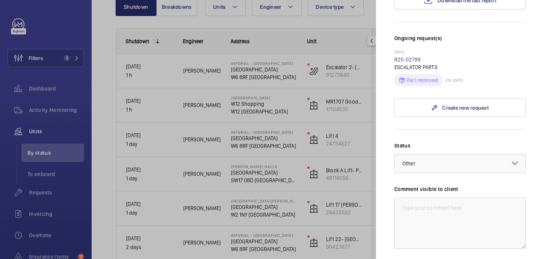
scroll to position [236, 0]
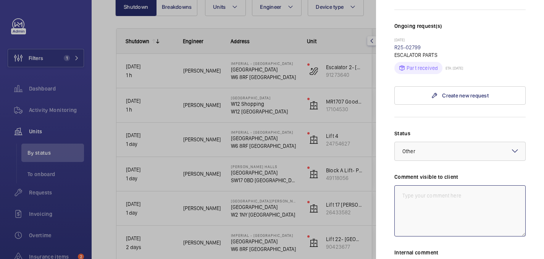
click at [429, 185] on textarea at bounding box center [459, 210] width 131 height 51
click at [449, 185] on textarea "WM ACTION: REapirs to attend, Date TBC. 23/09" at bounding box center [459, 210] width 131 height 51
click at [444, 185] on textarea "WM ACTION: Repairs to attend, Date TBC. 23/09" at bounding box center [459, 210] width 131 height 51
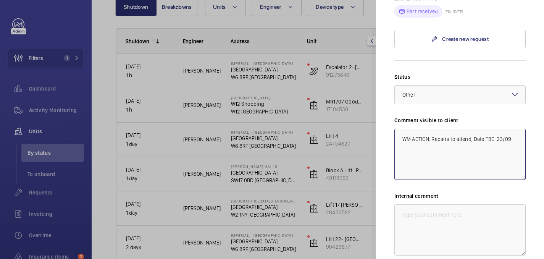
scroll to position [305, 0]
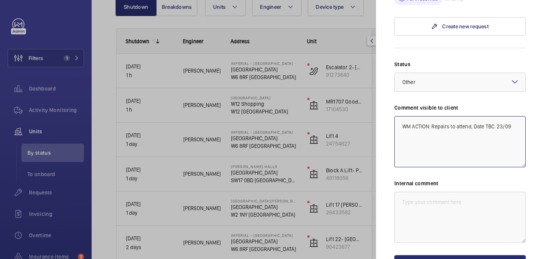
type textarea "WM ACTION: Repairs to attend, Date TBC. 23/09"
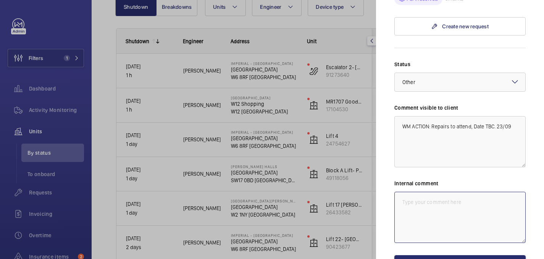
click at [433, 202] on textarea at bounding box center [459, 217] width 131 height 51
paste textarea "WM ACTION: Repairs to attend, Date TBC. 23/09"
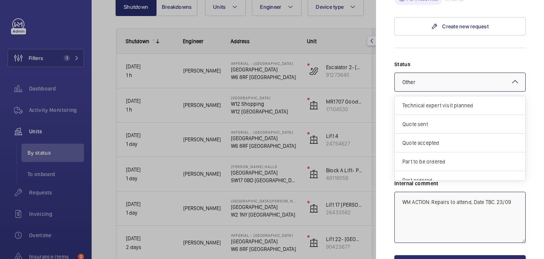
click at [449, 73] on div at bounding box center [460, 82] width 131 height 18
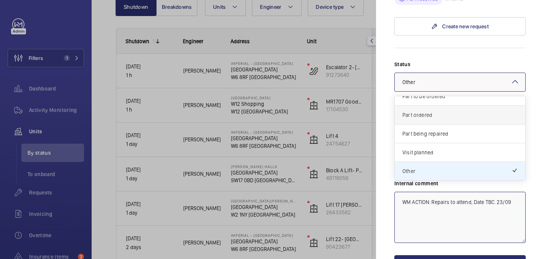
click at [441, 108] on div "Part ordered" at bounding box center [460, 115] width 131 height 19
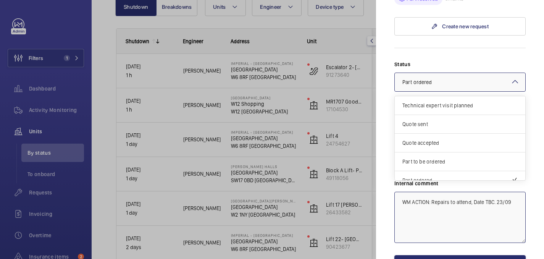
click at [440, 73] on div at bounding box center [460, 82] width 131 height 18
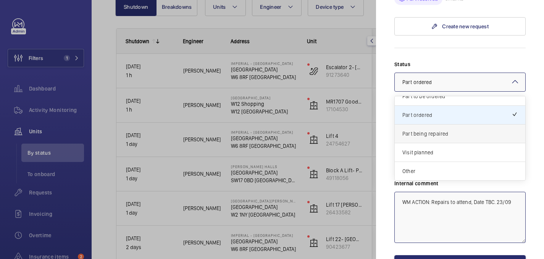
scroll to position [348, 0]
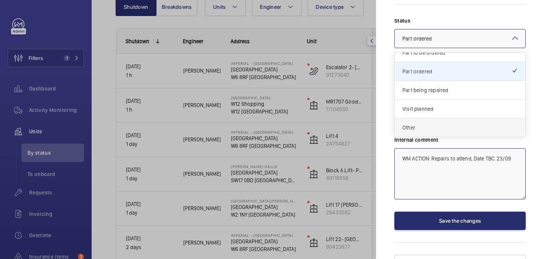
click at [416, 118] on div "Other" at bounding box center [460, 127] width 131 height 18
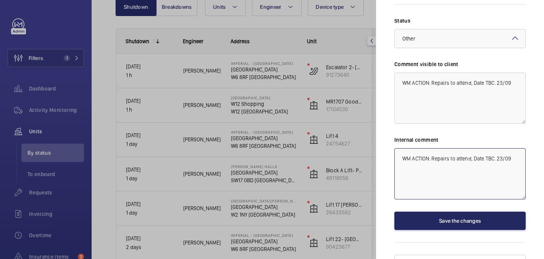
type textarea "WM ACTION: Repairs to attend, Date TBC. 23/09"
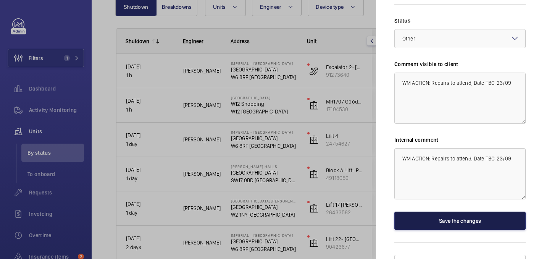
click at [447, 211] on button "Save the changes" at bounding box center [459, 220] width 131 height 18
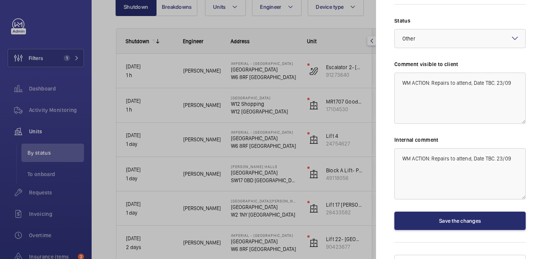
scroll to position [0, 0]
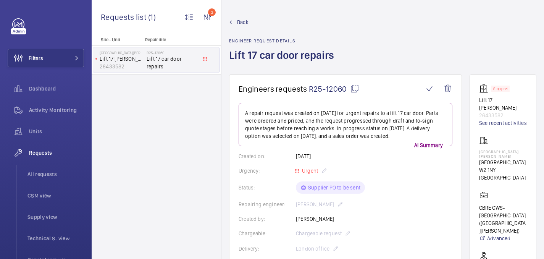
scroll to position [442, 0]
